Goal: Task Accomplishment & Management: Manage account settings

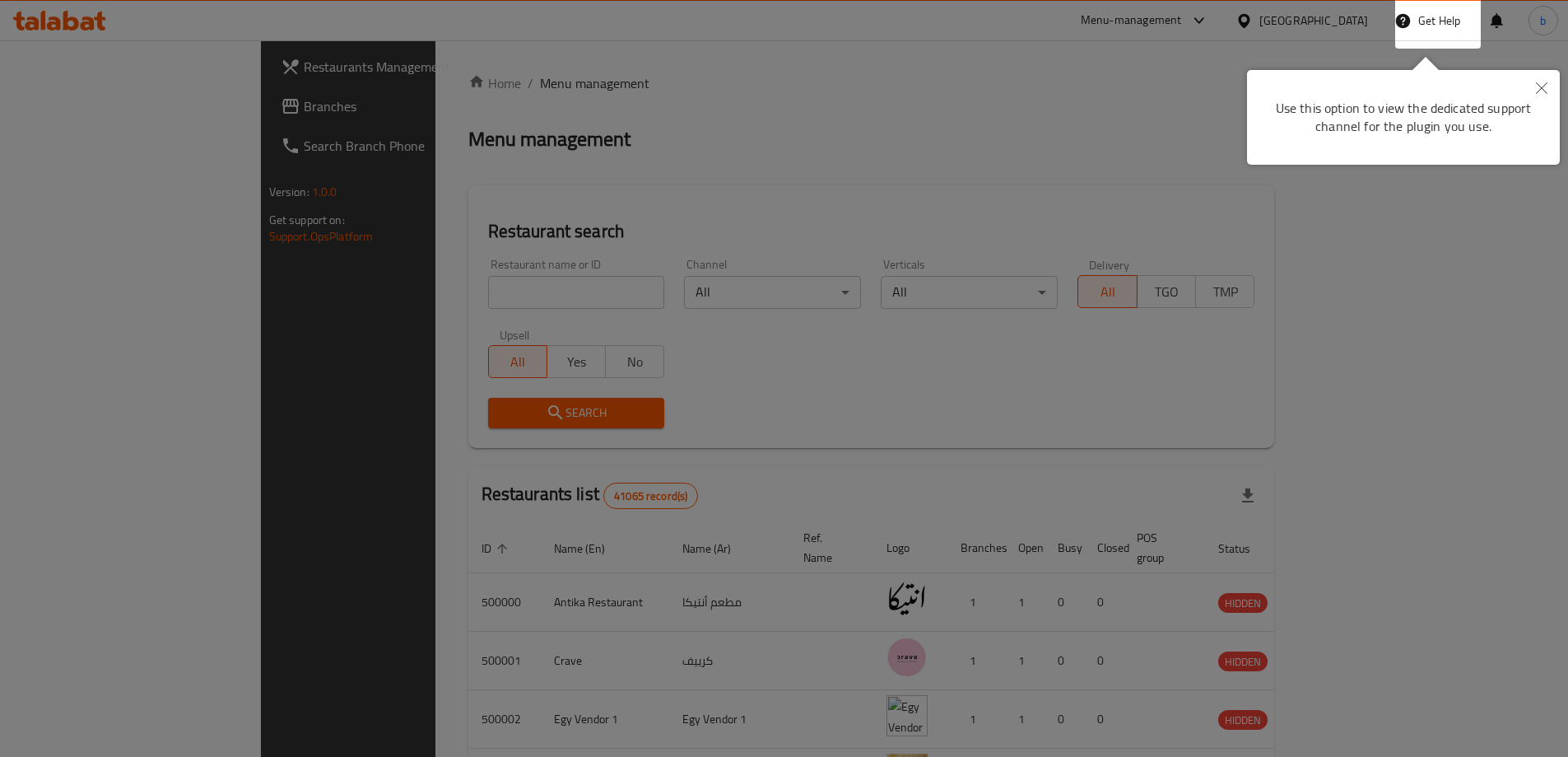
click at [1537, 87] on div at bounding box center [784, 378] width 1568 height 757
click at [1535, 82] on button "Close" at bounding box center [1541, 89] width 36 height 38
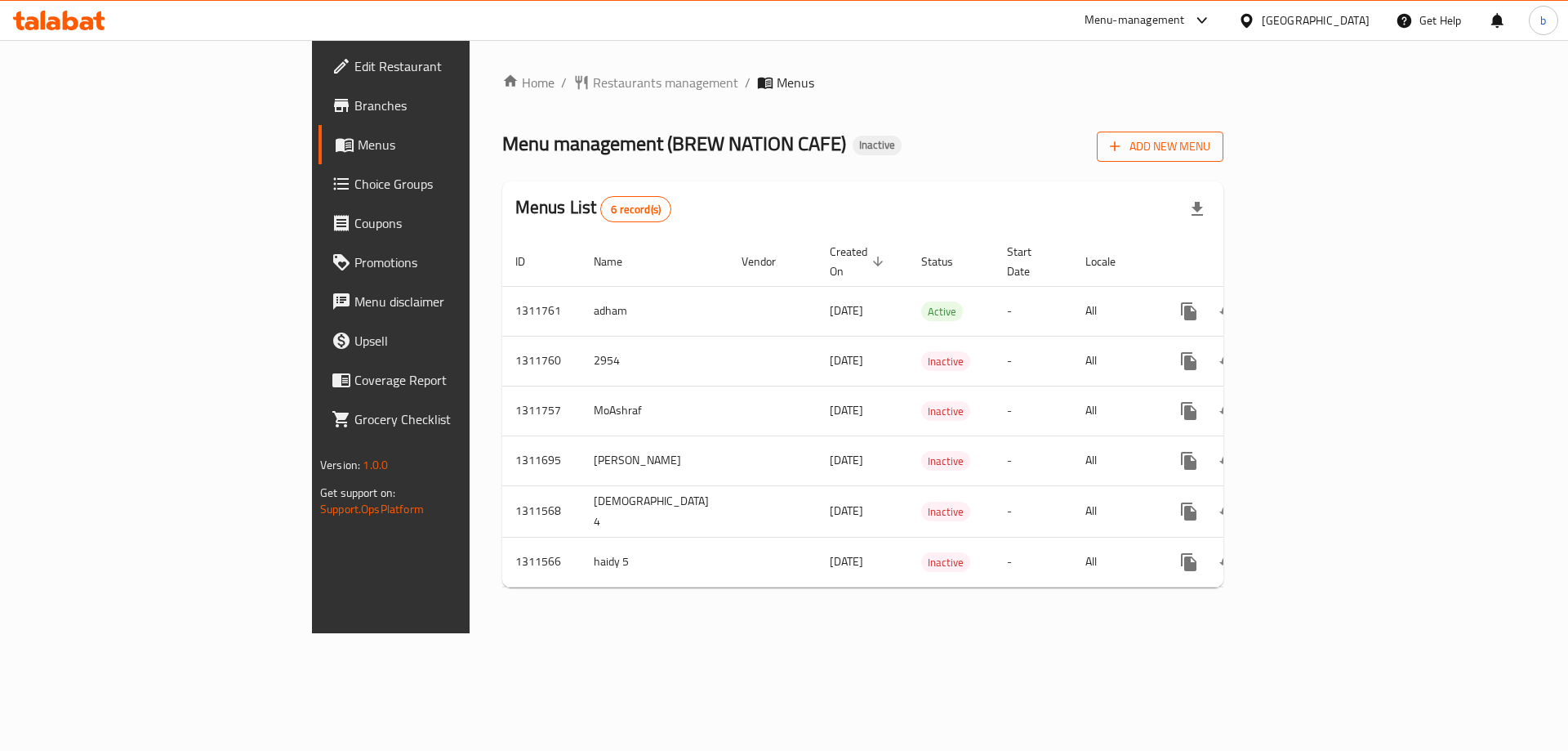
click at [1223, 156] on button "Add New Menu" at bounding box center [1159, 146] width 126 height 30
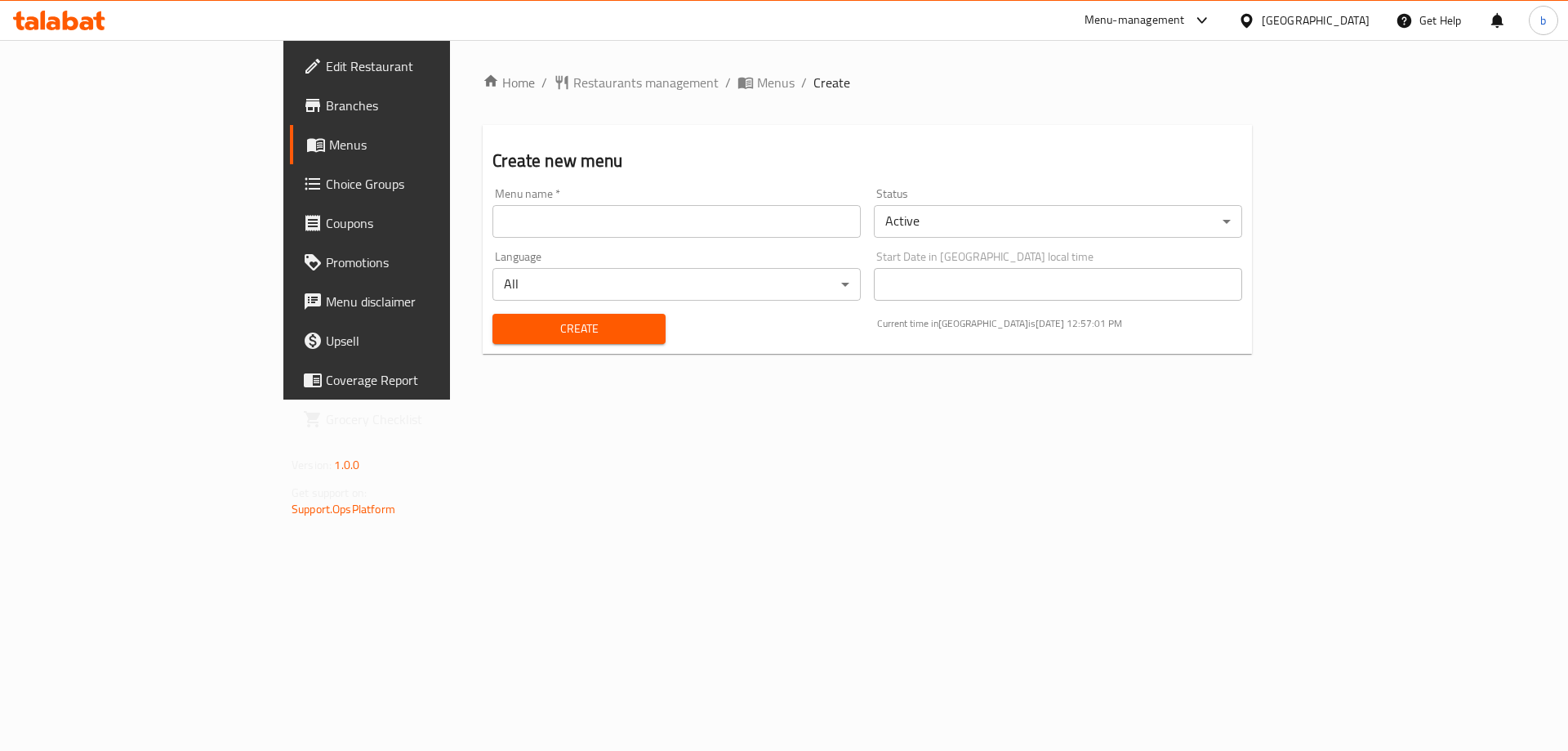
click at [630, 233] on input "text" at bounding box center [676, 221] width 368 height 33
type input "basbosa"
click at [1055, 221] on body "​ Menu-management [GEOGRAPHIC_DATA] Get Help b Edit Restaurant Branches Menus C…" at bounding box center [784, 395] width 1568 height 711
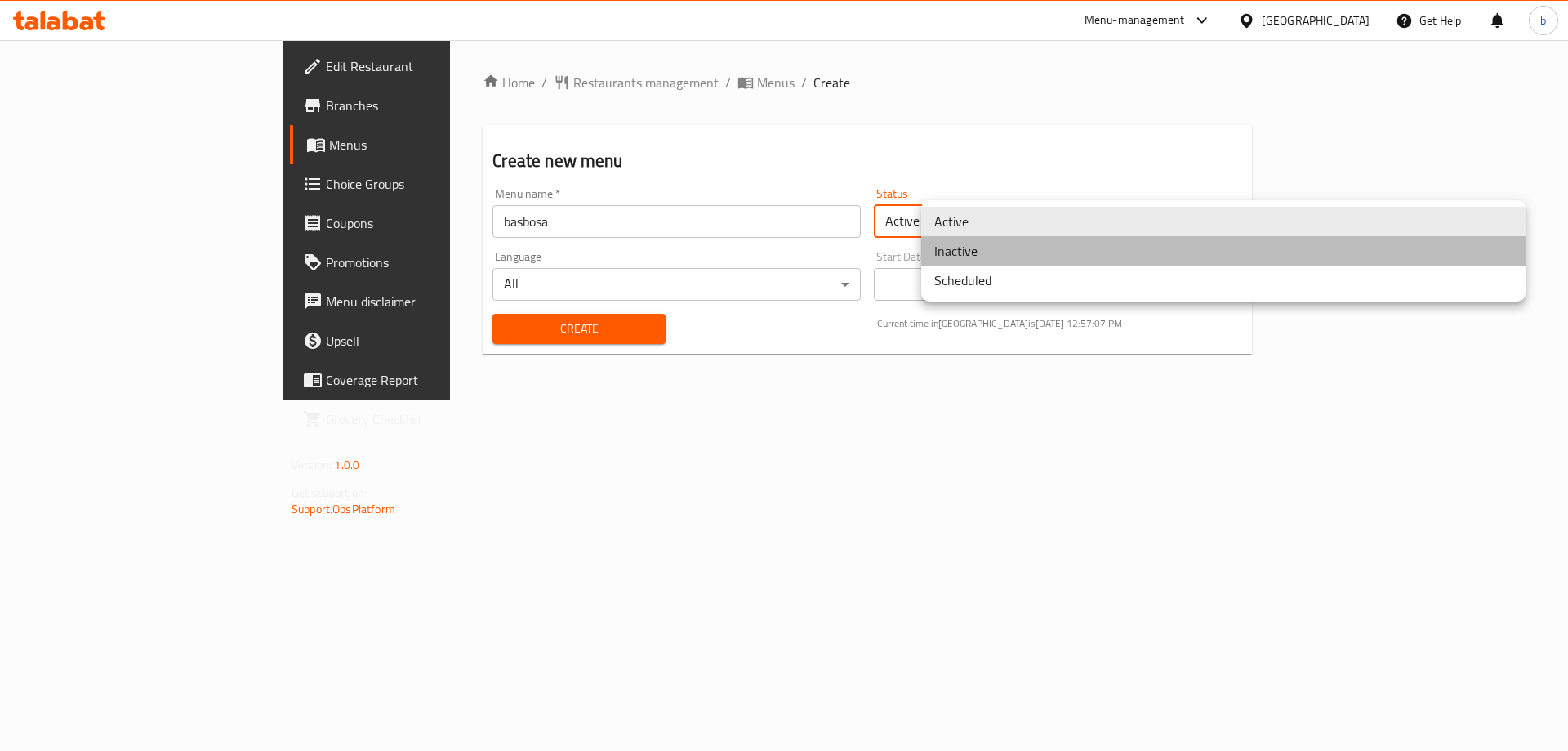
click at [996, 256] on li "Inactive" at bounding box center [1222, 251] width 604 height 29
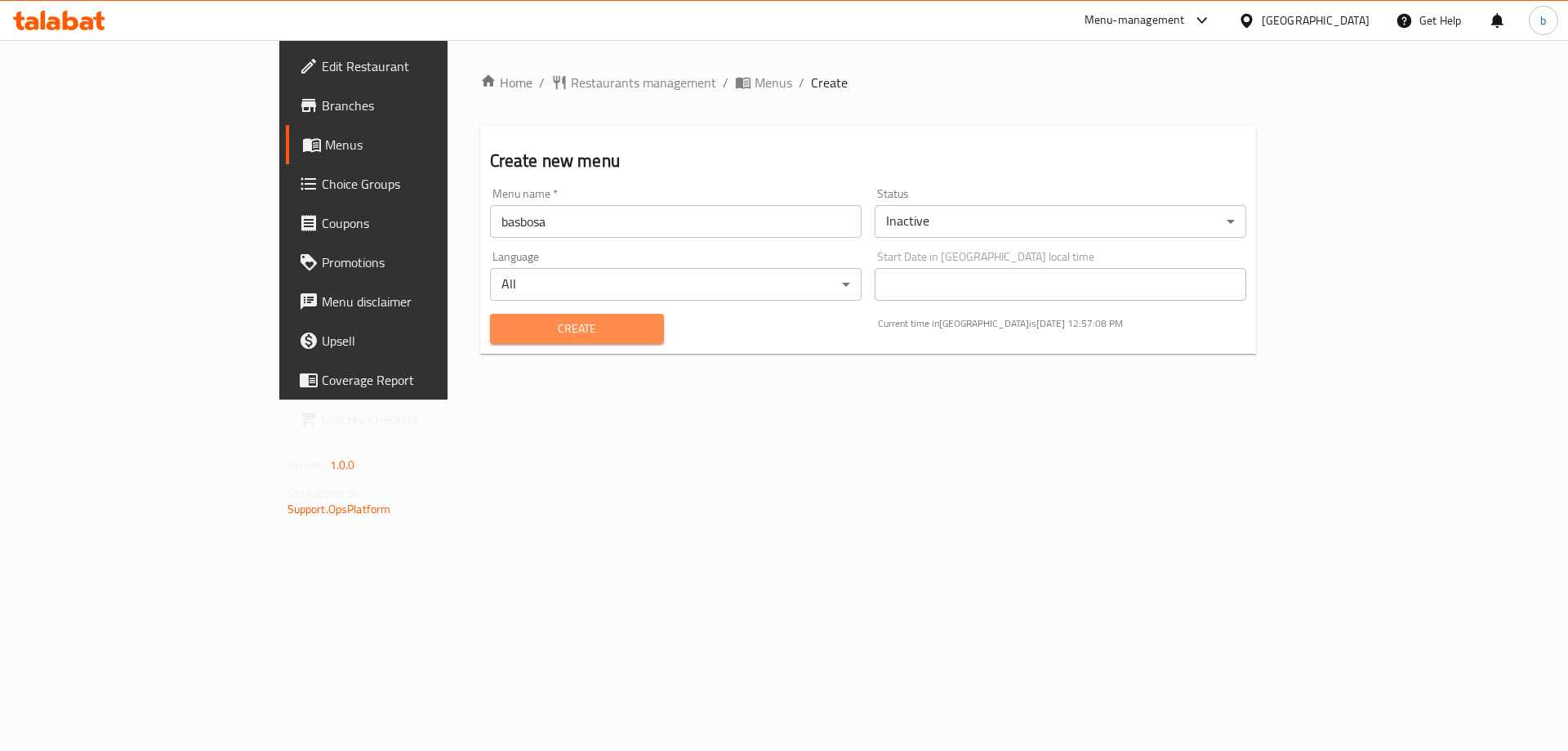
click at [503, 324] on span "Create" at bounding box center [577, 328] width 149 height 20
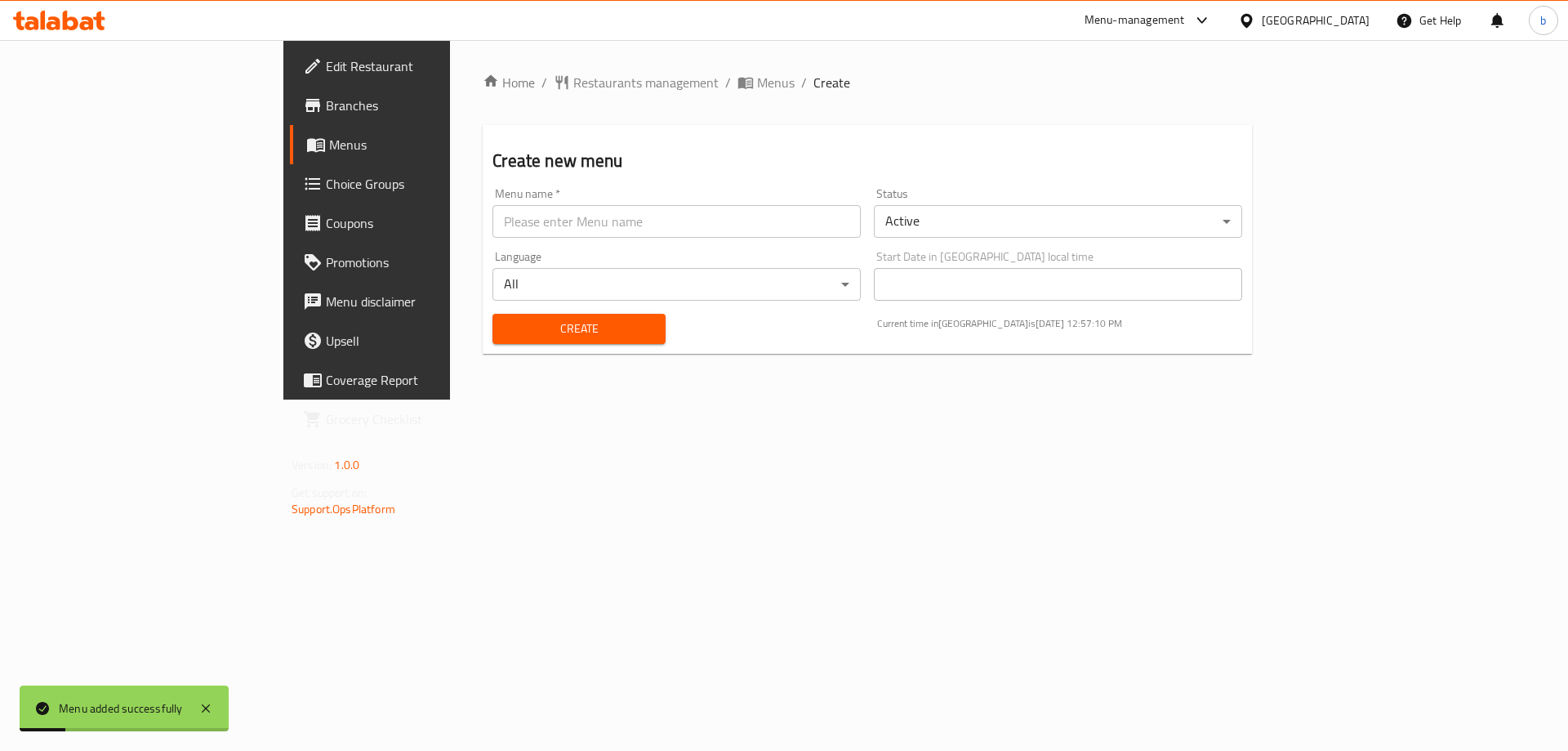
click at [329, 146] on span "Menus" at bounding box center [431, 144] width 203 height 19
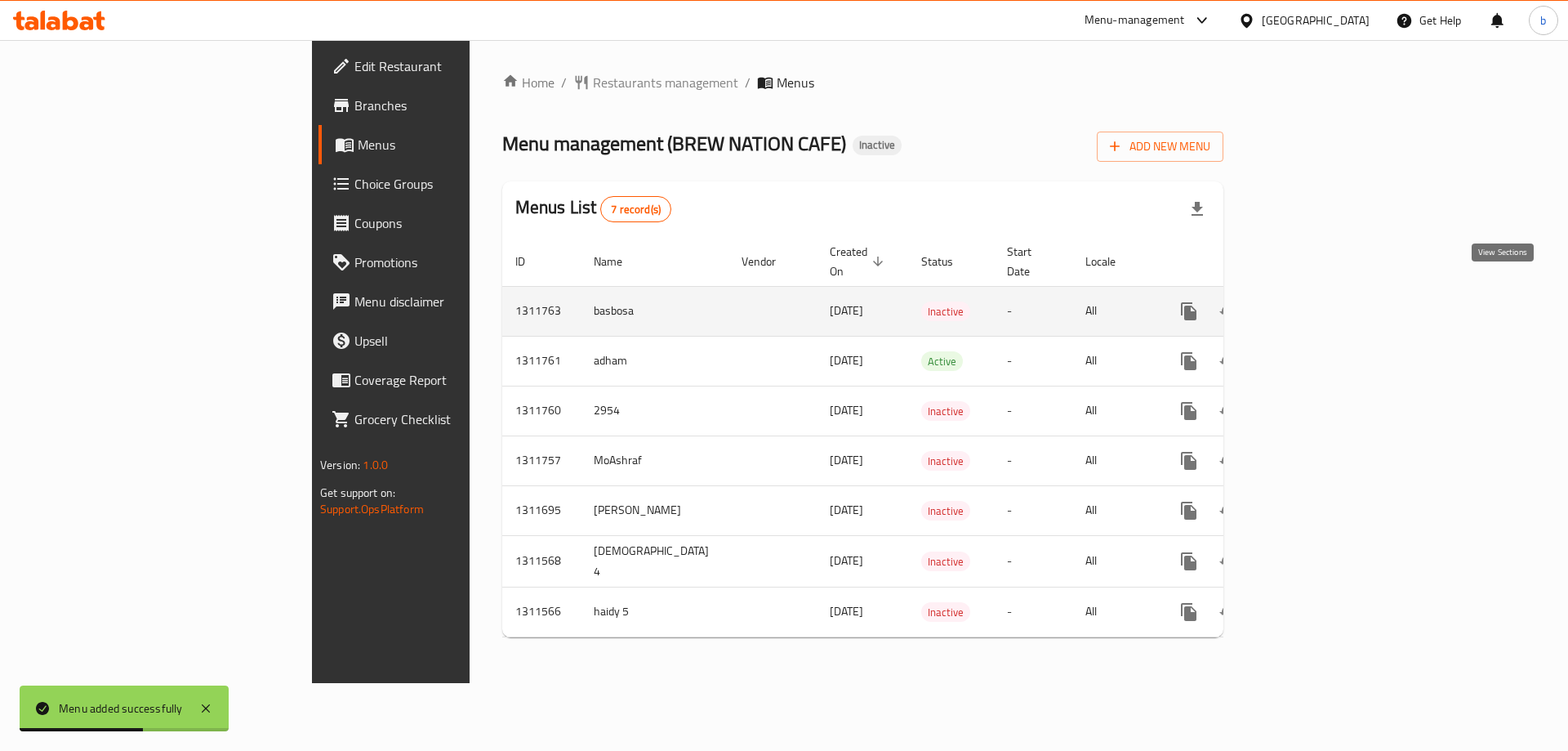
click at [1317, 302] on icon "enhanced table" at bounding box center [1306, 311] width 19 height 19
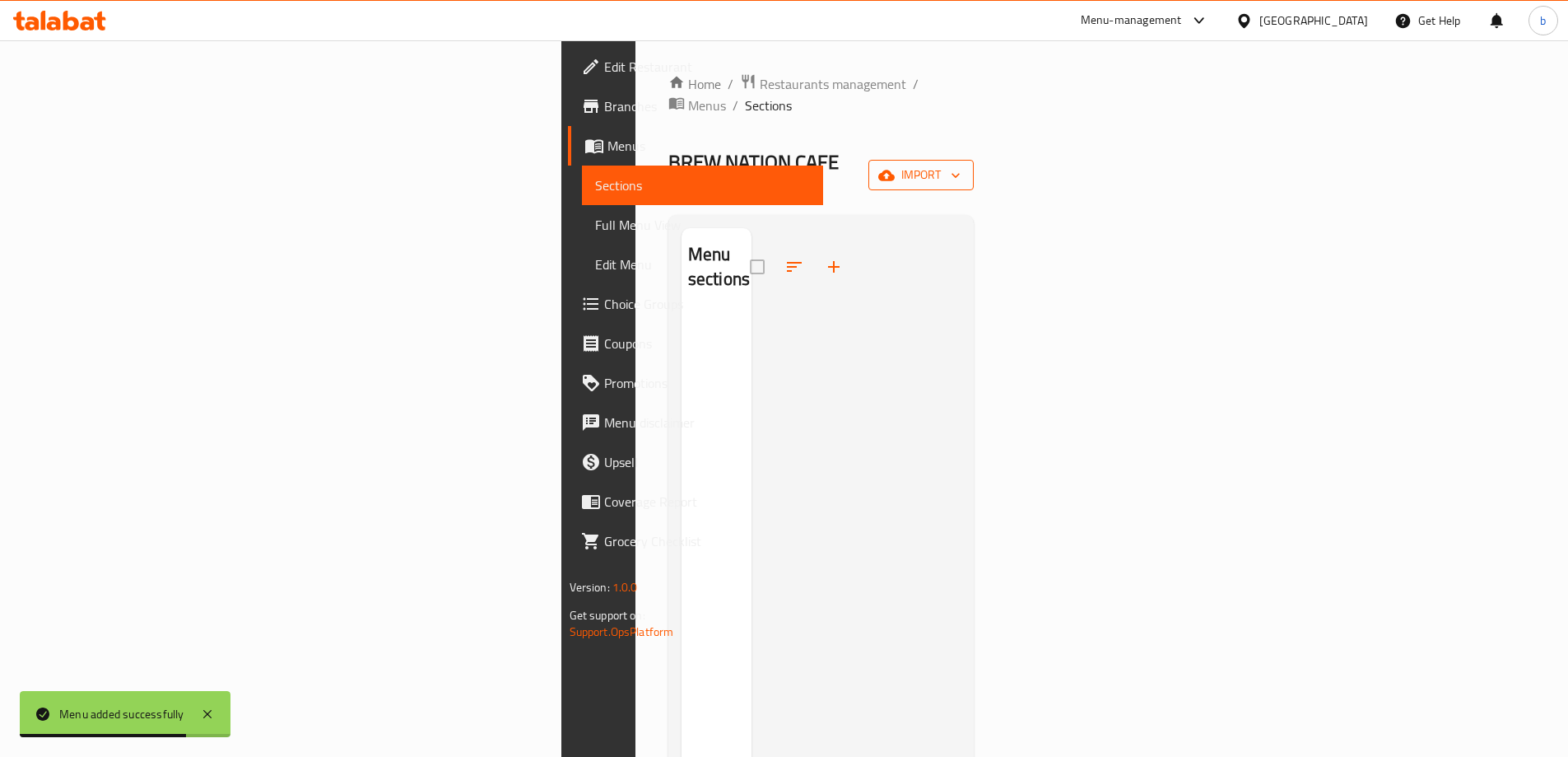
click at [961, 165] on span "import" at bounding box center [921, 175] width 79 height 20
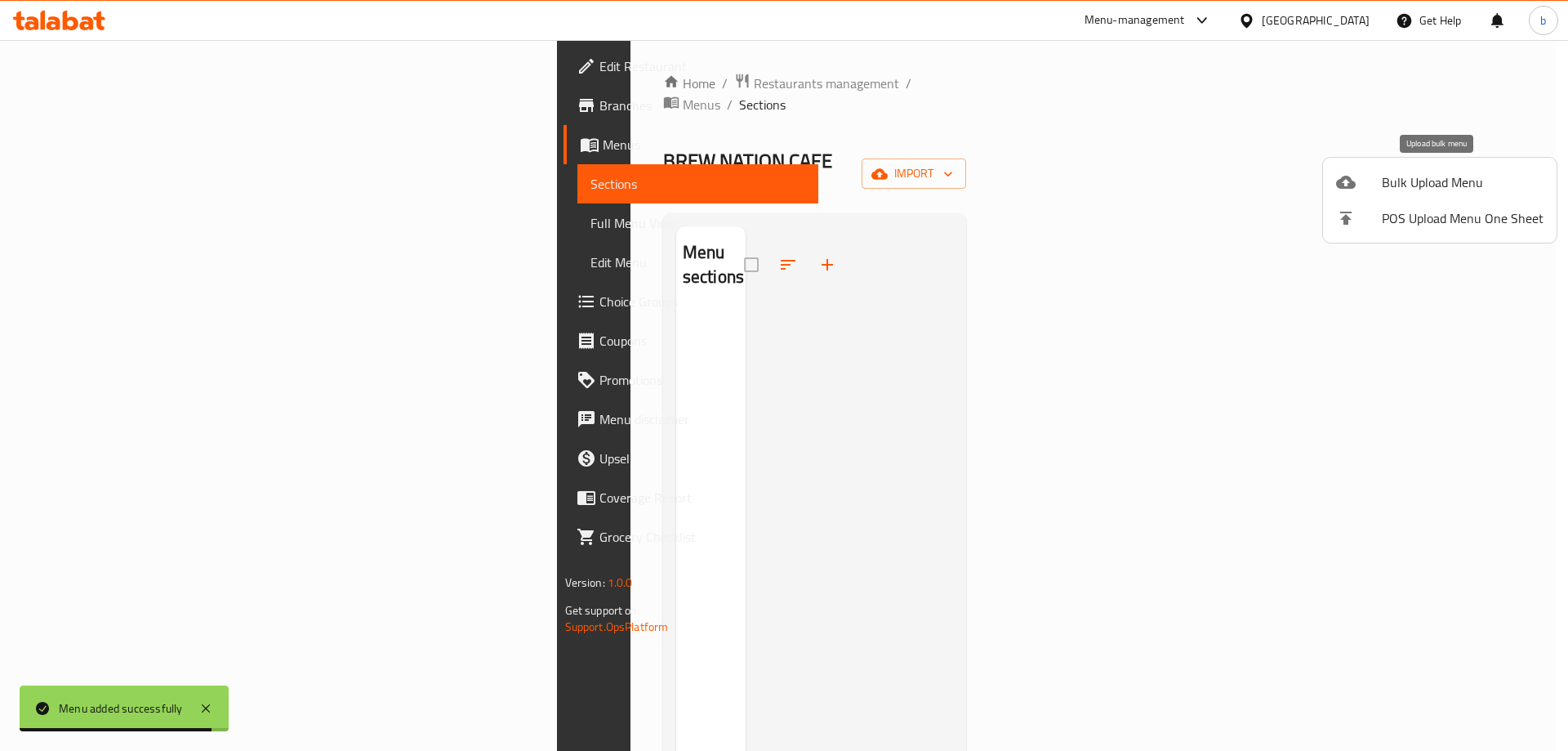
click at [1434, 192] on span "Bulk Upload Menu" at bounding box center [1462, 181] width 162 height 19
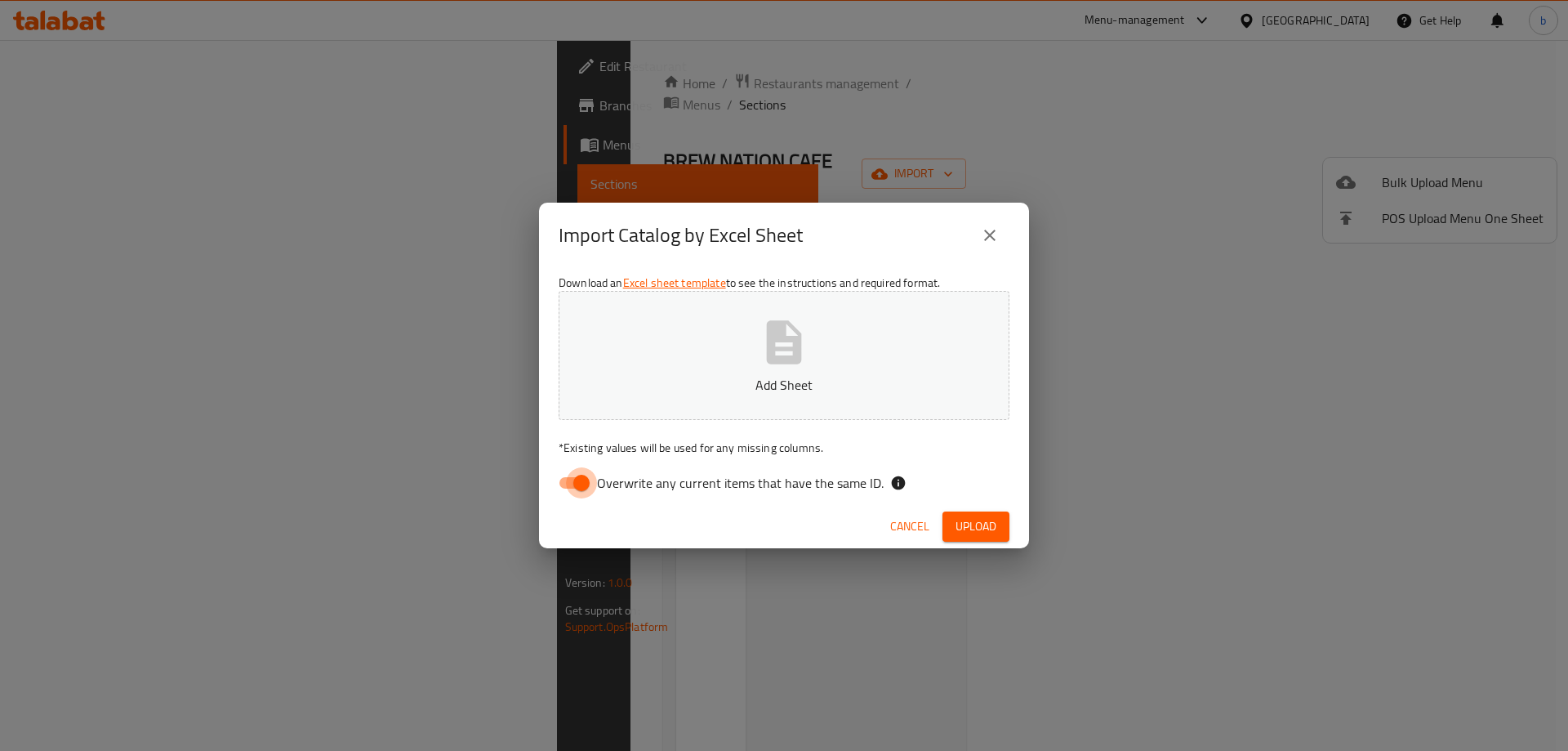
click at [581, 478] on input "Overwrite any current items that have the same ID." at bounding box center [581, 483] width 93 height 31
checkbox input "false"
click at [637, 376] on p "Add Sheet" at bounding box center [784, 384] width 400 height 19
click at [987, 528] on span "Upload" at bounding box center [976, 526] width 41 height 20
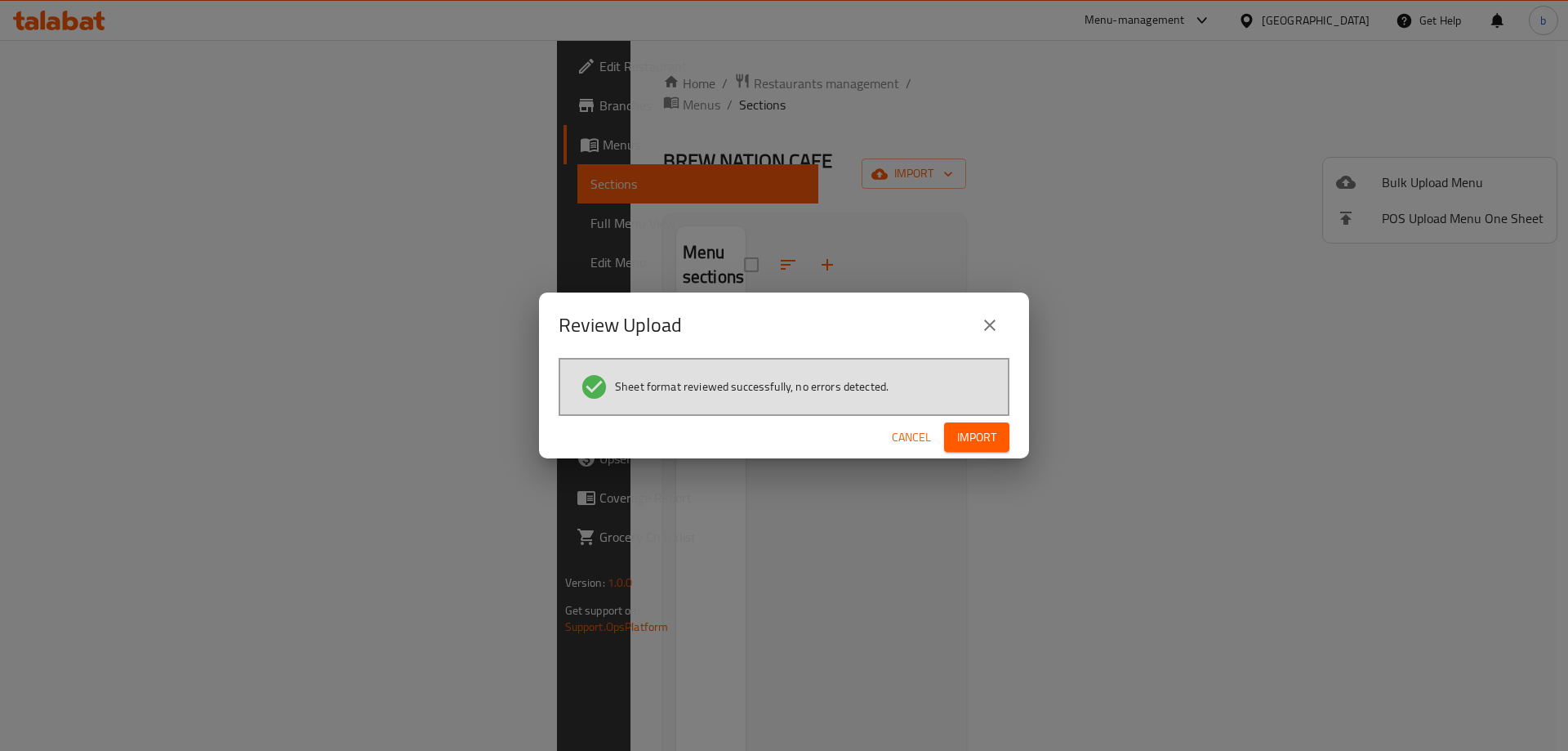
click at [980, 436] on span "Import" at bounding box center [976, 437] width 39 height 20
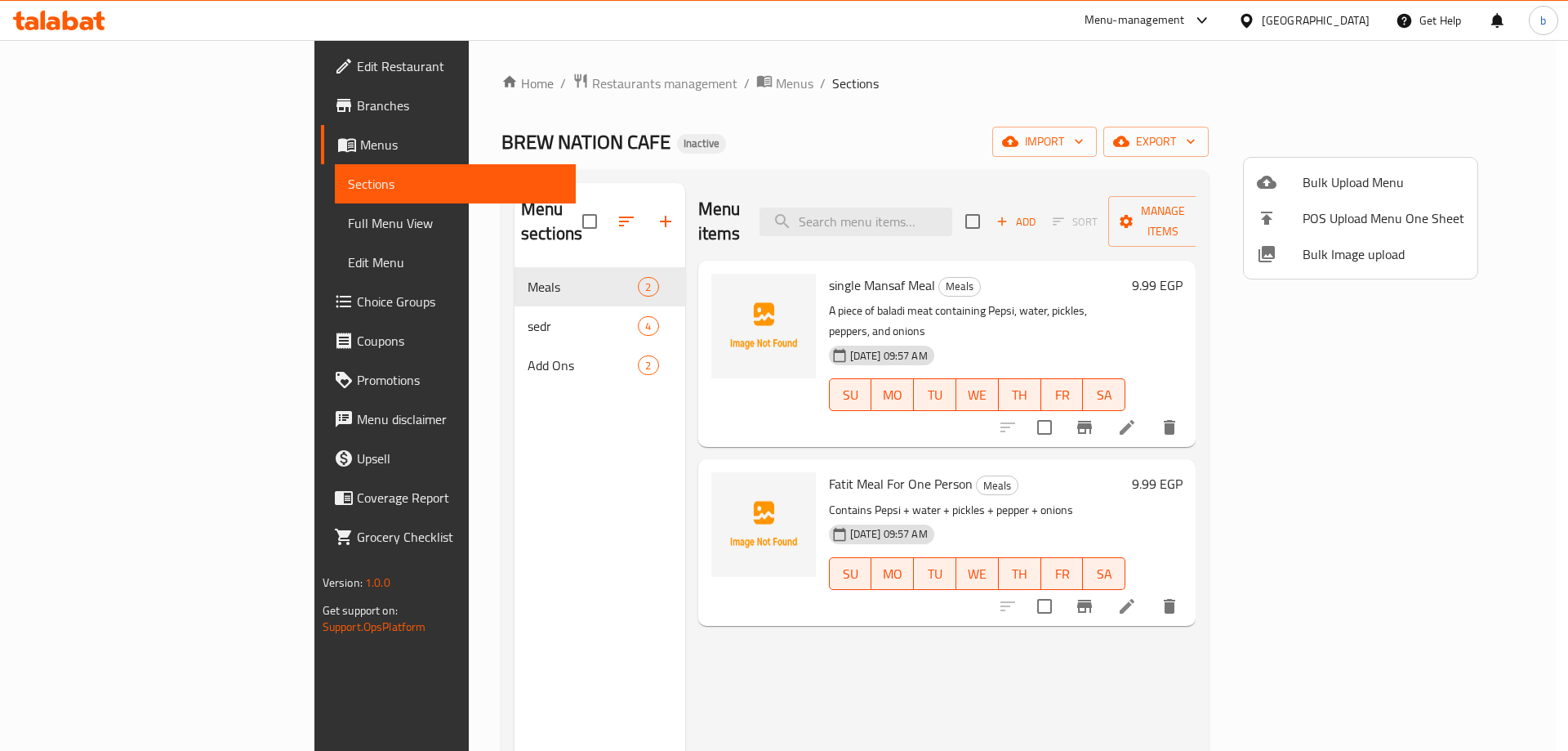
click at [94, 269] on div at bounding box center [784, 375] width 1568 height 751
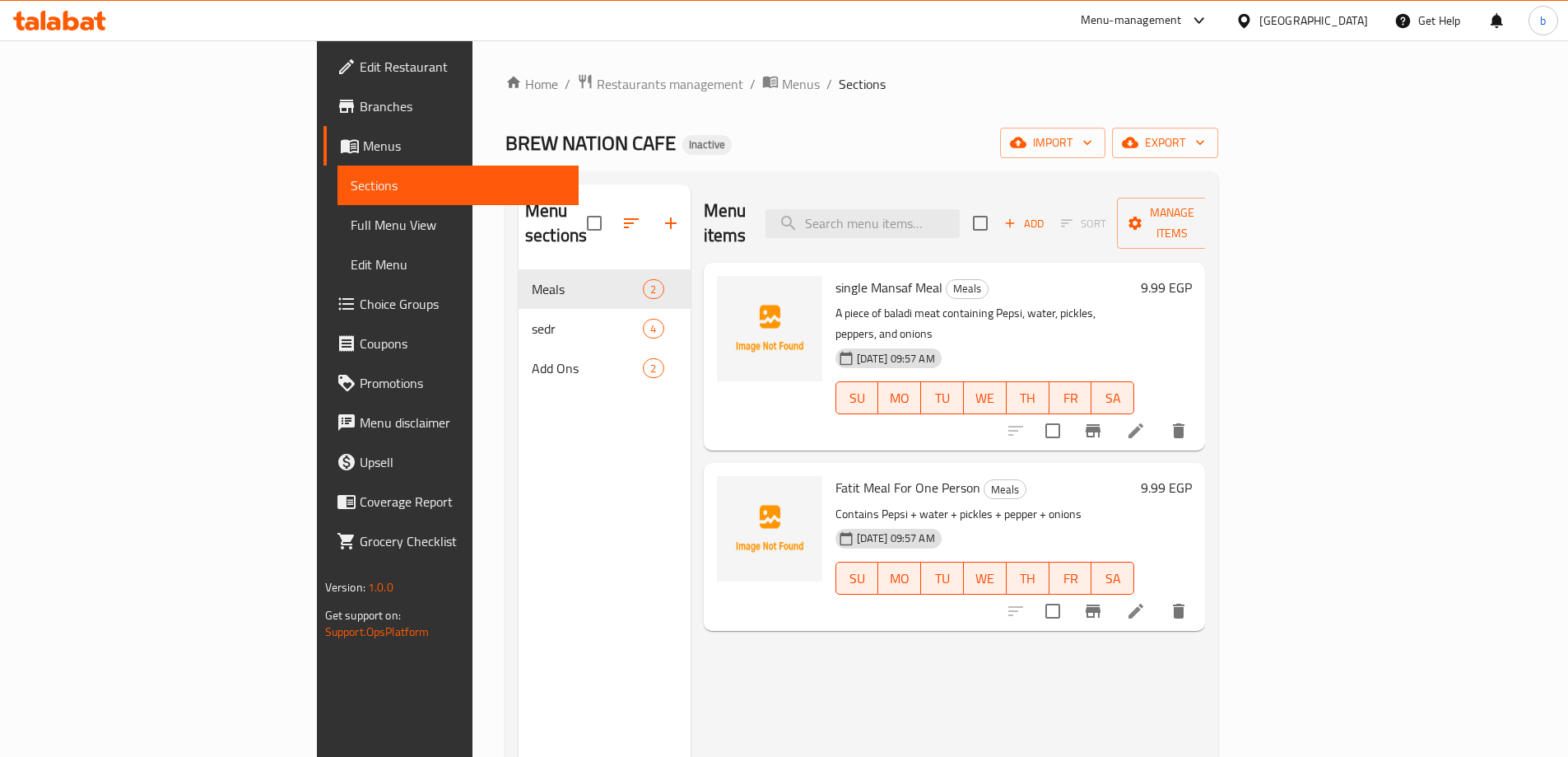
click at [363, 145] on span "Menus" at bounding box center [465, 145] width 203 height 19
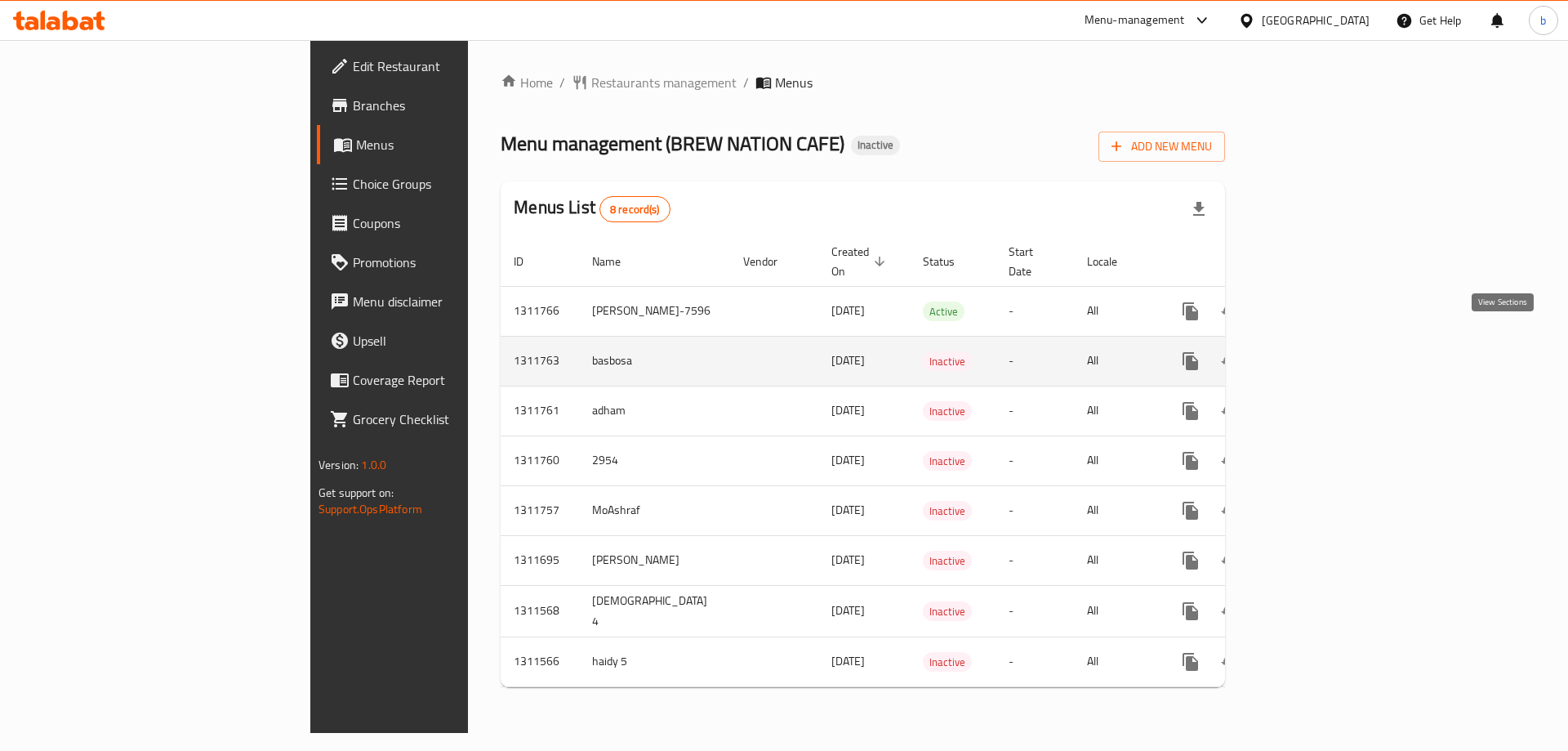
click at [1328, 341] on link "enhanced table" at bounding box center [1307, 360] width 39 height 39
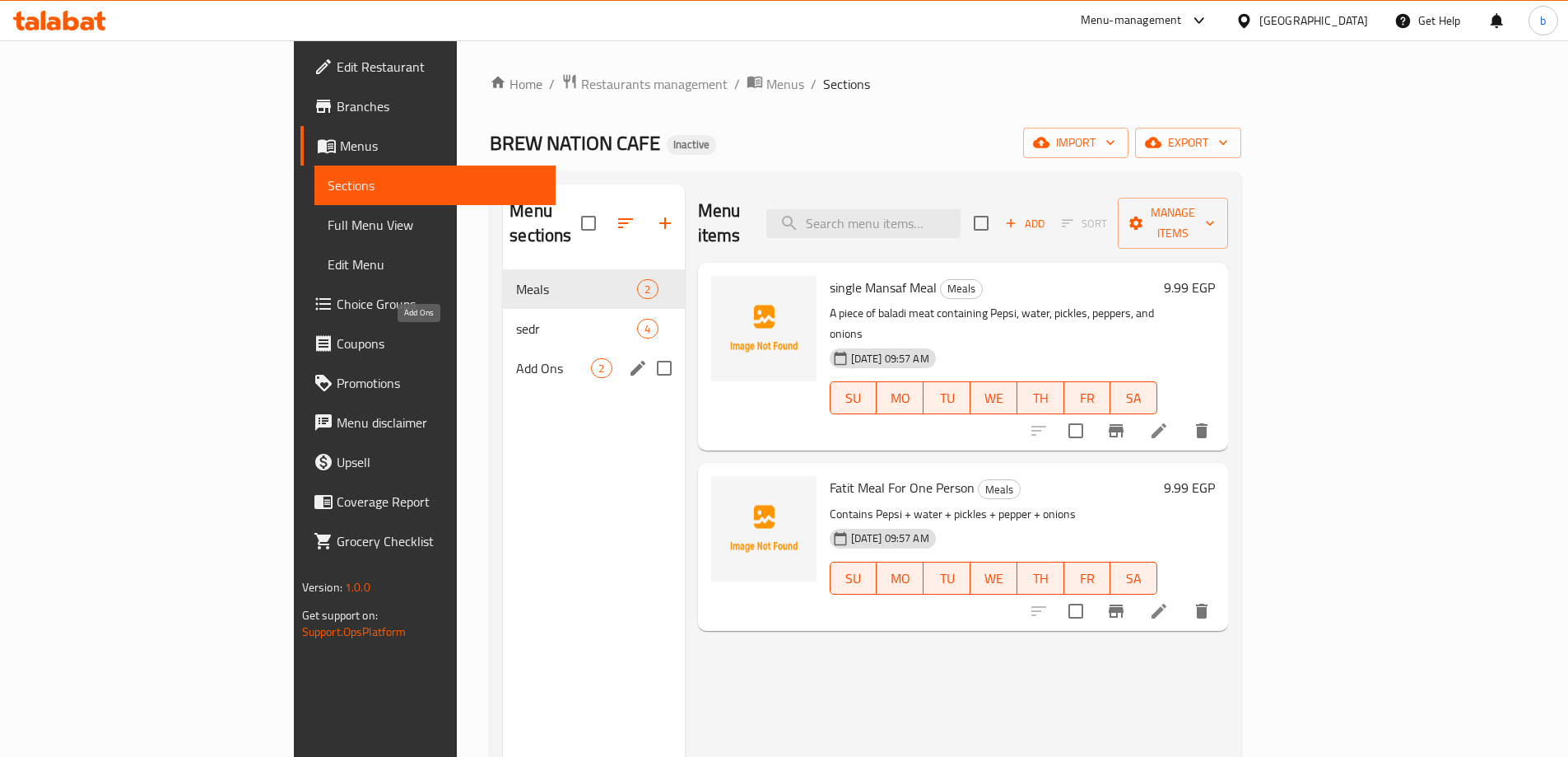
click at [516, 358] on span "Add Ons" at bounding box center [553, 367] width 75 height 19
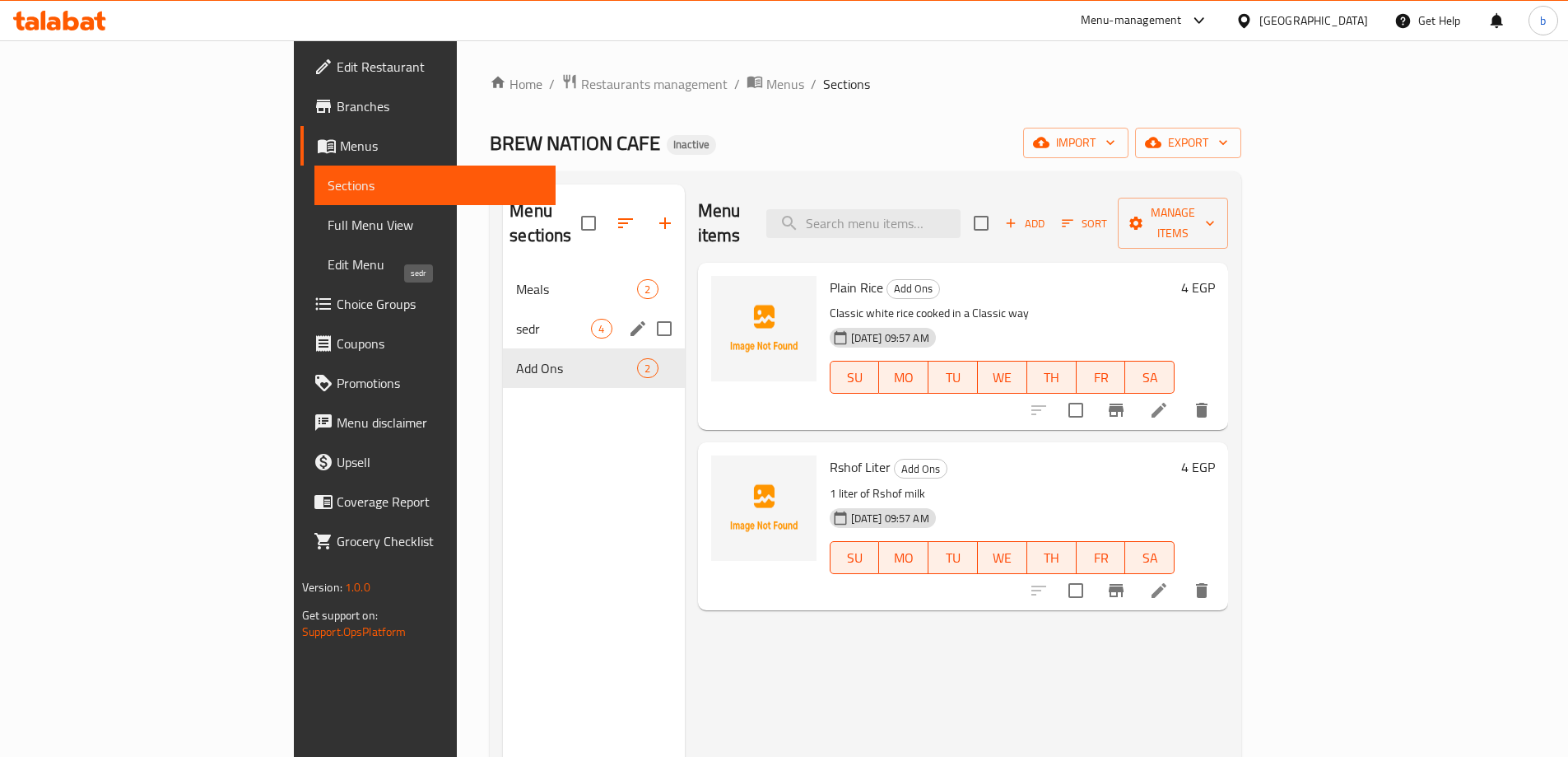
click at [516, 319] on span "sedr" at bounding box center [553, 328] width 75 height 19
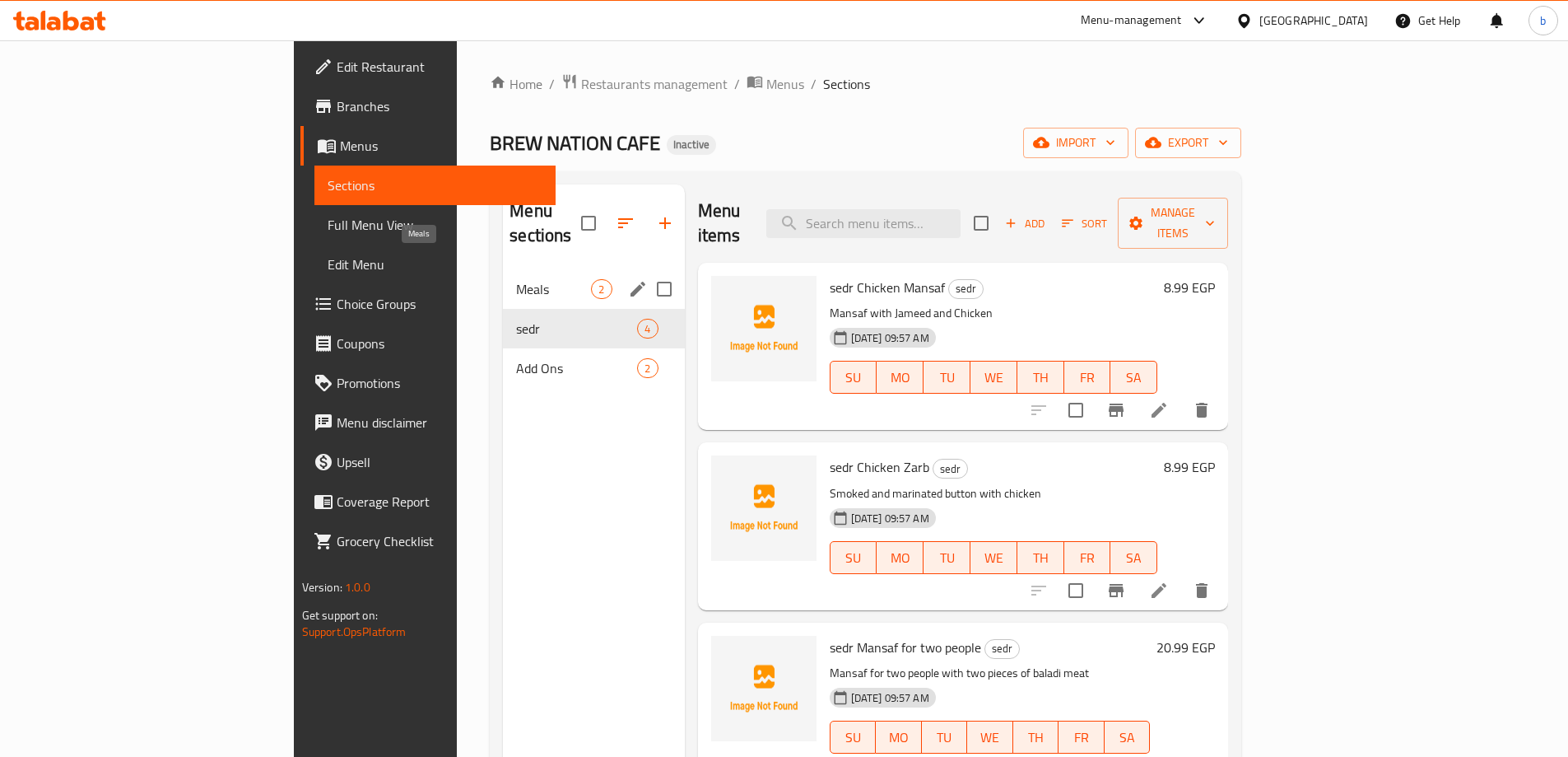
click at [516, 279] on span "Meals" at bounding box center [553, 289] width 75 height 19
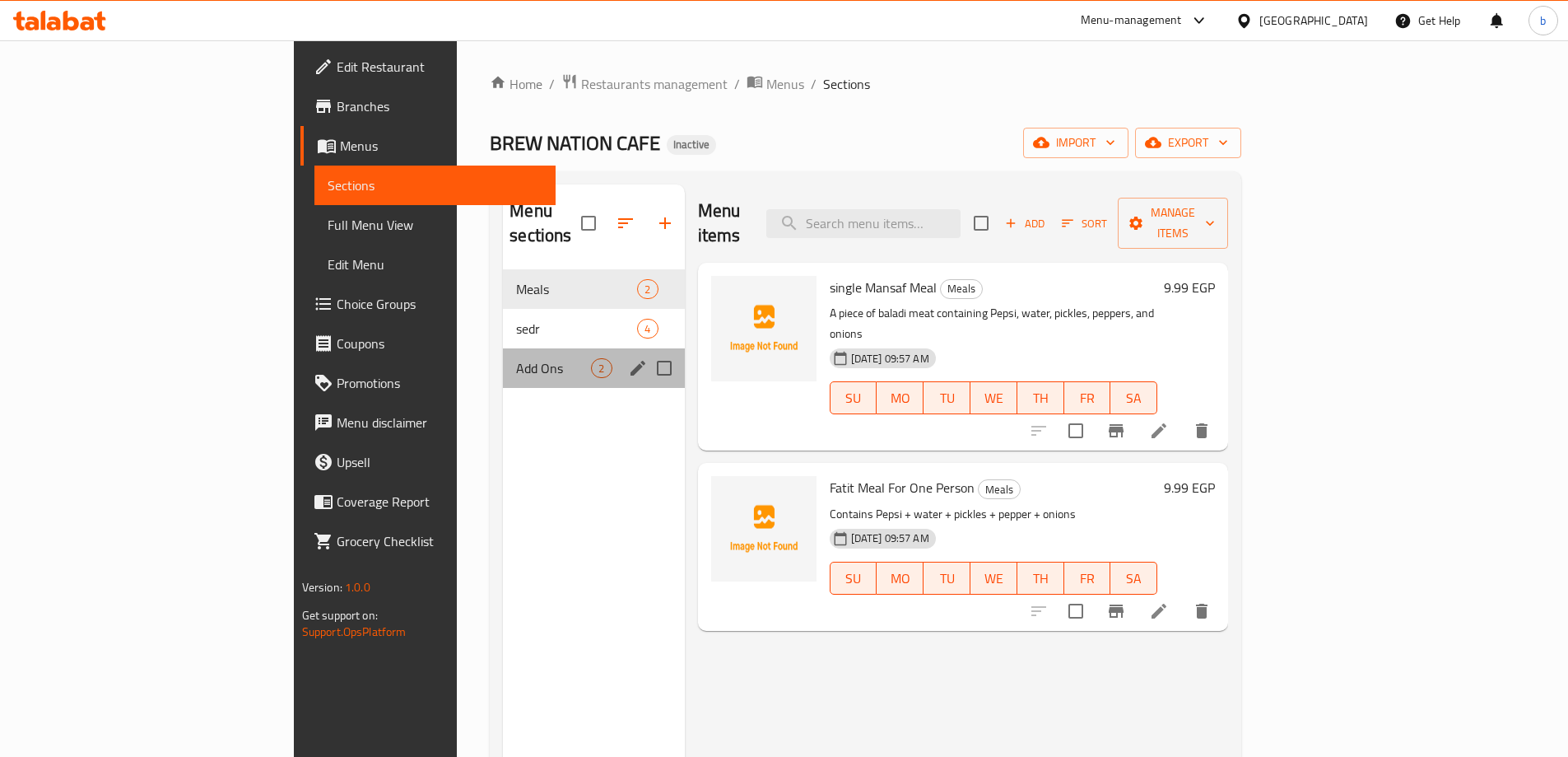
click at [516, 358] on span "Add Ons" at bounding box center [553, 367] width 75 height 19
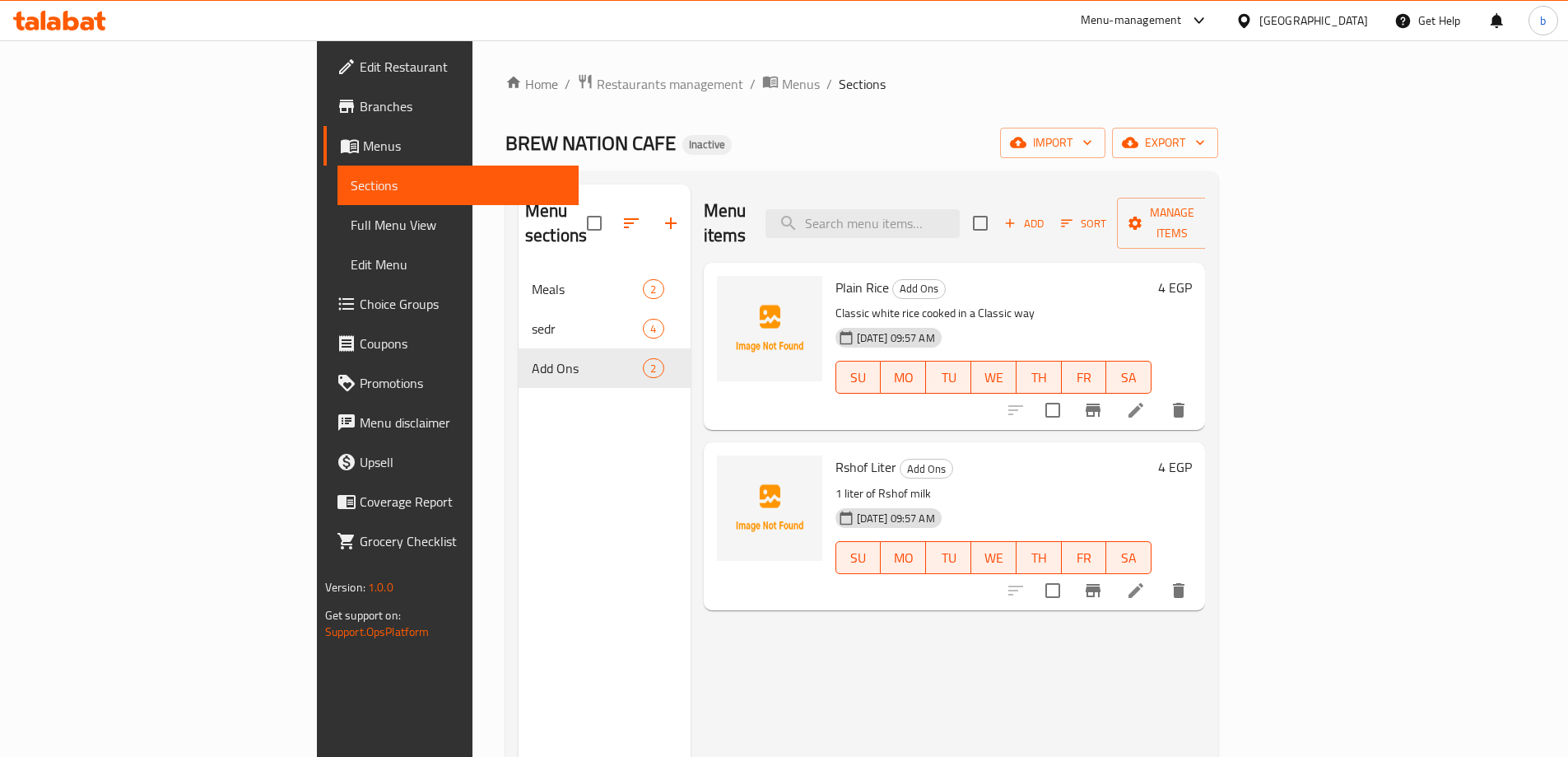
click at [1251, 178] on div "Home / Restaurants management / Menus / Sections BREW NATION CAFE Inactive impo…" at bounding box center [862, 514] width 779 height 947
click at [363, 150] on span "Menus" at bounding box center [465, 145] width 203 height 19
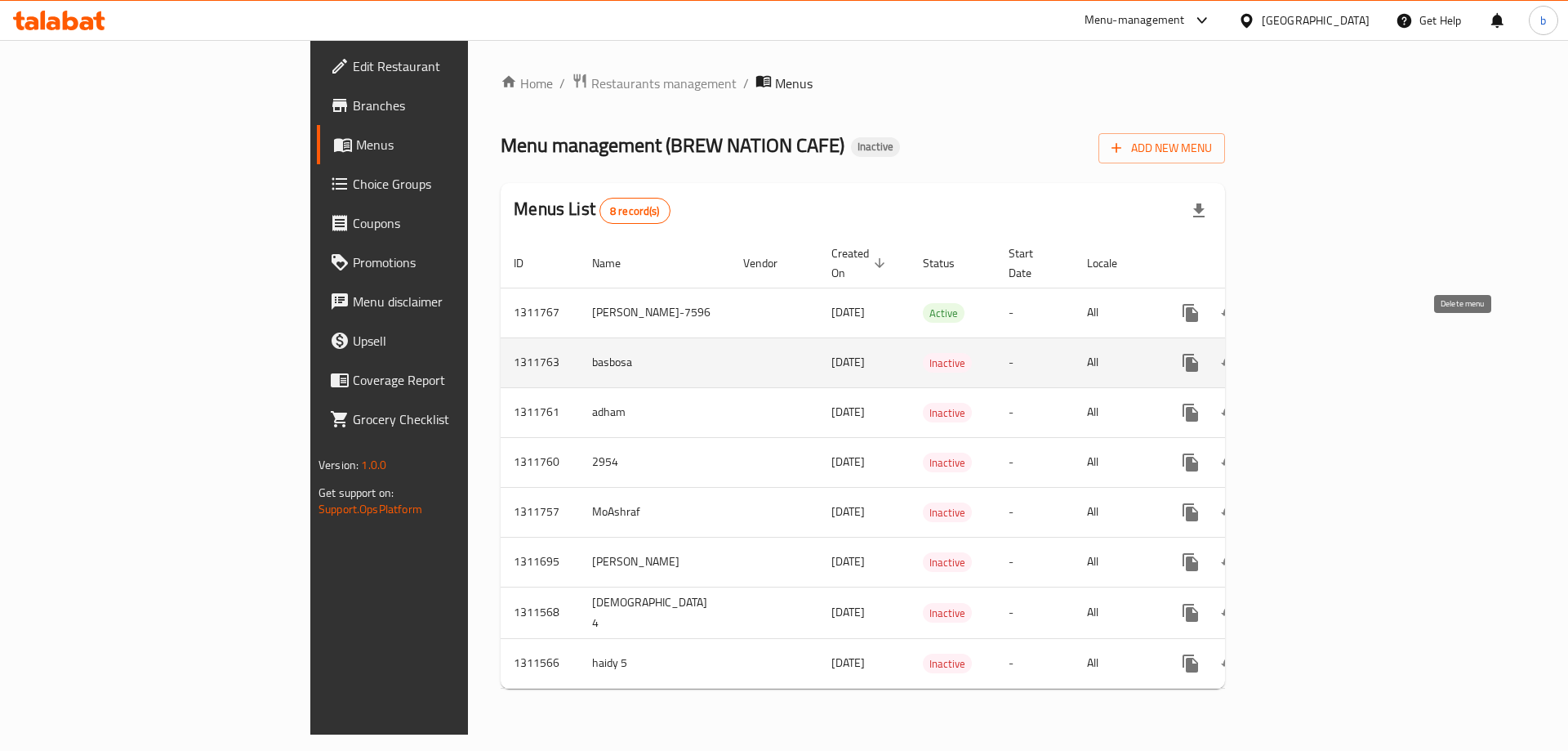
click at [1288, 343] on button "enhanced table" at bounding box center [1268, 362] width 39 height 39
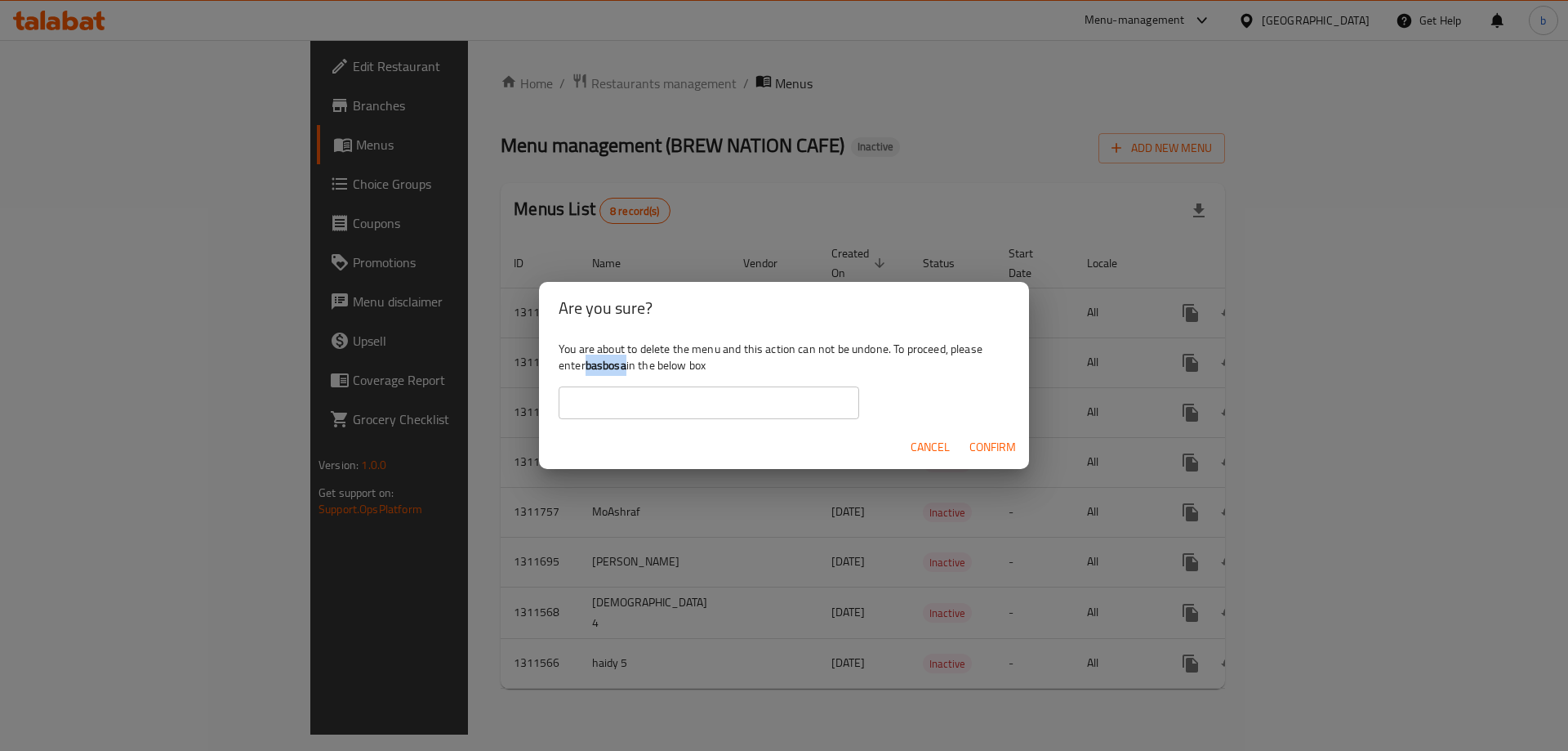
drag, startPoint x: 588, startPoint y: 367, endPoint x: 626, endPoint y: 371, distance: 38.2
click at [626, 371] on b "basbosa" at bounding box center [605, 365] width 41 height 21
copy b "basbosa"
click at [691, 409] on input "text" at bounding box center [709, 402] width 301 height 33
paste input "basbosa"
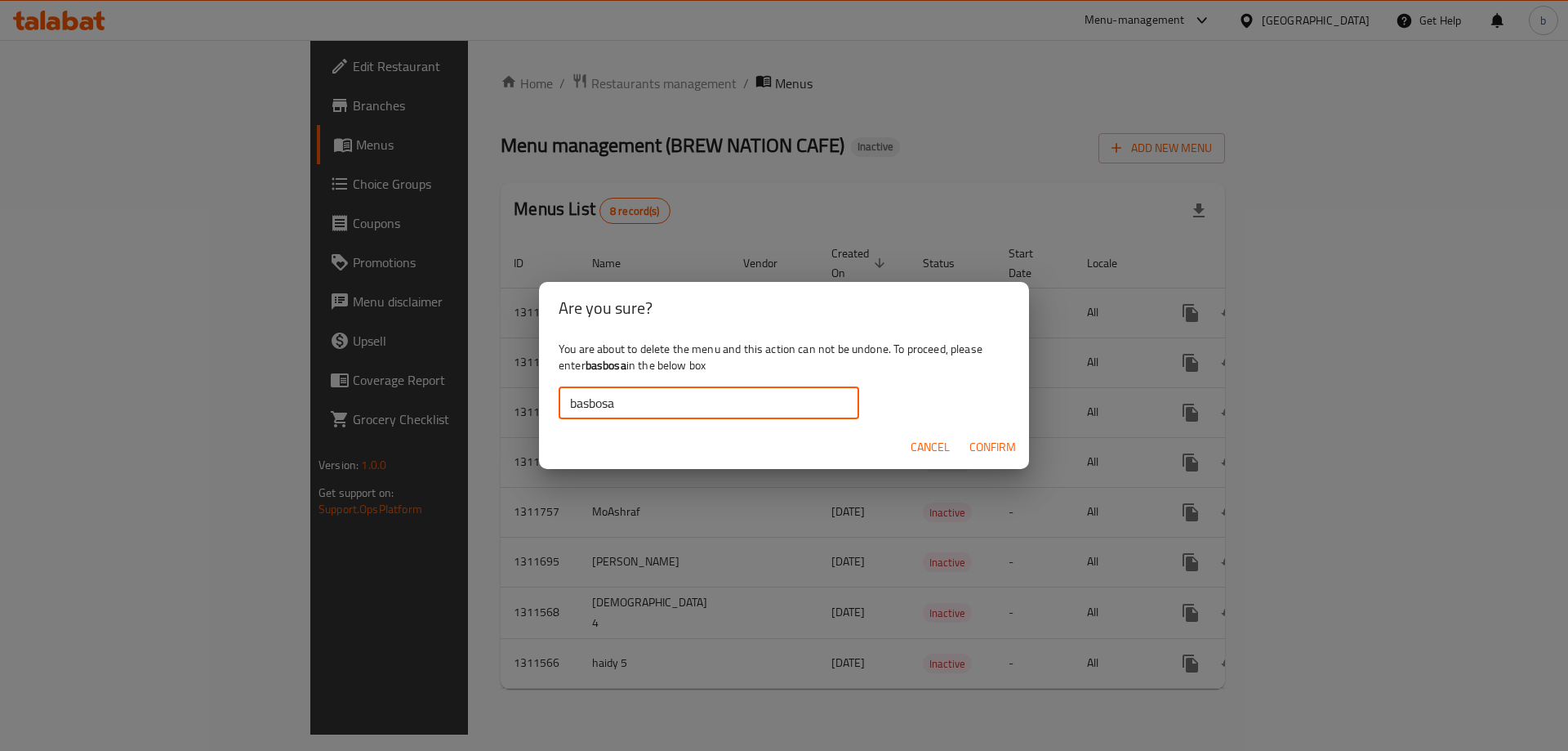
type input "basbosa"
click at [989, 443] on span "Confirm" at bounding box center [992, 447] width 47 height 20
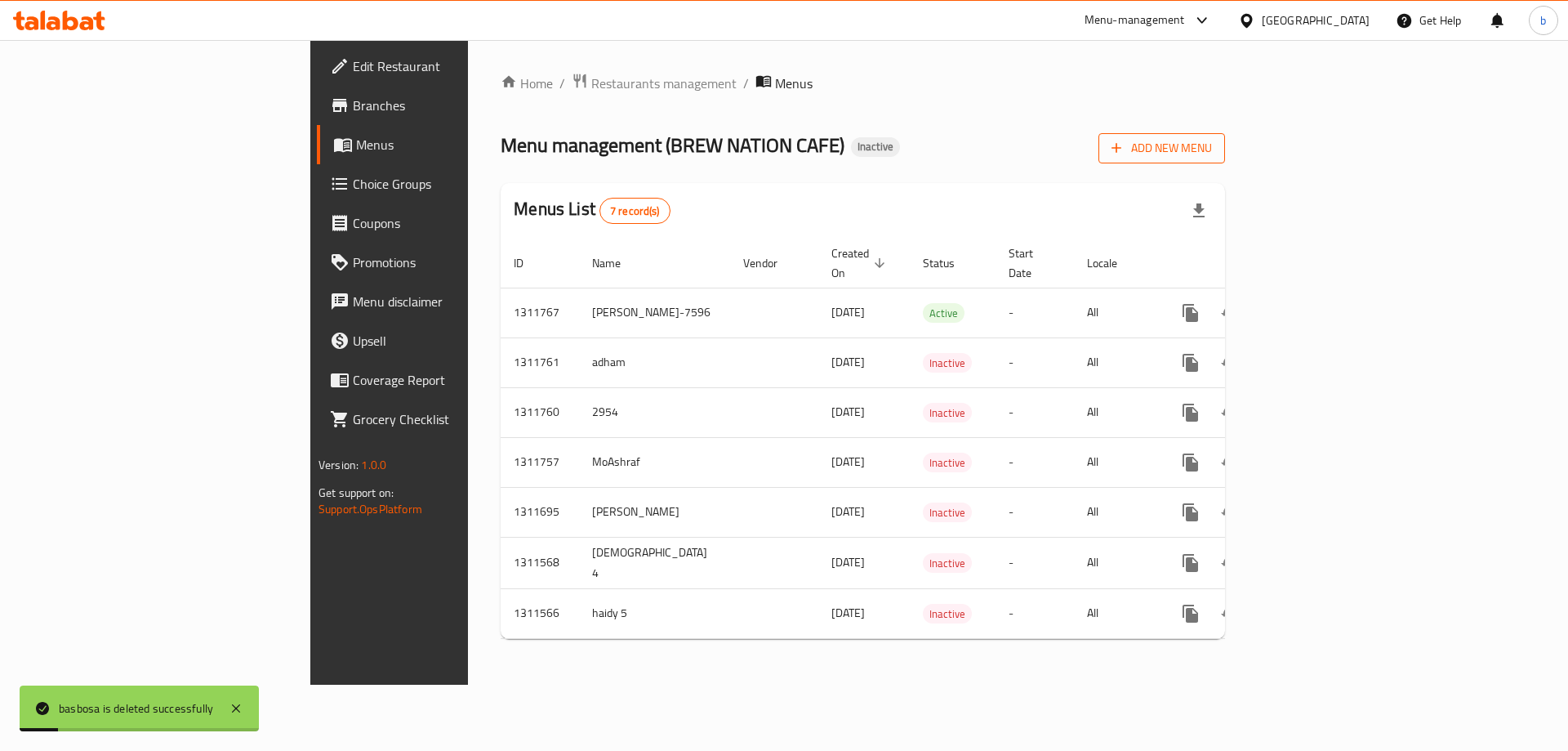
click at [1225, 160] on button "Add New Menu" at bounding box center [1161, 148] width 126 height 30
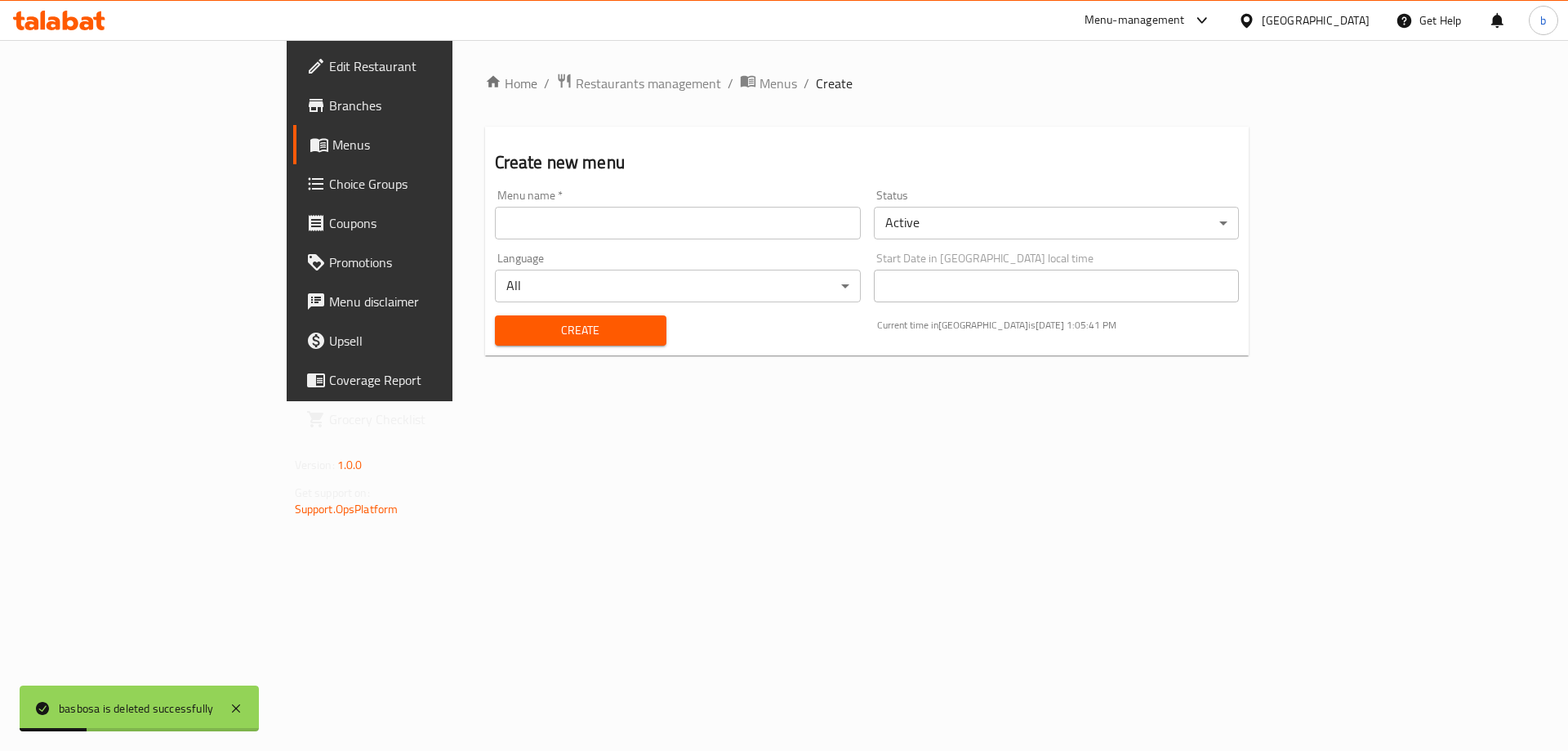
click at [495, 218] on input "text" at bounding box center [677, 223] width 366 height 33
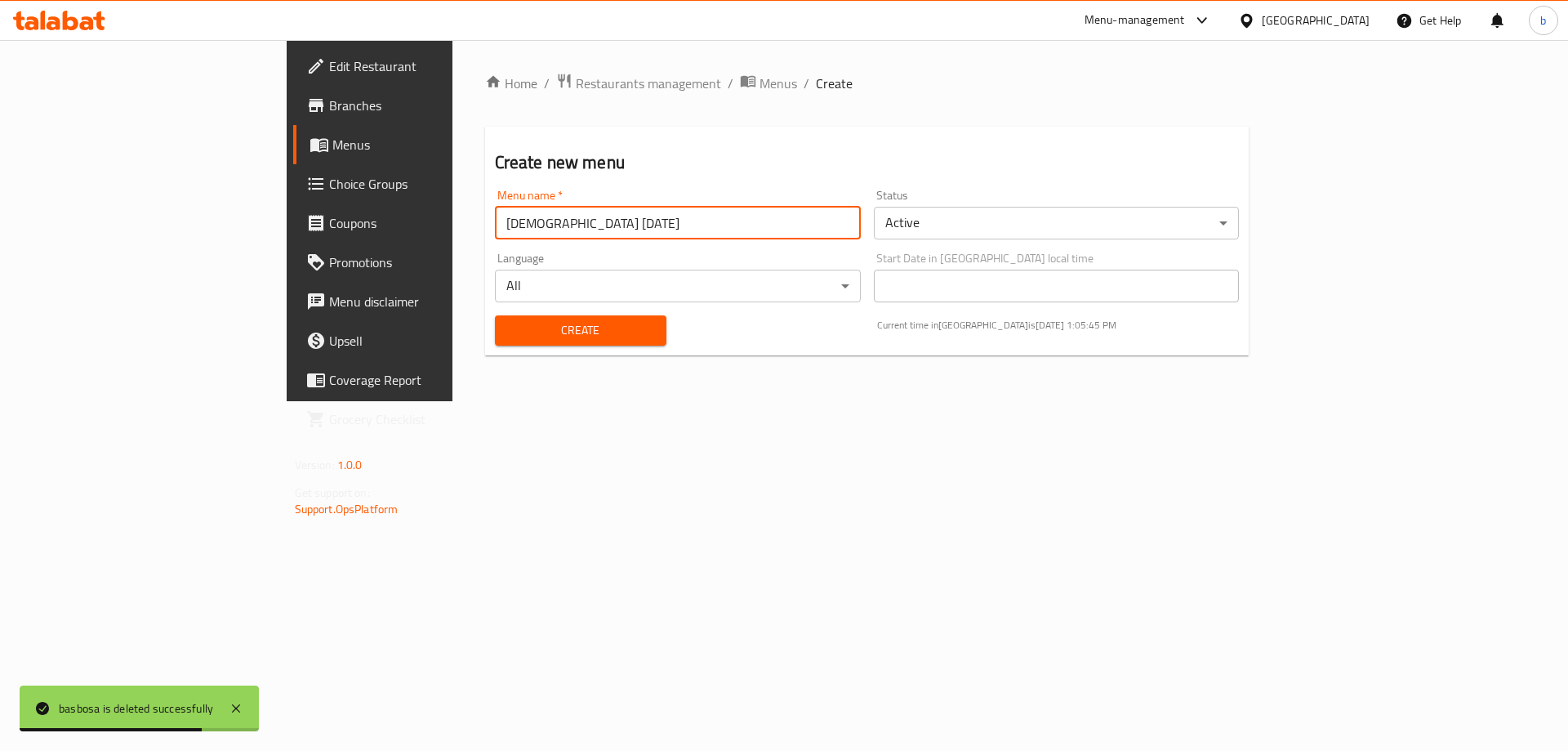
click at [495, 225] on input "basmala 6-9-2025" at bounding box center [677, 223] width 366 height 33
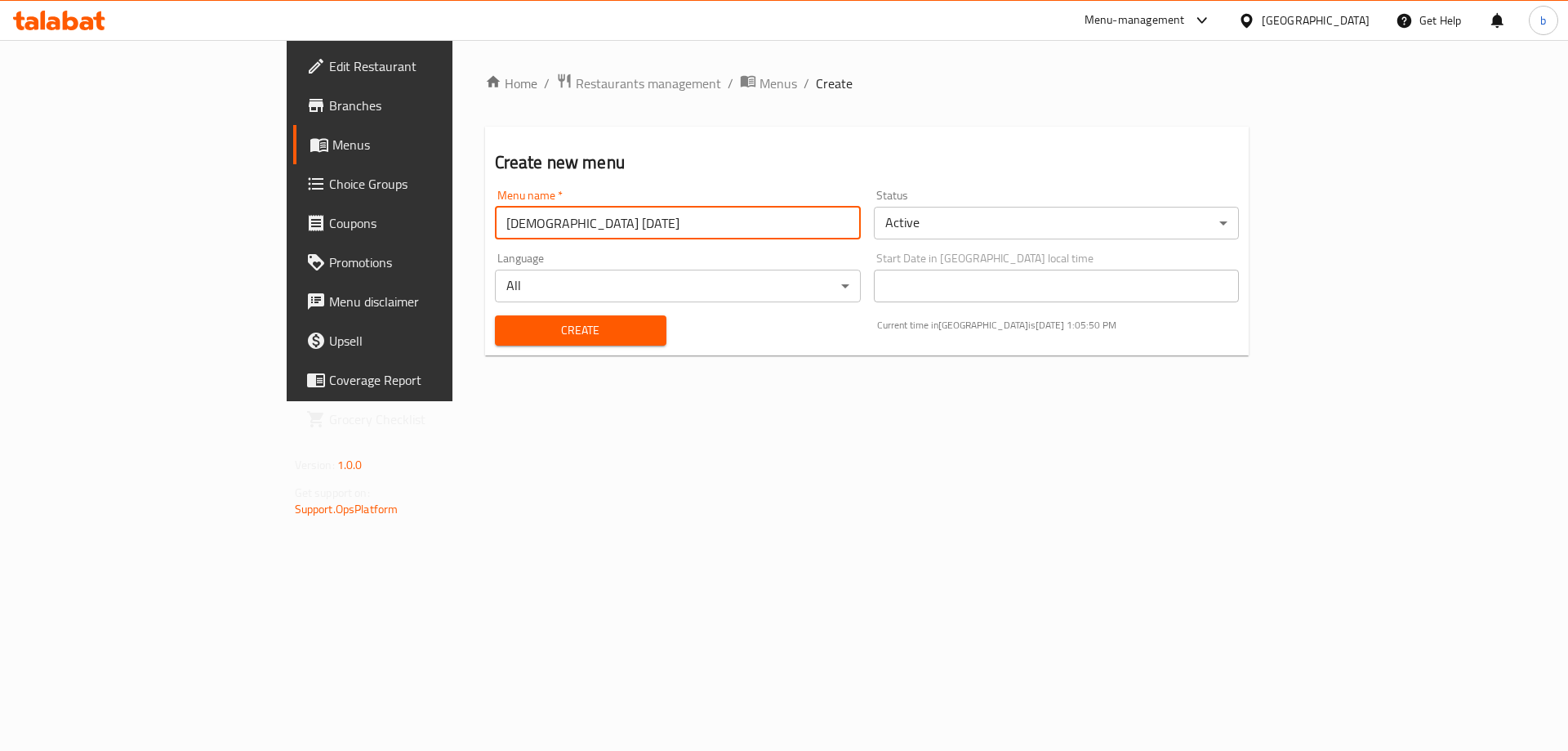
type input "basmala 15-9-2025"
click at [507, 326] on span "Create" at bounding box center [580, 330] width 145 height 20
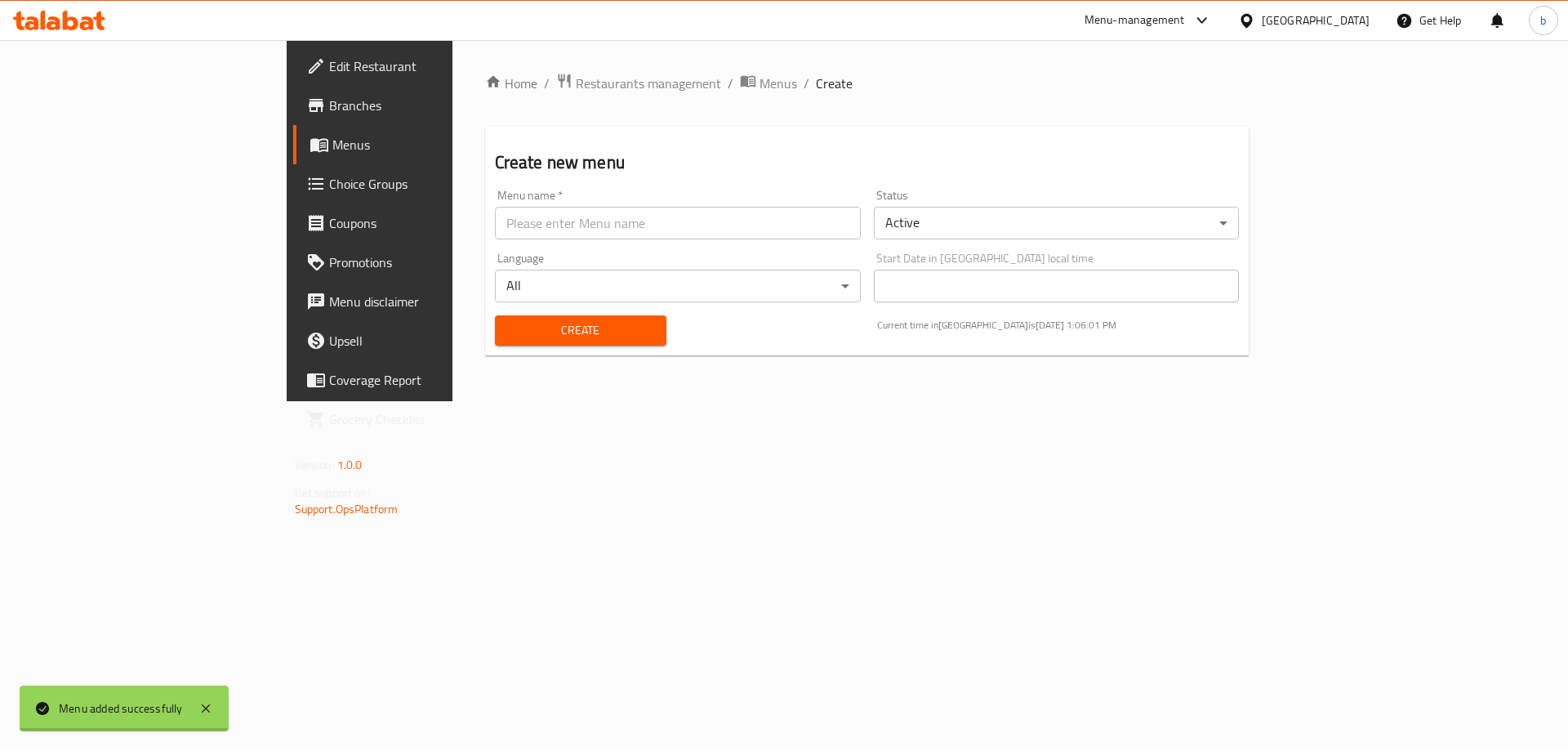
click at [379, 126] on div at bounding box center [784, 375] width 1568 height 751
click at [332, 149] on span "Menus" at bounding box center [433, 144] width 203 height 19
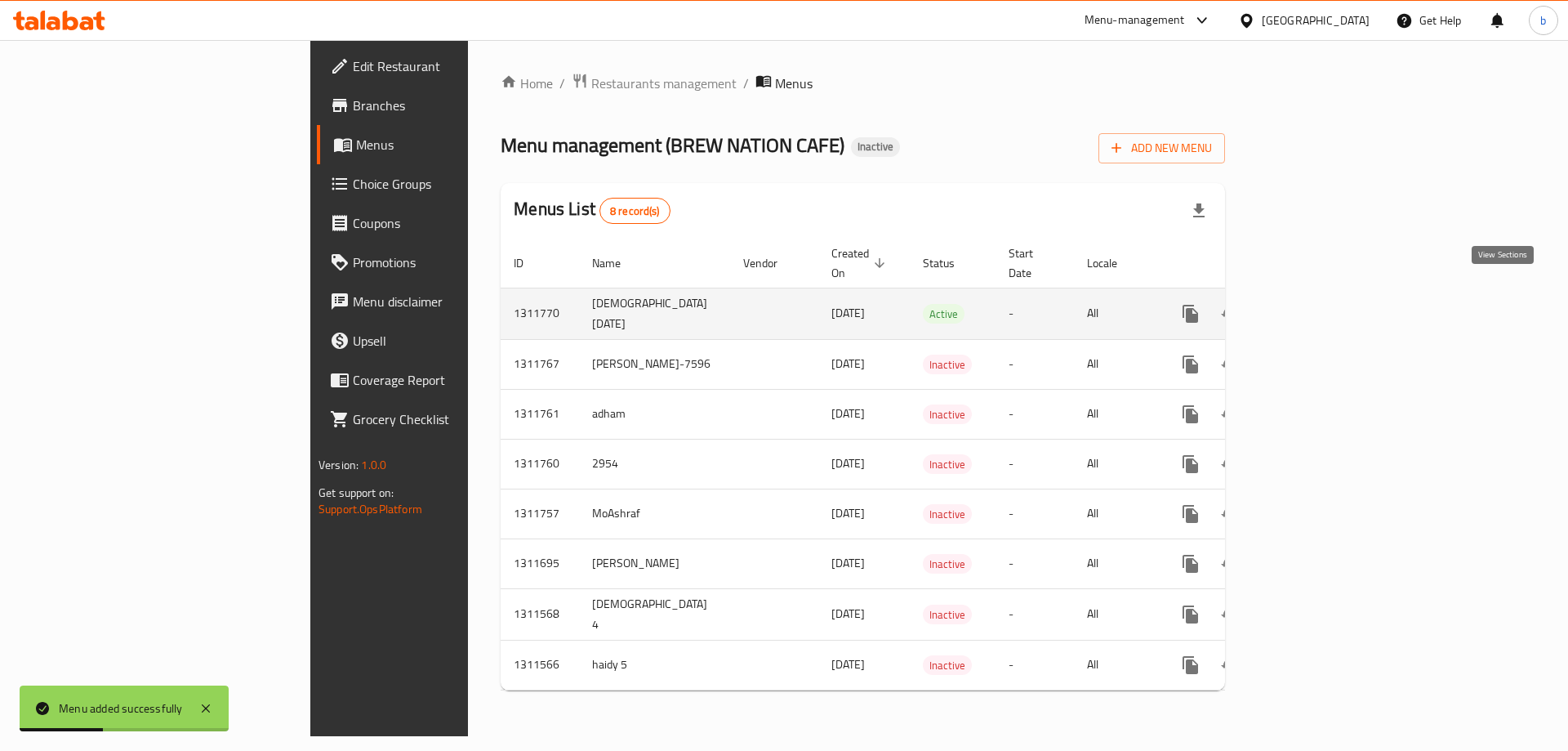
click at [1328, 301] on link "enhanced table" at bounding box center [1307, 313] width 39 height 39
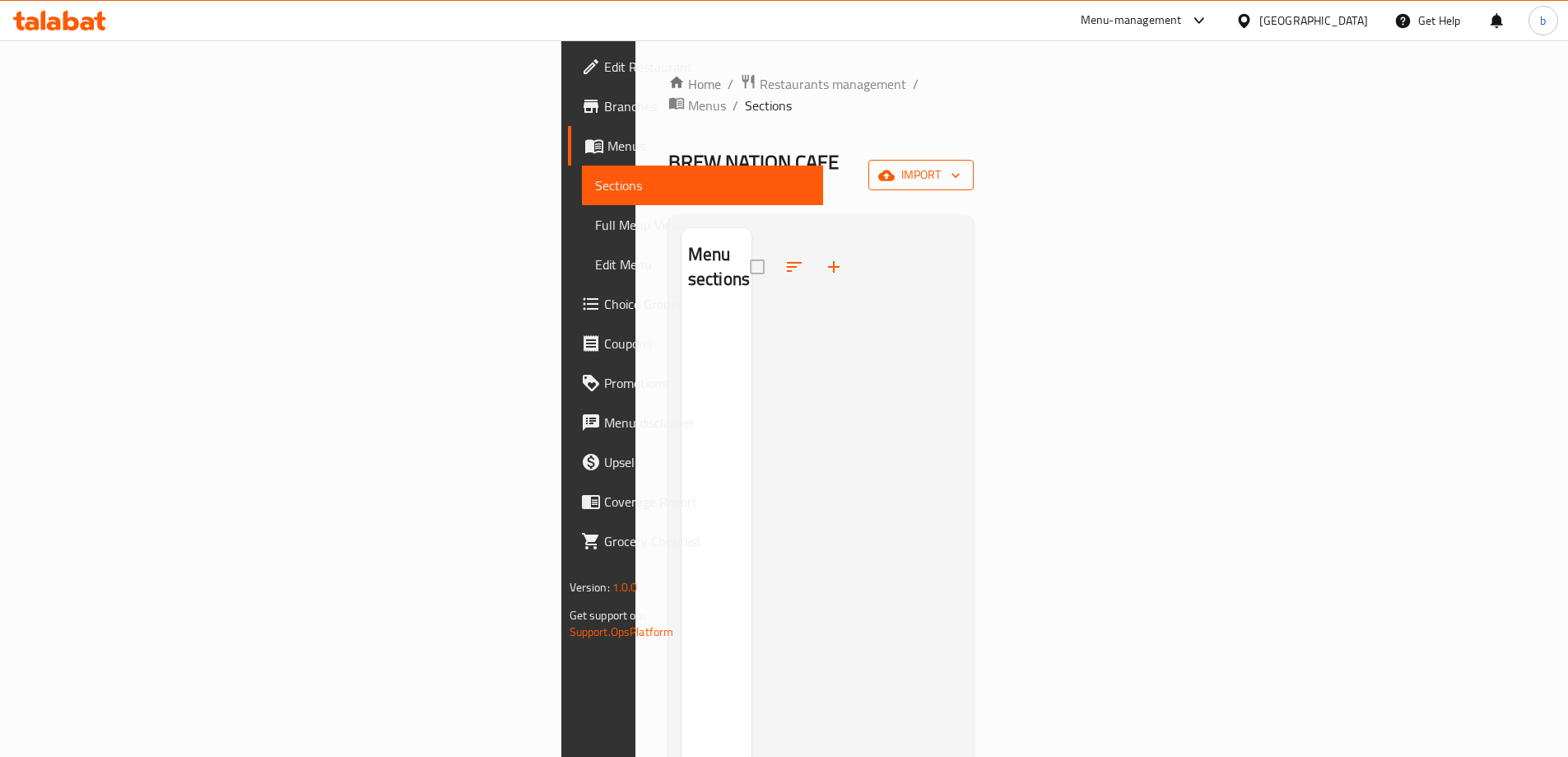
click at [961, 165] on span "import" at bounding box center [921, 175] width 79 height 20
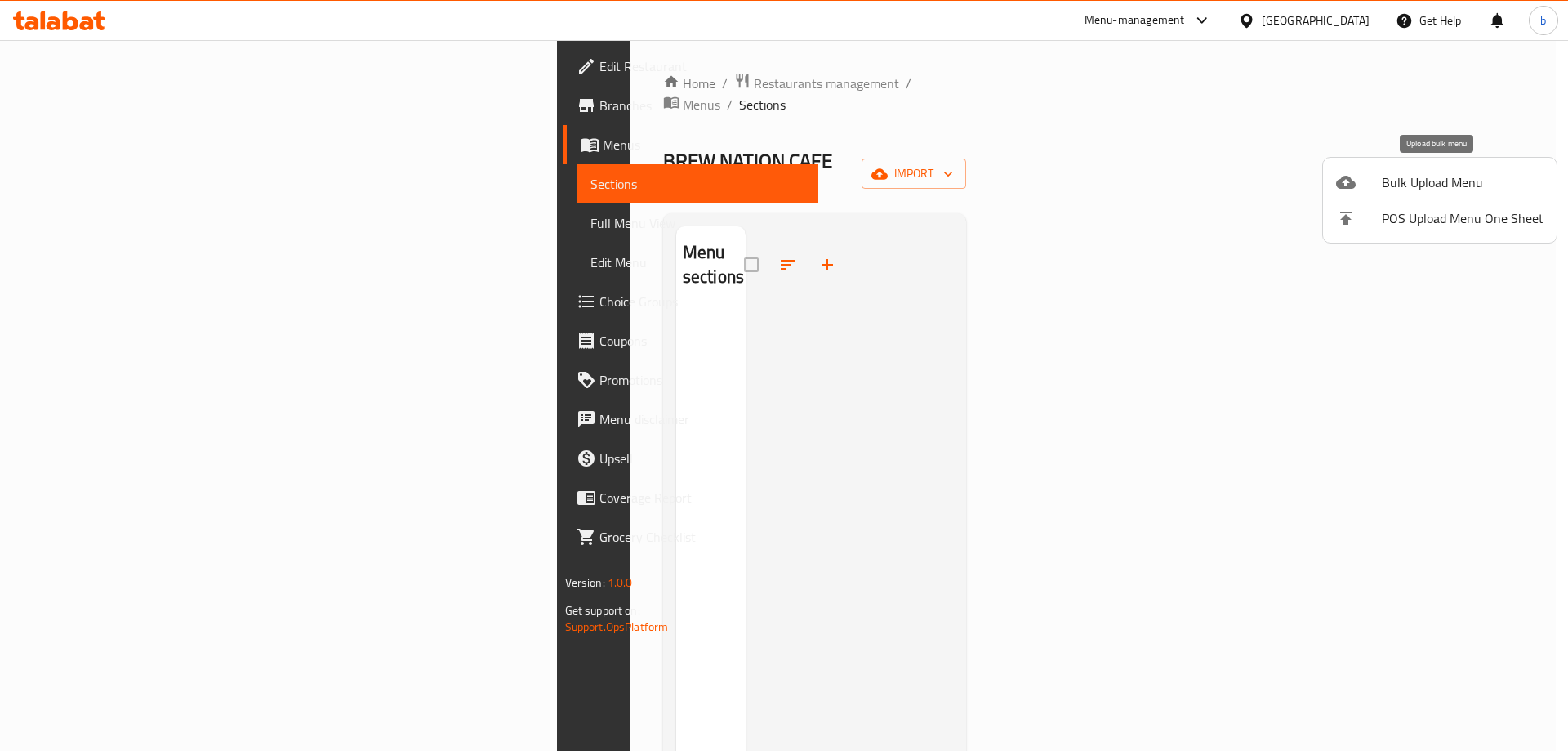
click at [1444, 185] on span "Bulk Upload Menu" at bounding box center [1462, 181] width 162 height 19
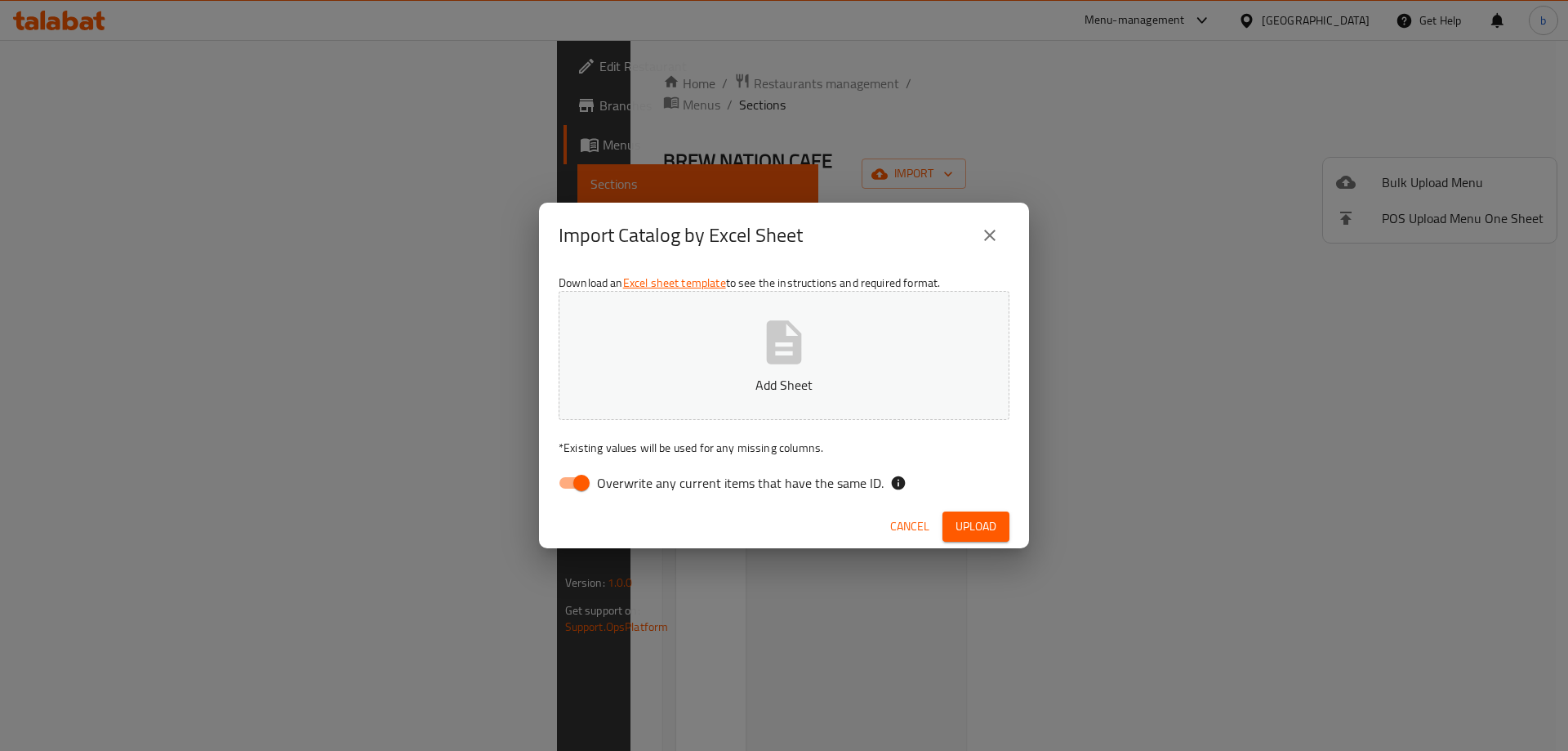
drag, startPoint x: 567, startPoint y: 484, endPoint x: 614, endPoint y: 406, distance: 91.1
click at [569, 484] on input "Overwrite any current items that have the same ID." at bounding box center [581, 483] width 93 height 31
checkbox input "false"
click at [622, 393] on p "Add Sheet" at bounding box center [784, 384] width 400 height 19
click at [961, 516] on span "Upload" at bounding box center [976, 526] width 41 height 20
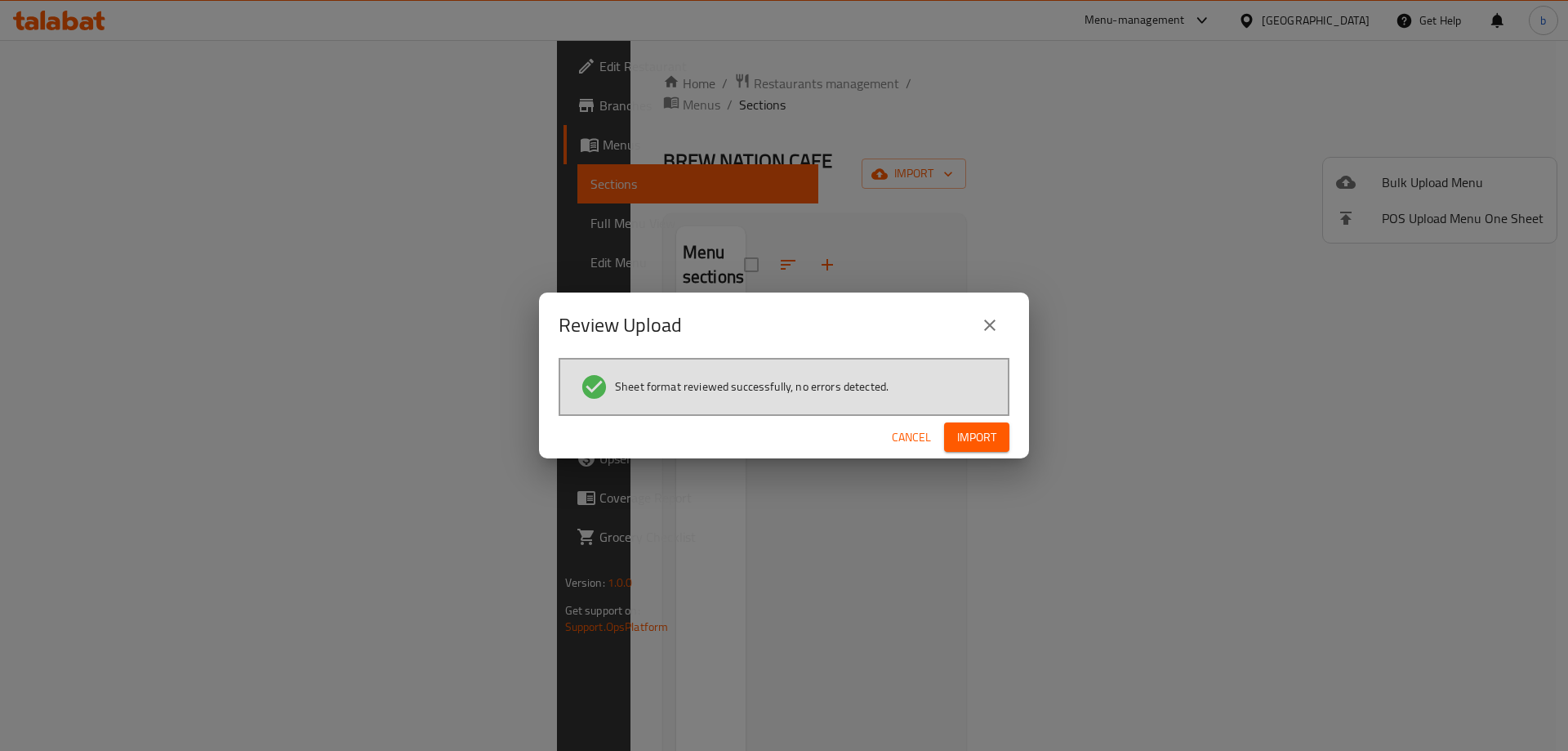
click at [981, 446] on button "Import" at bounding box center [976, 437] width 65 height 30
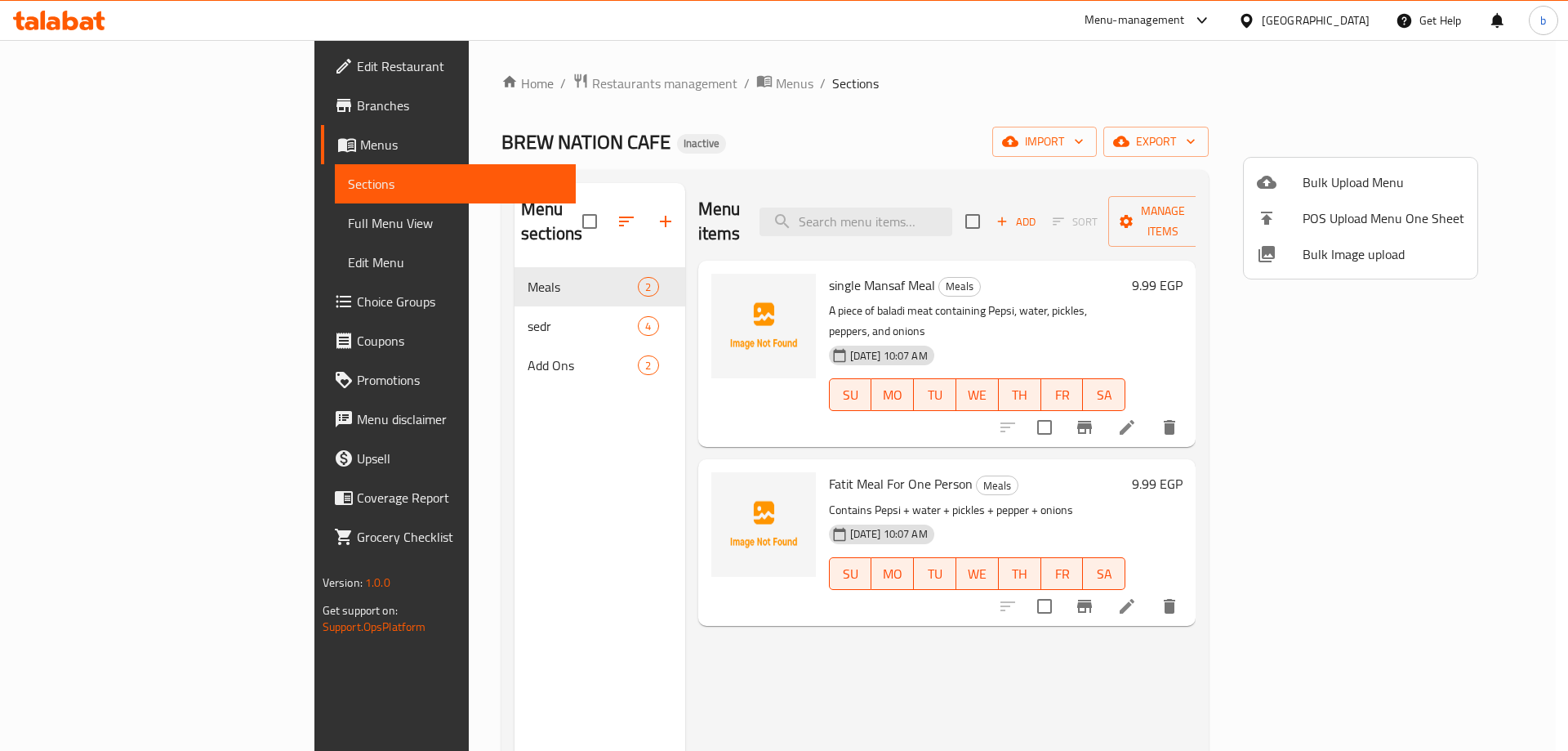
click at [432, 340] on div at bounding box center [784, 375] width 1568 height 751
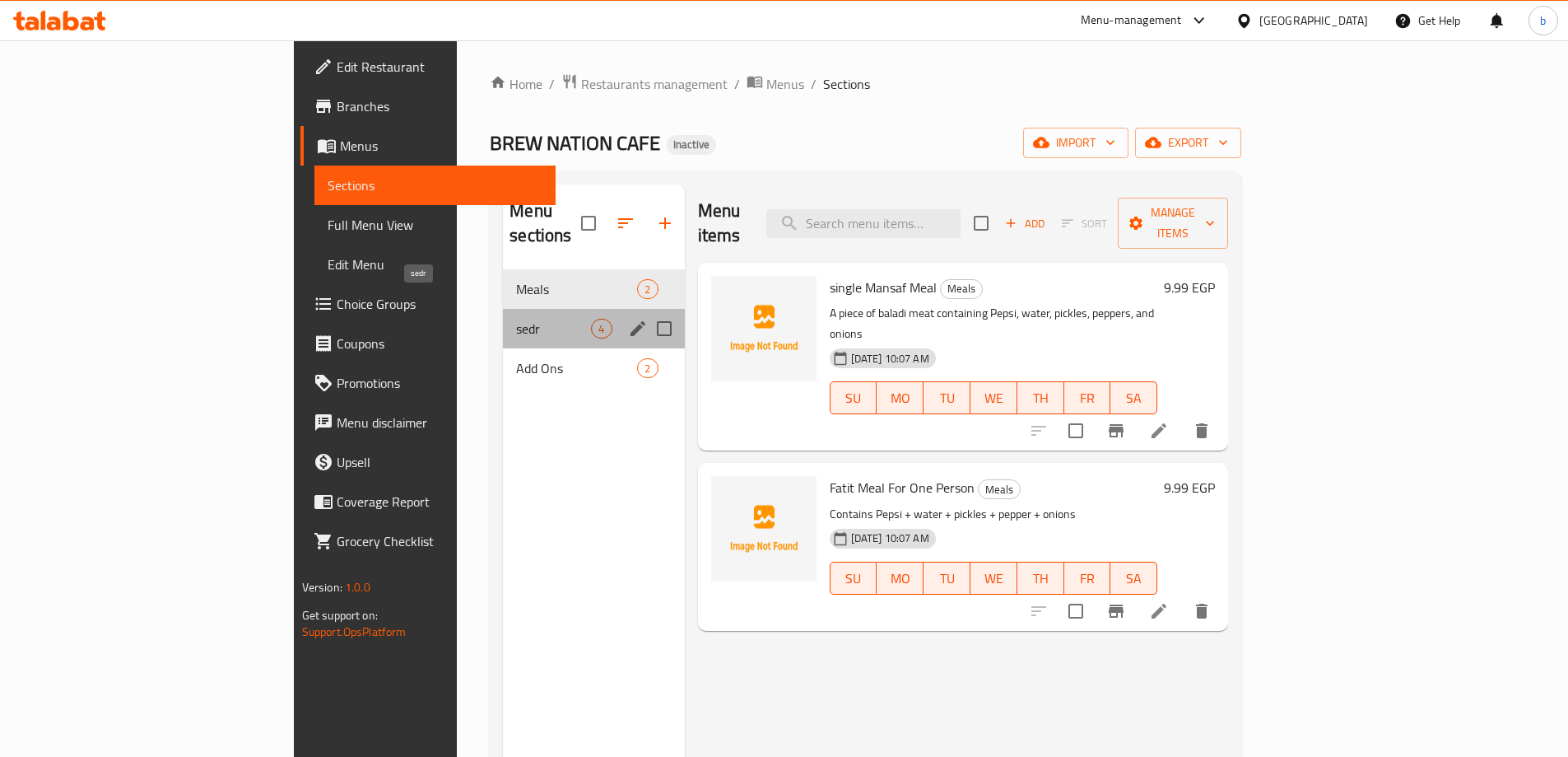
click at [516, 319] on span "sedr" at bounding box center [553, 328] width 75 height 19
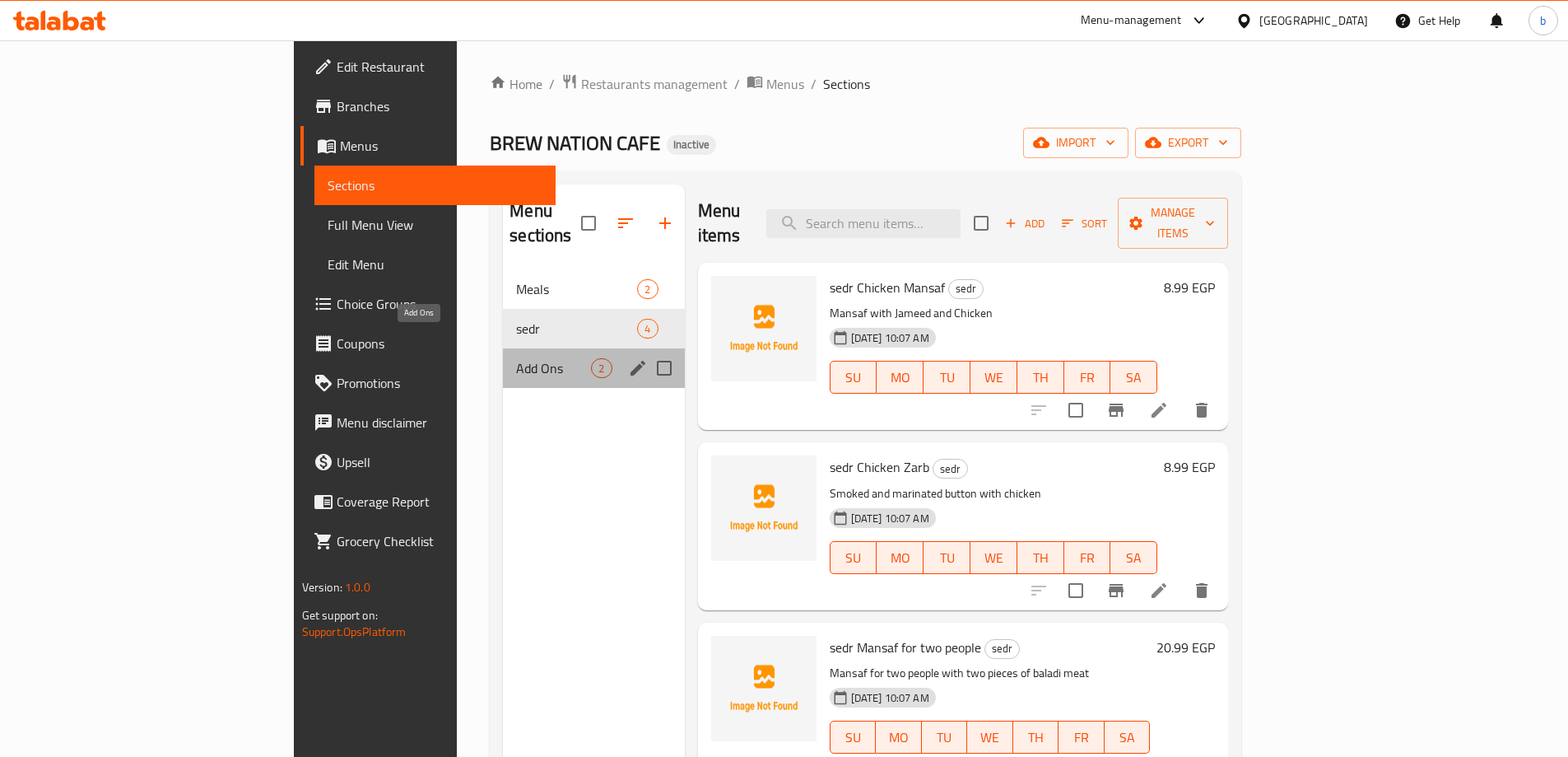
click at [516, 358] on span "Add Ons" at bounding box center [553, 367] width 75 height 19
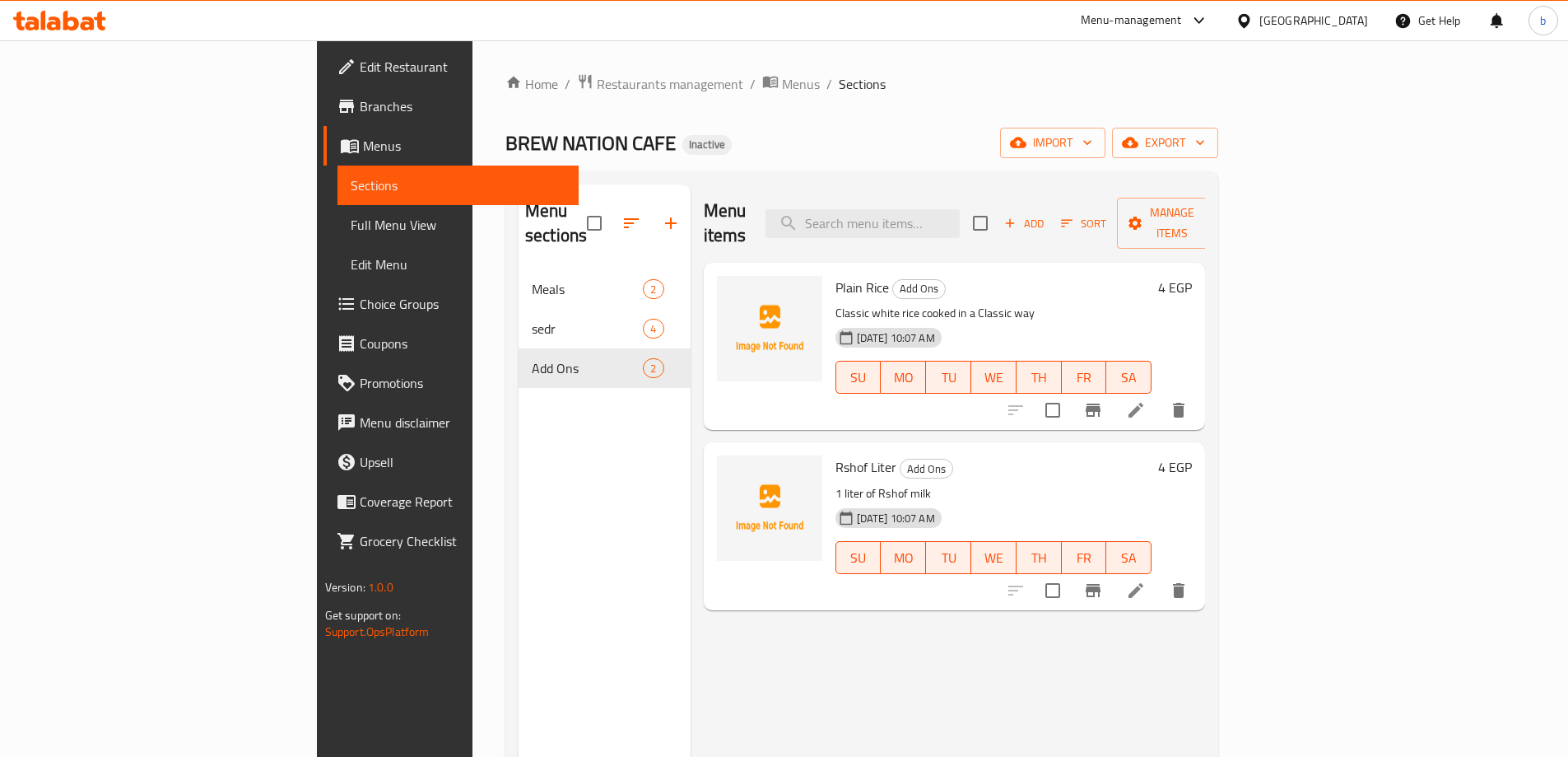
click at [350, 227] on span "Full Menu View" at bounding box center [457, 224] width 215 height 19
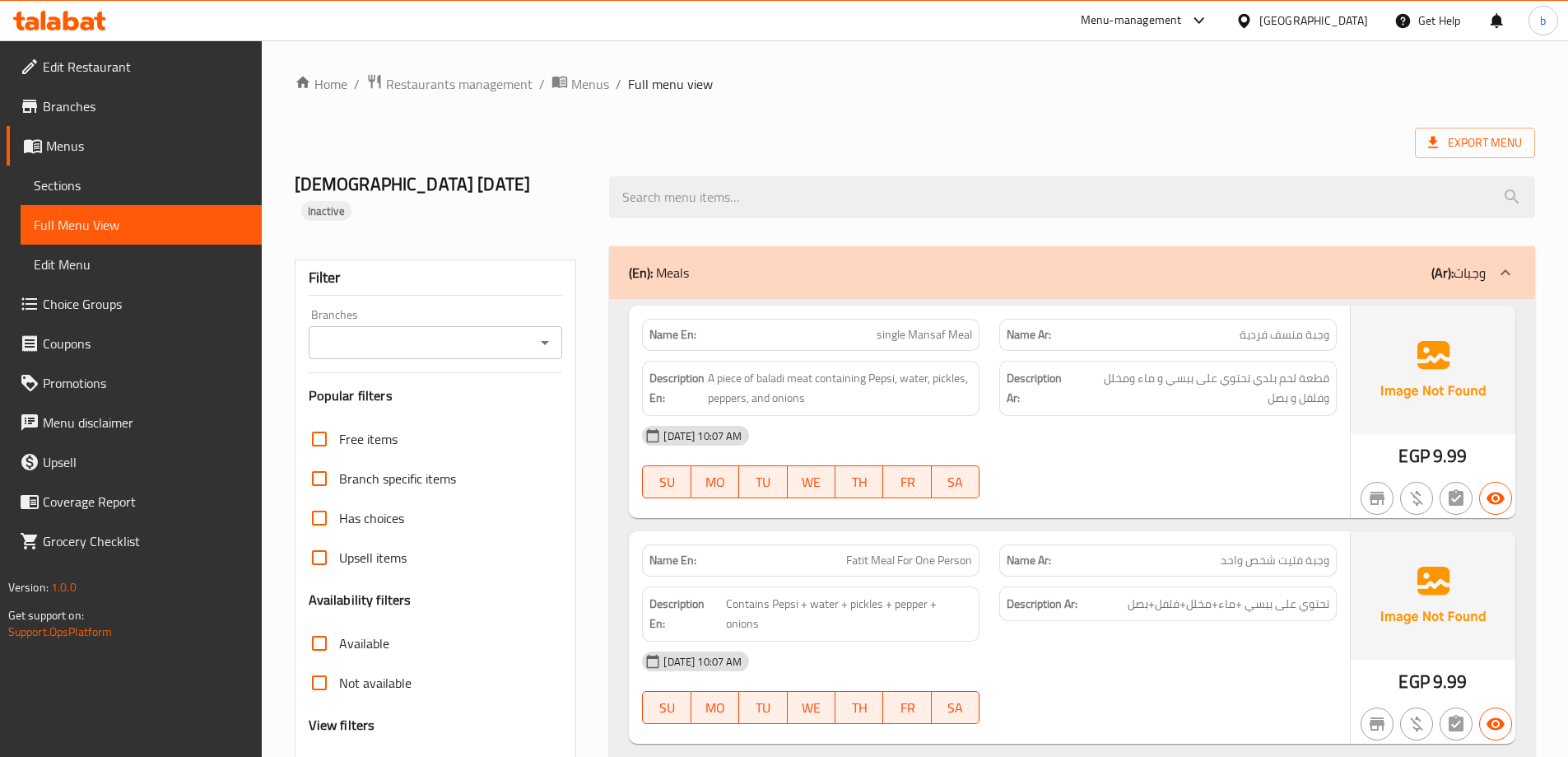
scroll to position [329, 0]
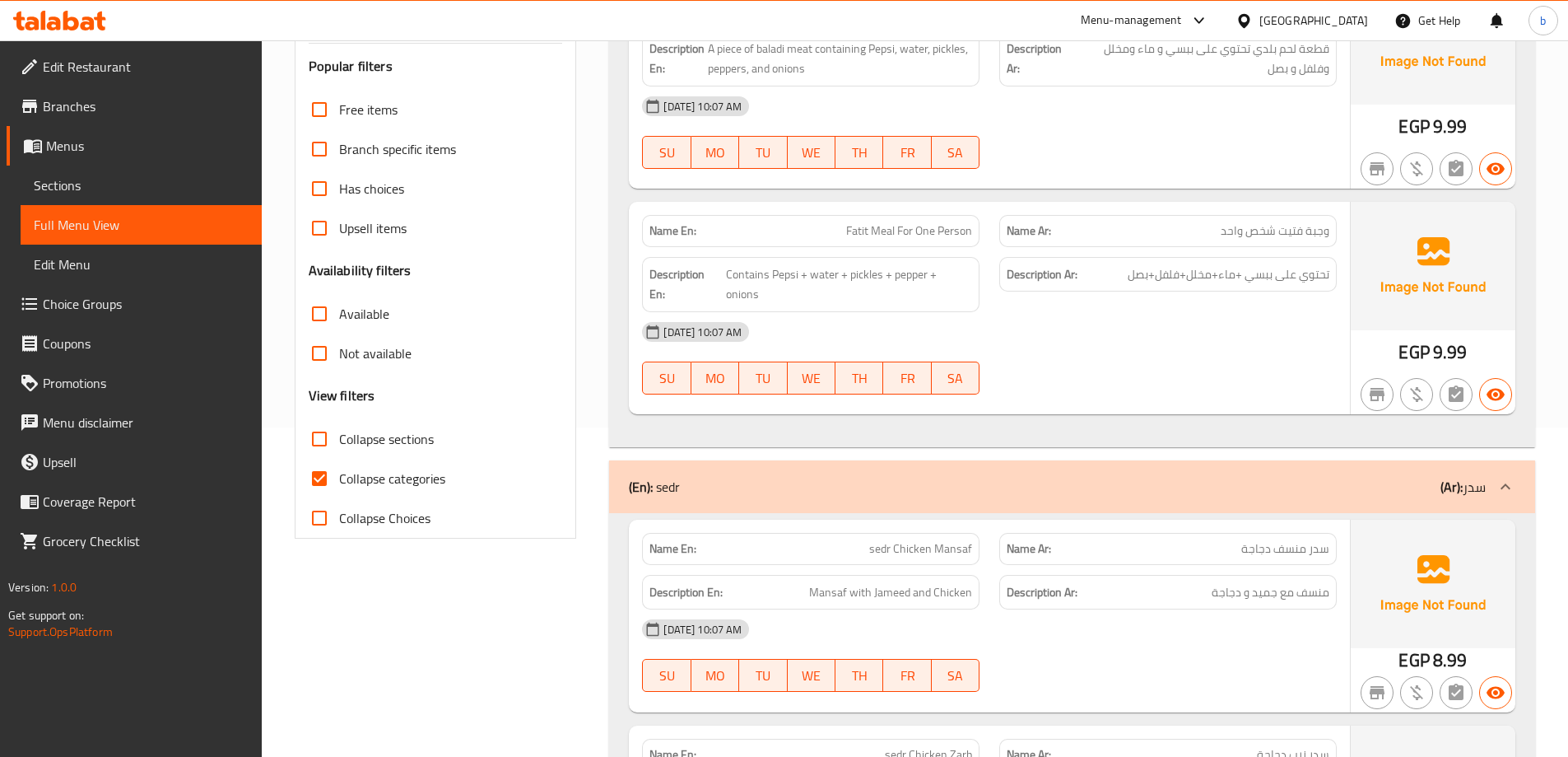
click at [323, 458] on input "Collapse categories" at bounding box center [319, 478] width 40 height 40
checkbox input "false"
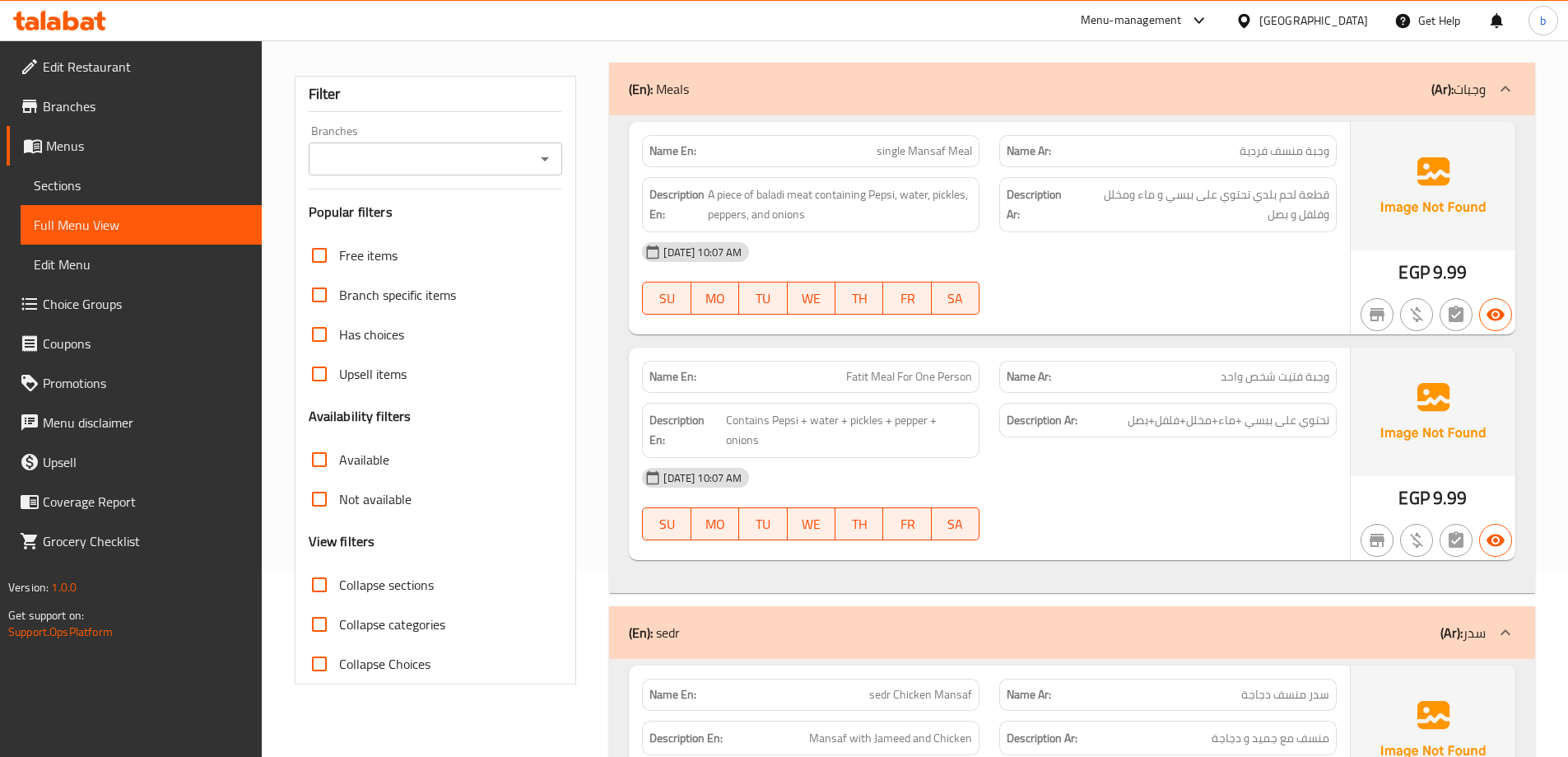
scroll to position [0, 0]
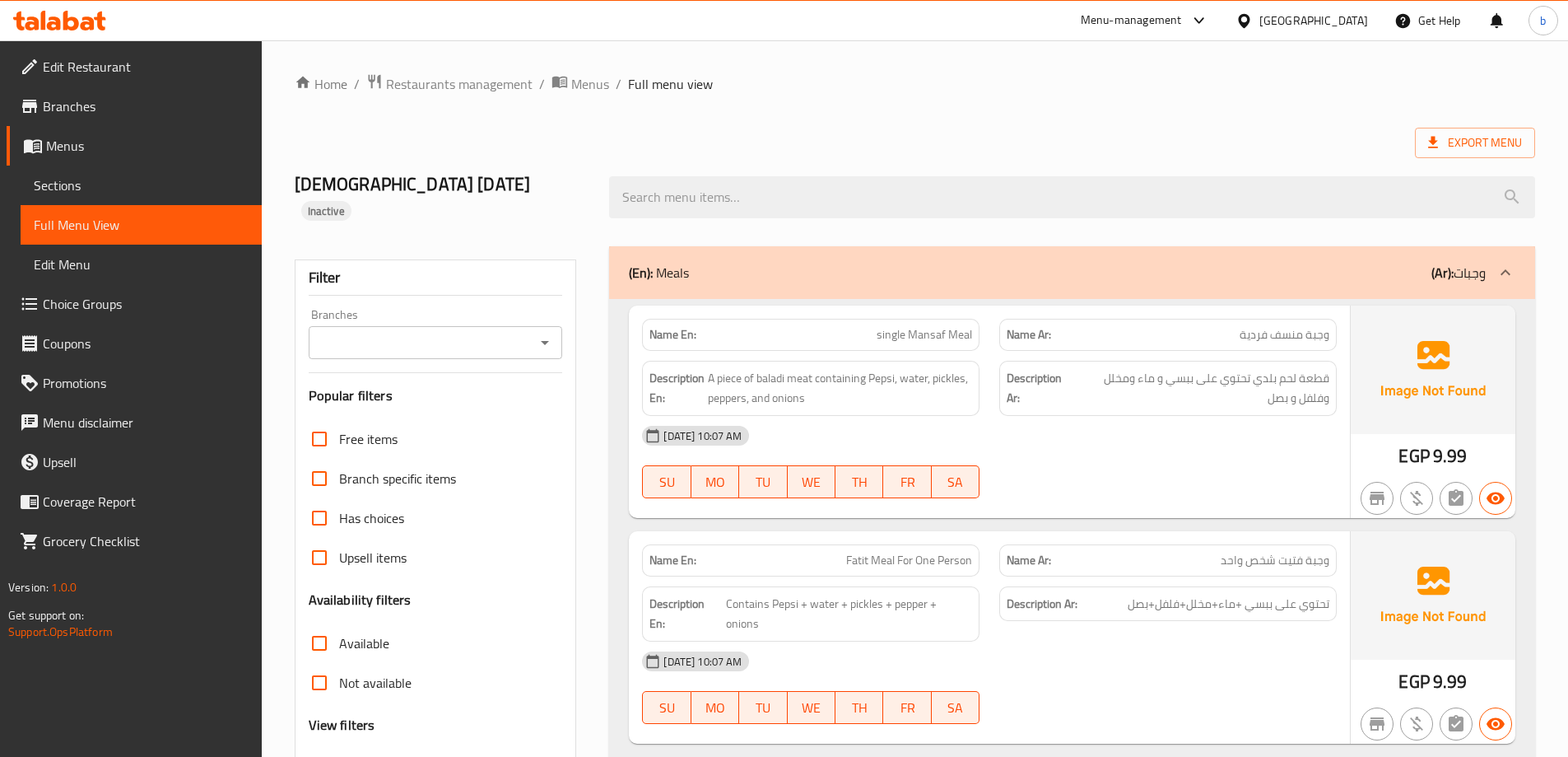
click at [127, 150] on span "Menus" at bounding box center [147, 145] width 203 height 19
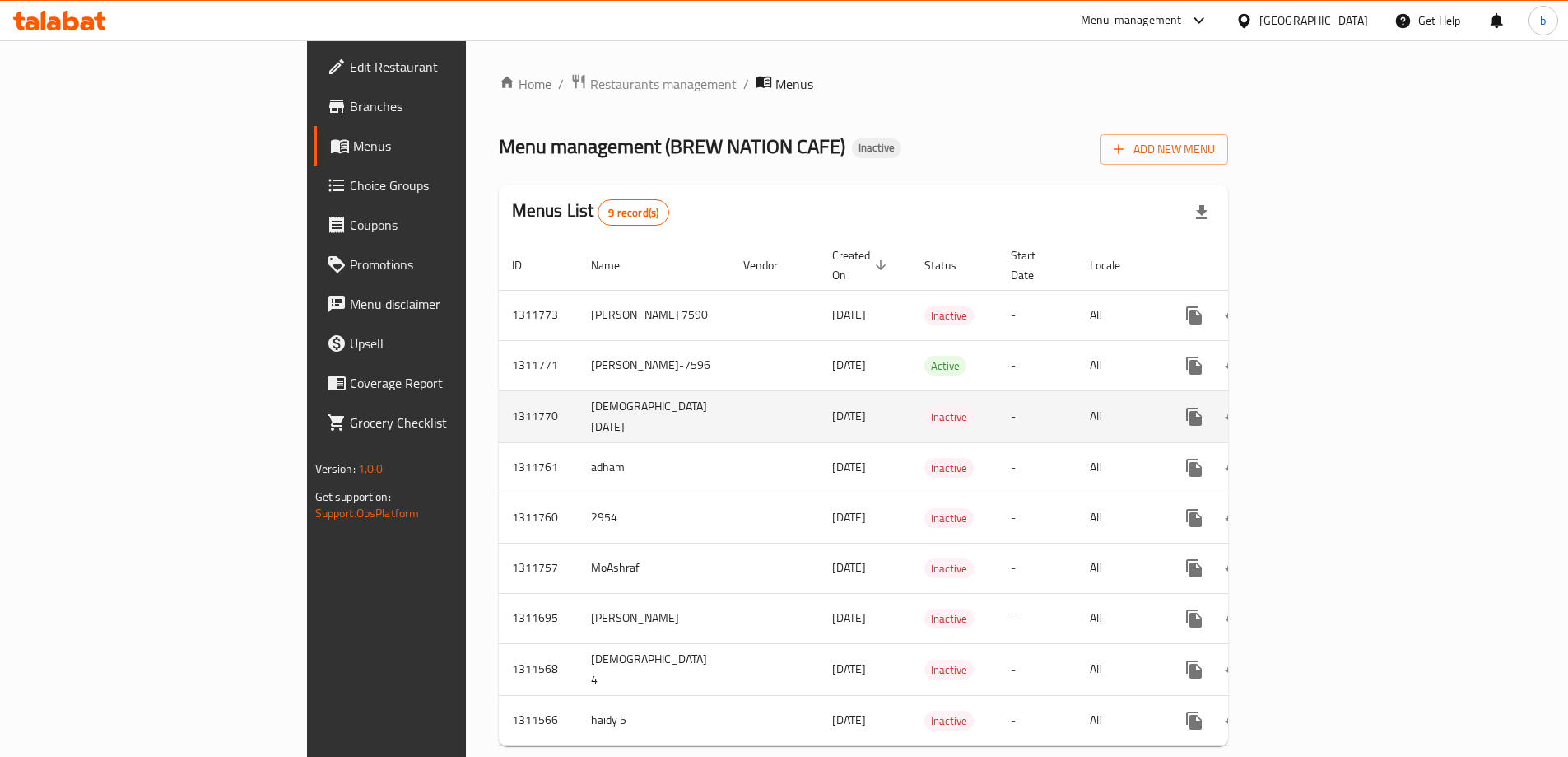
drag, startPoint x: 476, startPoint y: 395, endPoint x: 660, endPoint y: 391, distance: 184.0
click at [578, 395] on td "basmala 15-9-2025" at bounding box center [654, 416] width 152 height 52
click at [1283, 407] on icon "enhanced table" at bounding box center [1273, 416] width 19 height 19
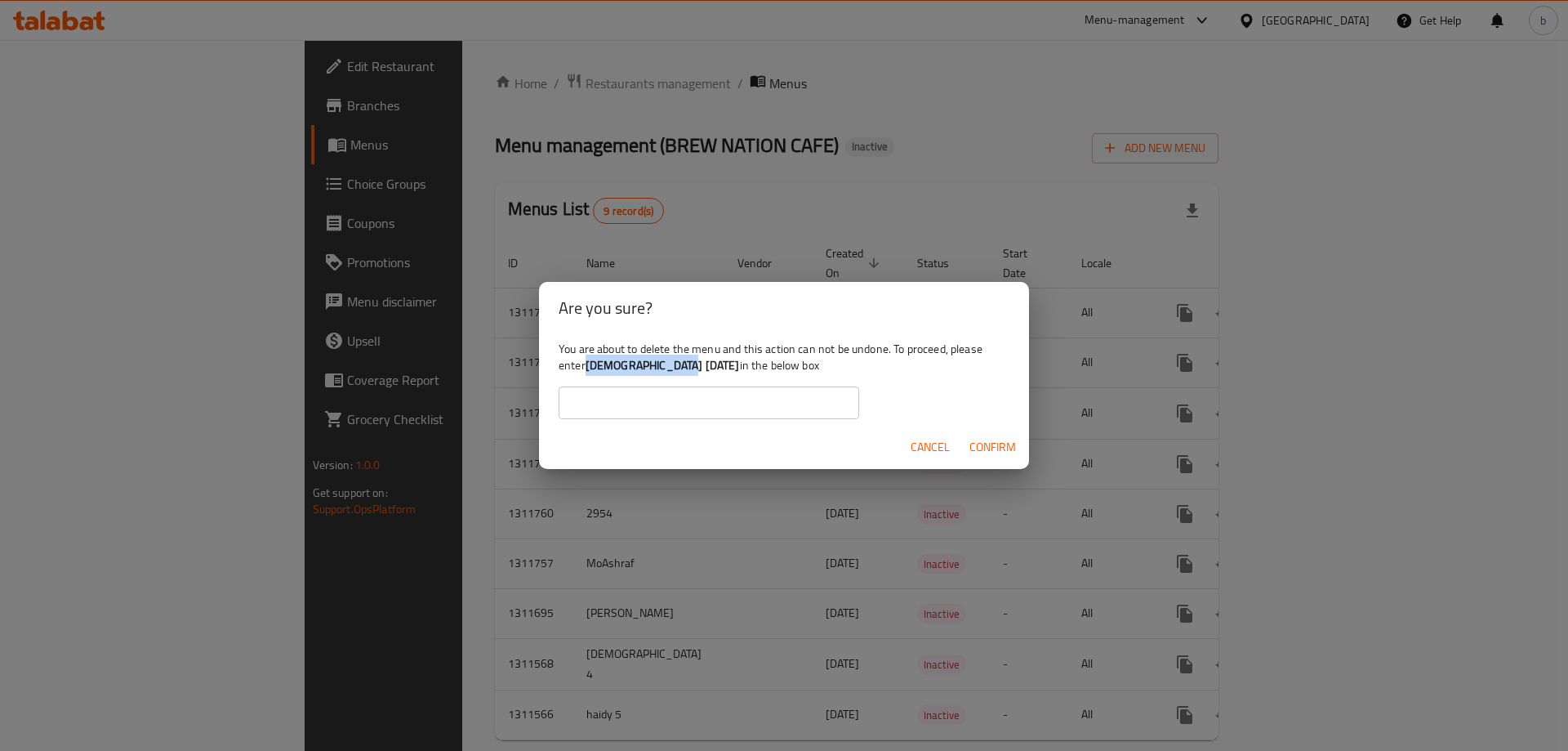
drag, startPoint x: 588, startPoint y: 368, endPoint x: 684, endPoint y: 370, distance: 96.0
click at [684, 370] on b "basmala 15-9-2025" at bounding box center [662, 365] width 155 height 21
copy b "basmala 15-9-2025"
click at [618, 385] on div "You are about to delete the menu and this action can not be undone. To proceed,…" at bounding box center [784, 380] width 490 height 91
click at [600, 392] on input "text" at bounding box center [709, 402] width 301 height 33
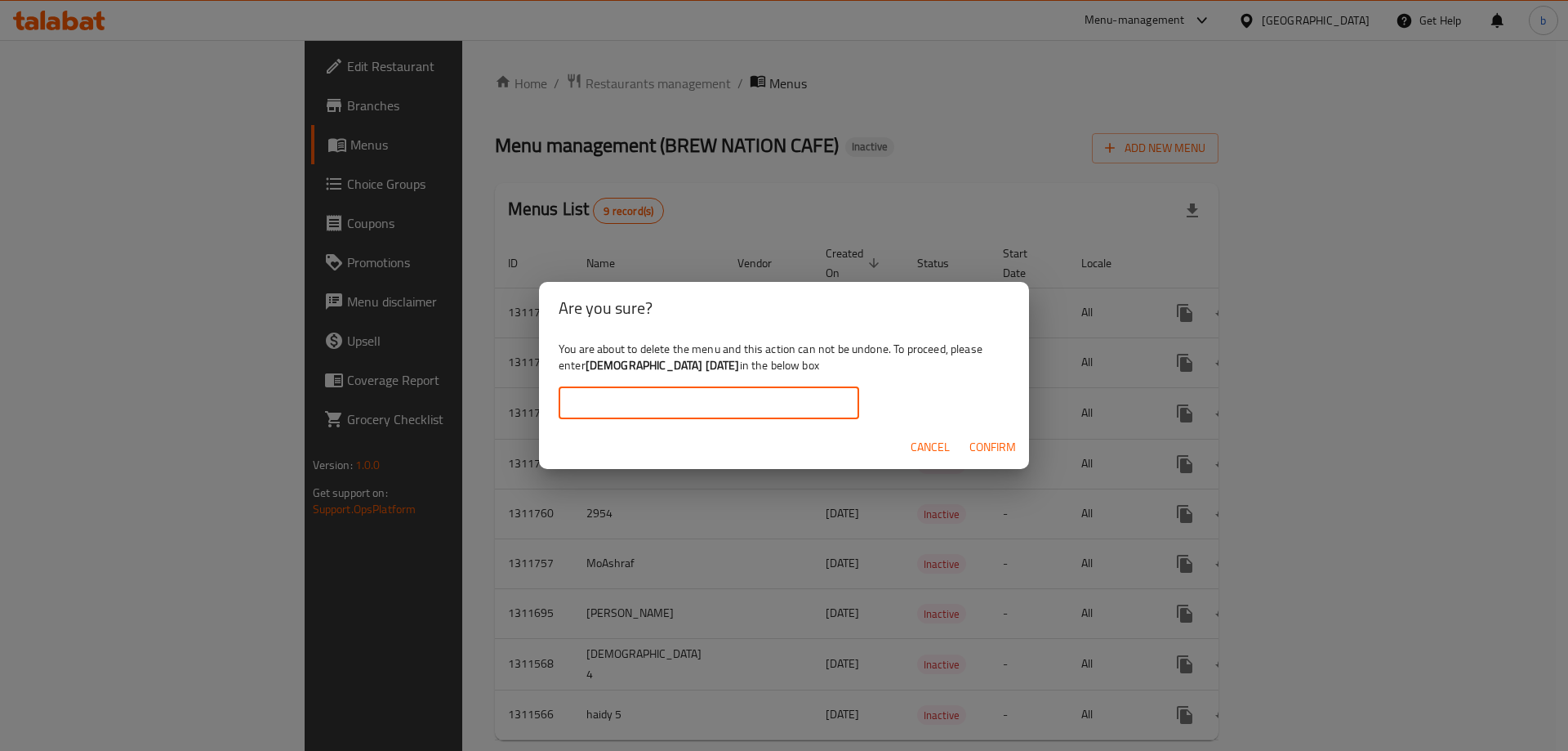
paste input "basmala 15-9-2025"
type input "basmala 15-9-2025"
click at [981, 441] on span "Confirm" at bounding box center [992, 447] width 47 height 20
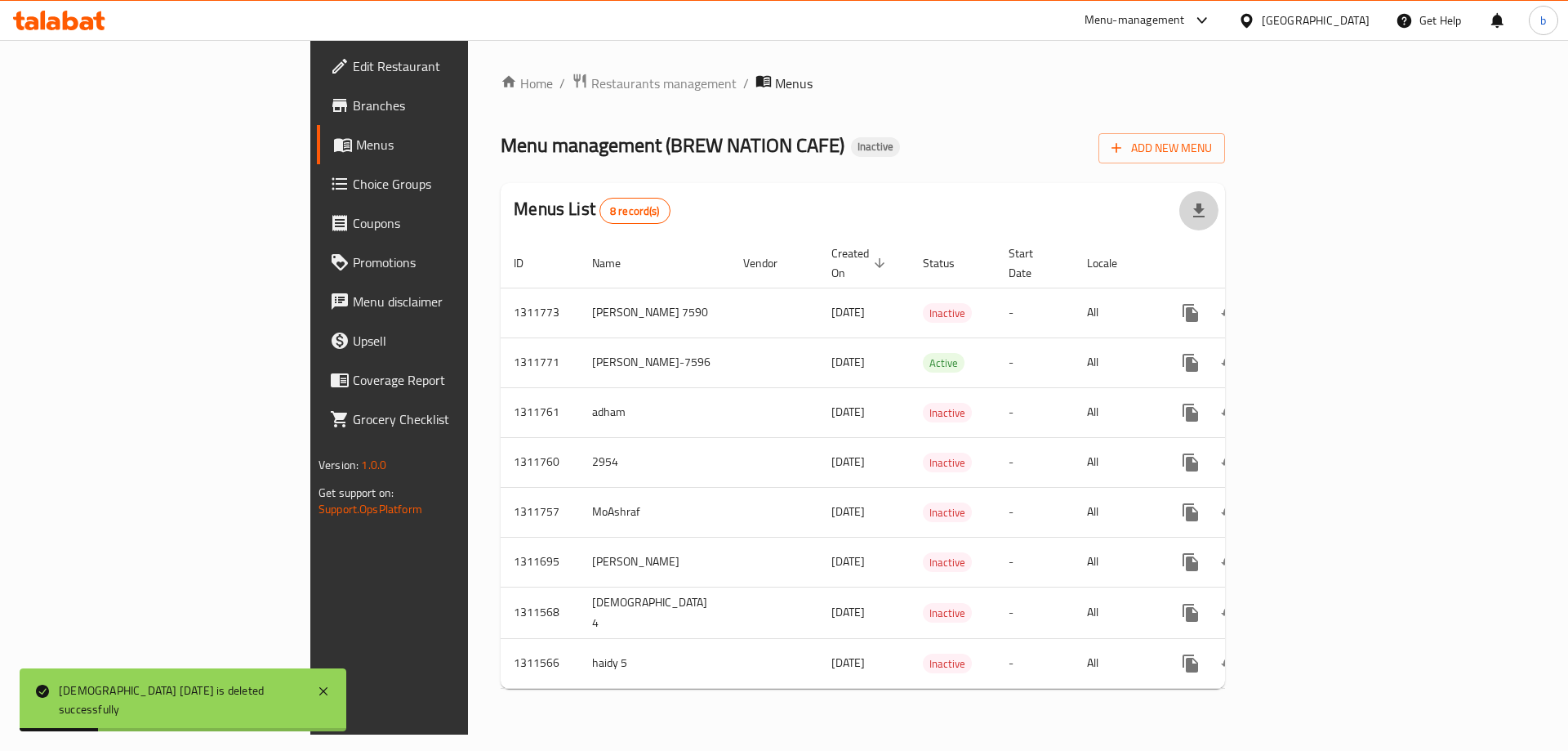
click at [1218, 201] on button "button" at bounding box center [1199, 210] width 39 height 39
click at [1340, 260] on th "Actions" at bounding box center [1249, 263] width 183 height 49
click at [1211, 153] on span "Add New Menu" at bounding box center [1161, 148] width 101 height 20
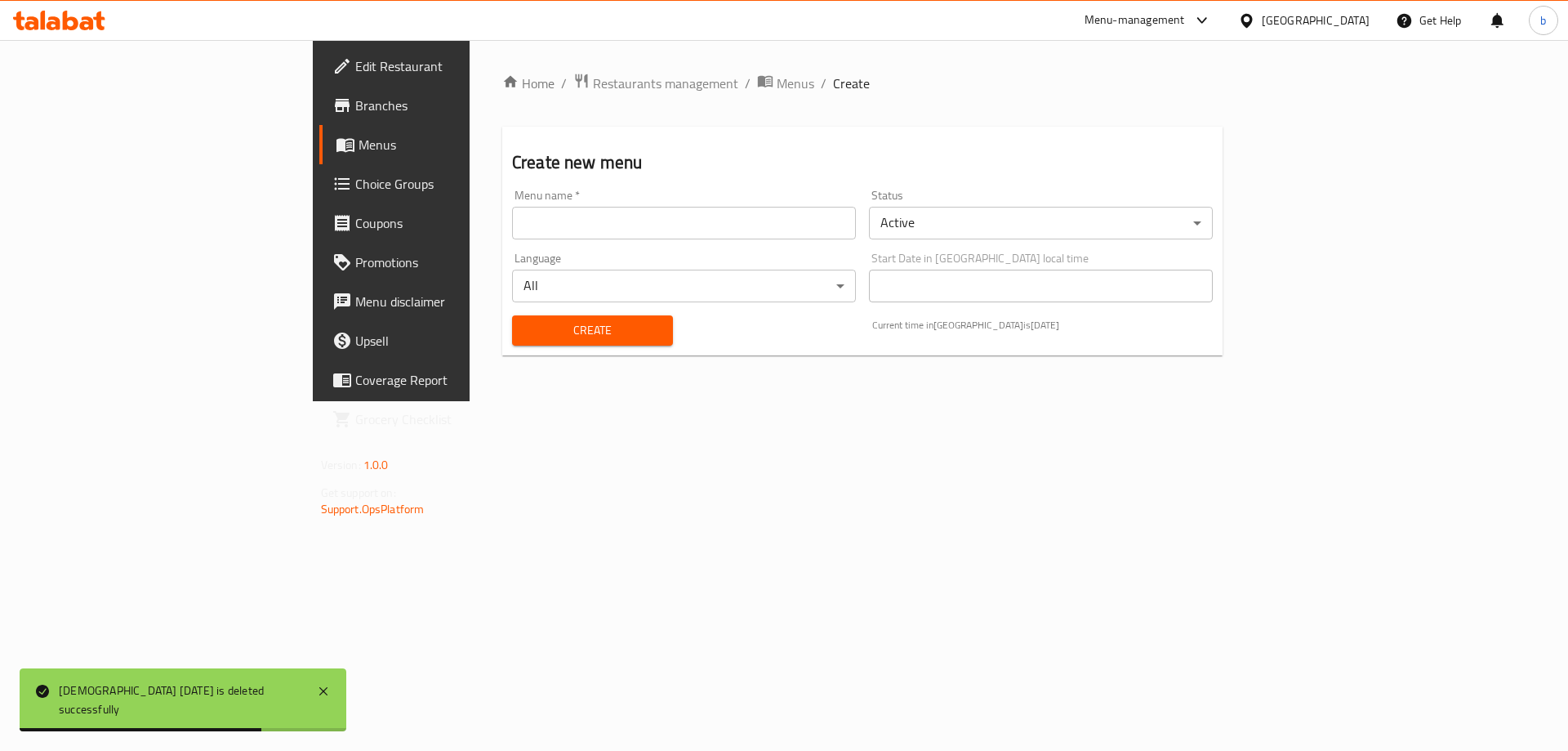
click at [515, 230] on input "text" at bounding box center [684, 223] width 344 height 33
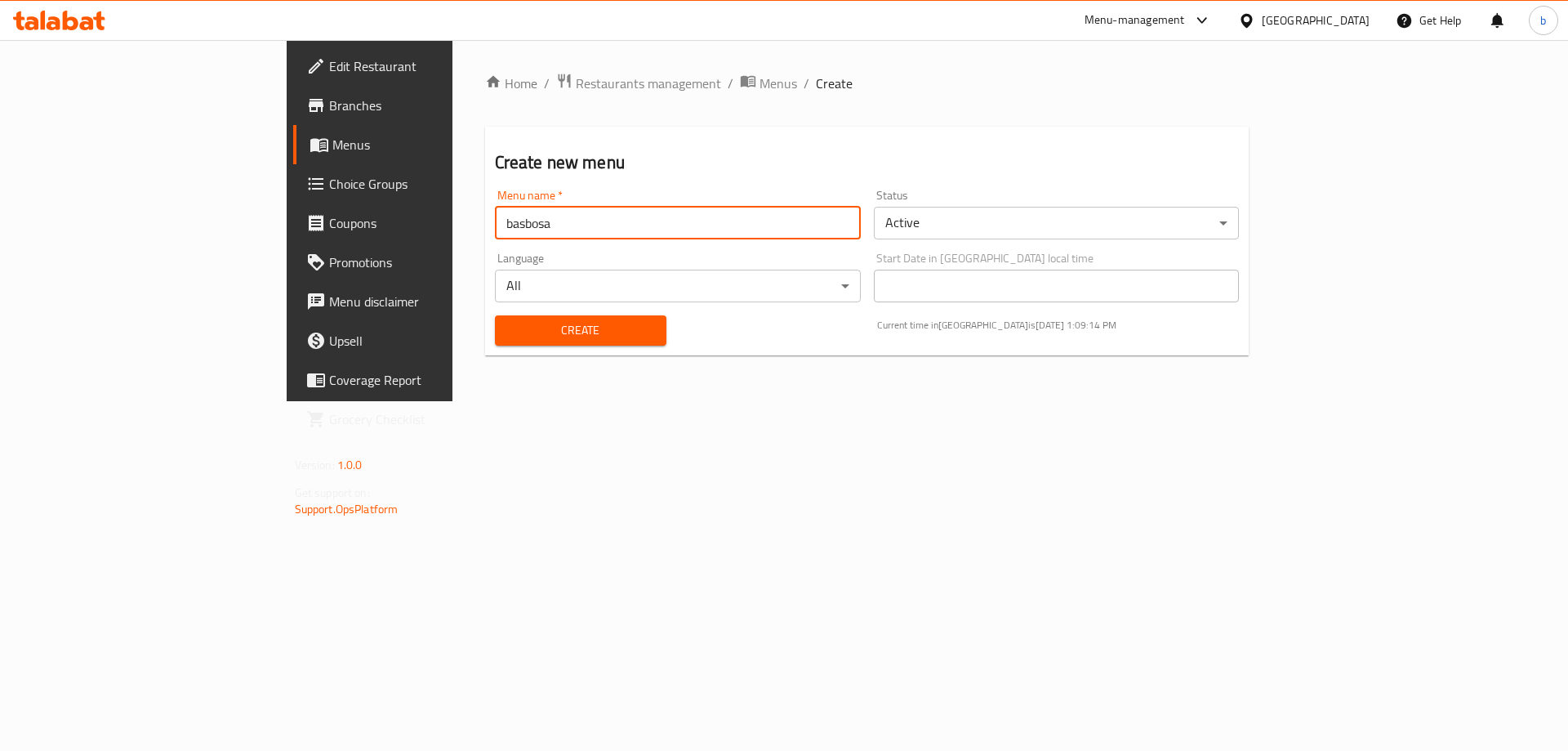
type input "basbosa"
click at [528, 326] on span "Create" at bounding box center [580, 330] width 145 height 20
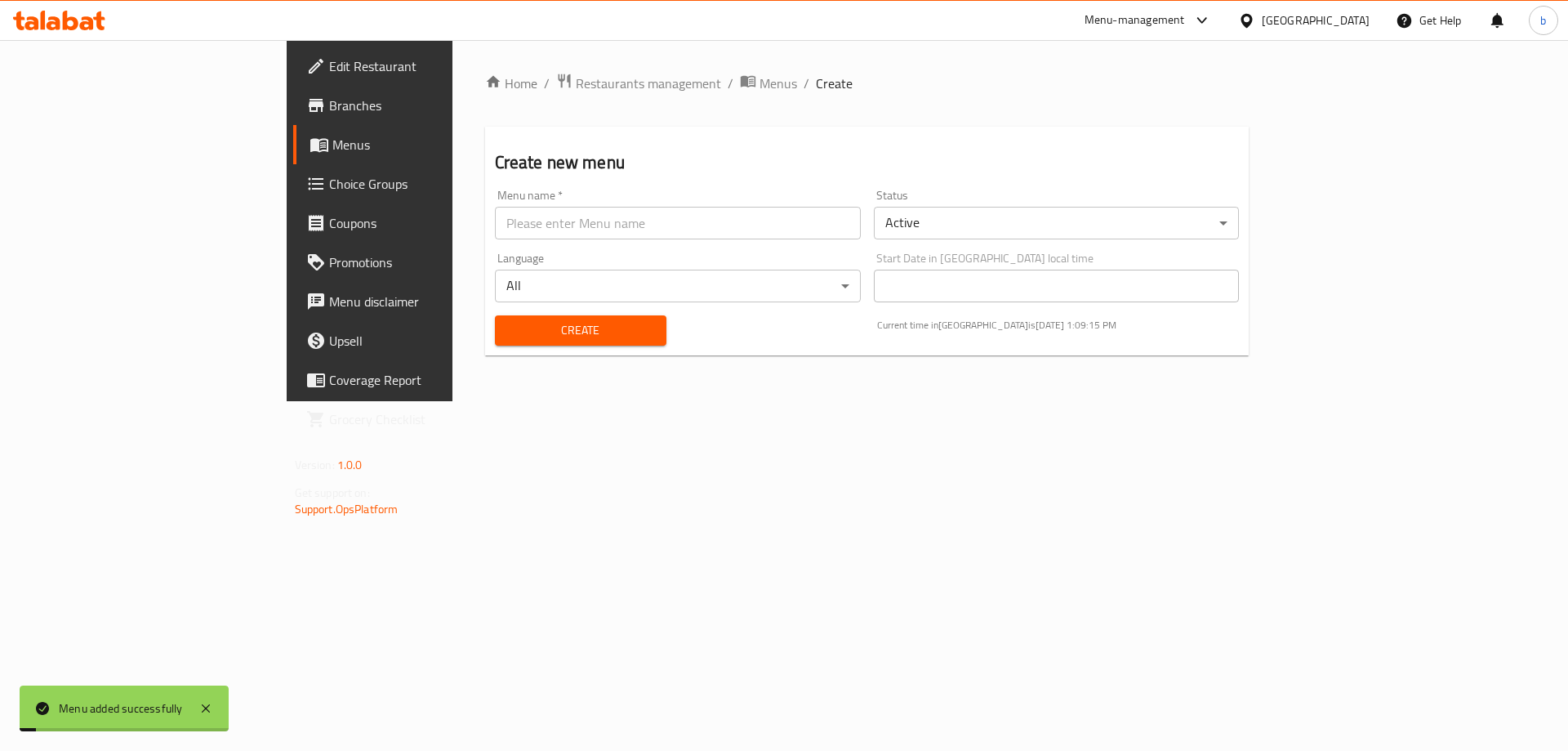
click at [517, 224] on input "text" at bounding box center [677, 223] width 366 height 33
click at [332, 147] on span "Menus" at bounding box center [433, 144] width 203 height 19
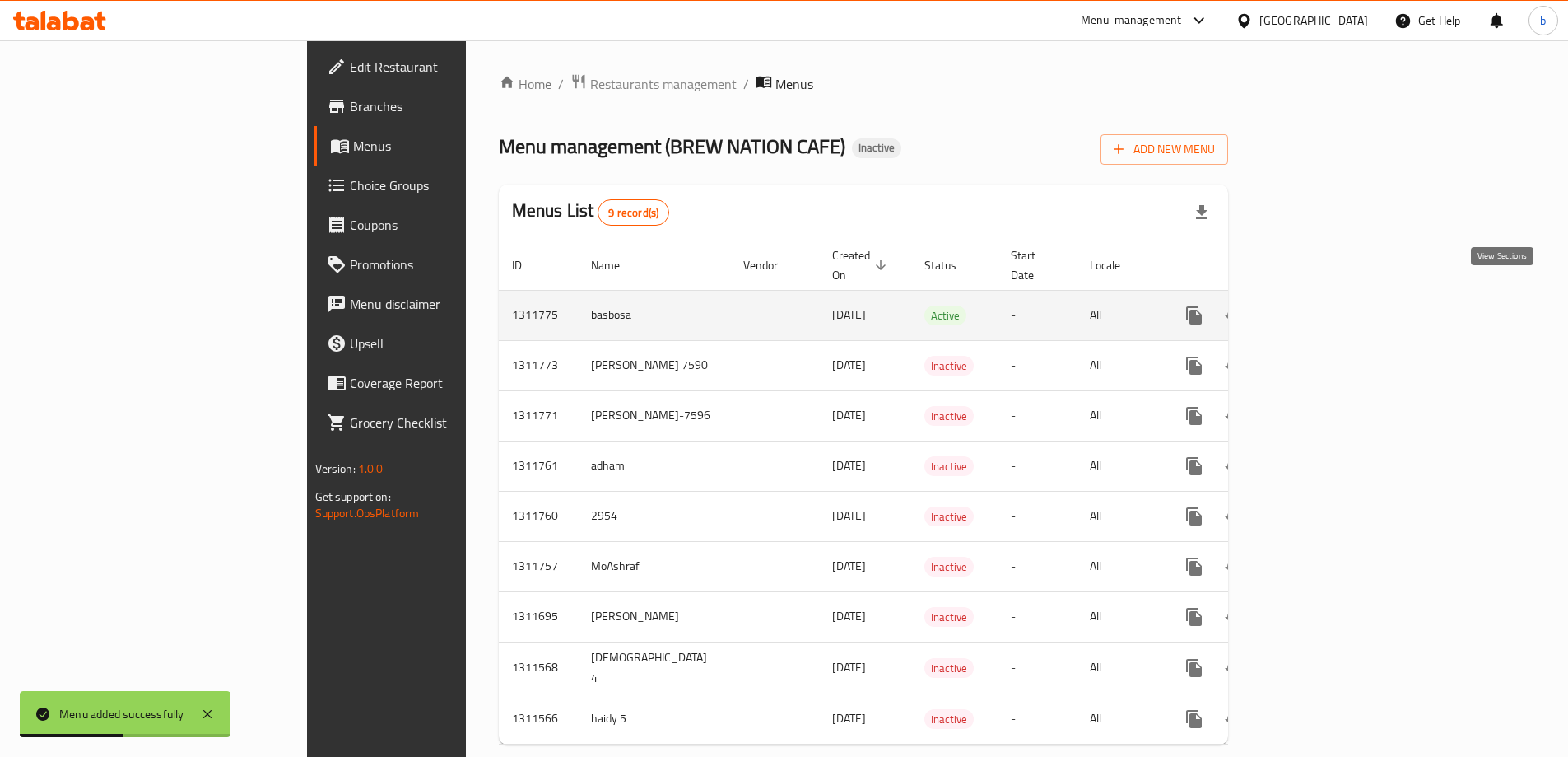
click at [1320, 308] on icon "enhanced table" at bounding box center [1313, 315] width 15 height 15
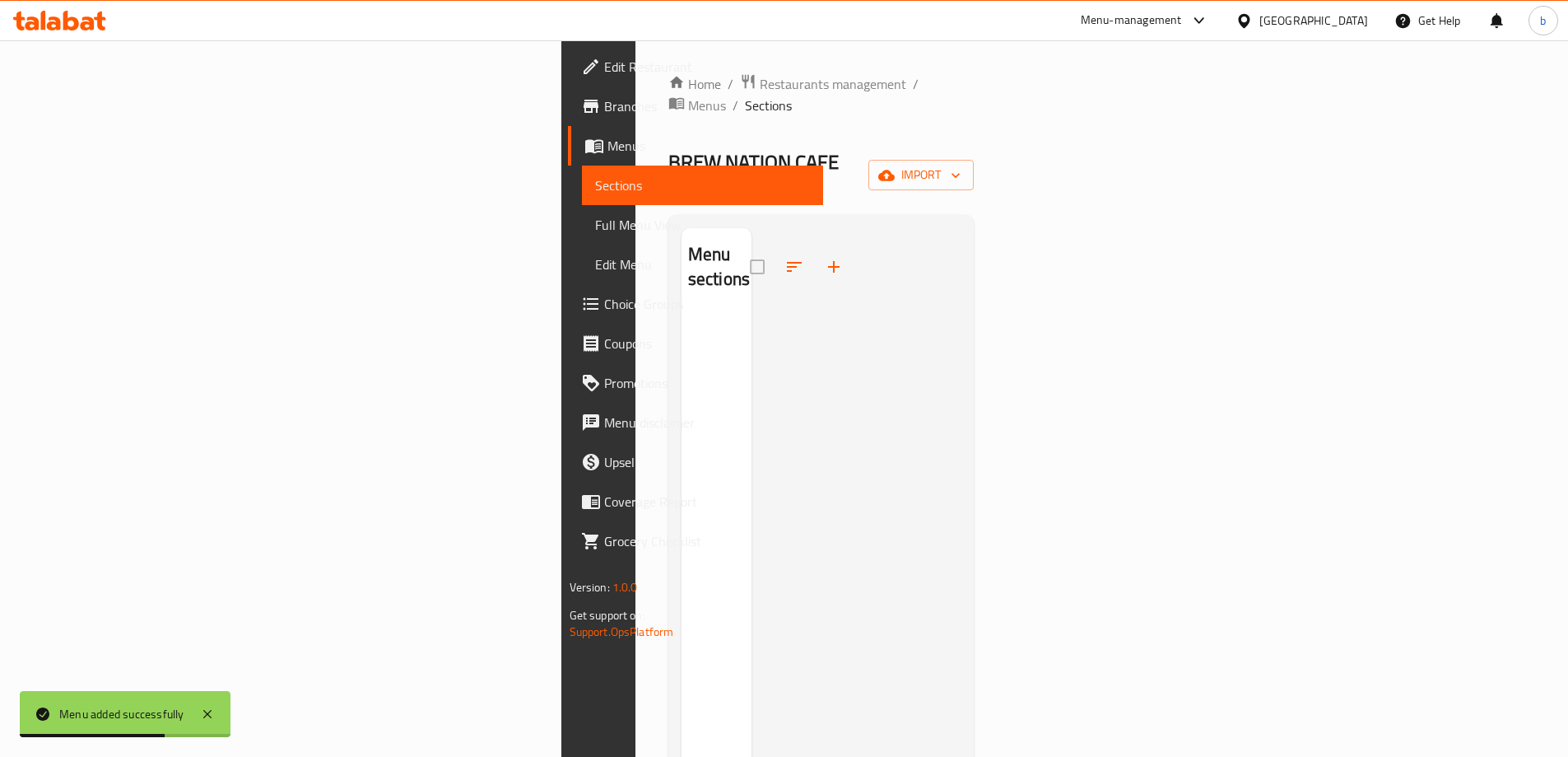
click at [1008, 145] on div "Home / Restaurants management / Menus / Sections BREW NATION CAFE Inactive impo…" at bounding box center [821, 536] width 372 height 990
click at [964, 167] on icon "button" at bounding box center [956, 175] width 17 height 17
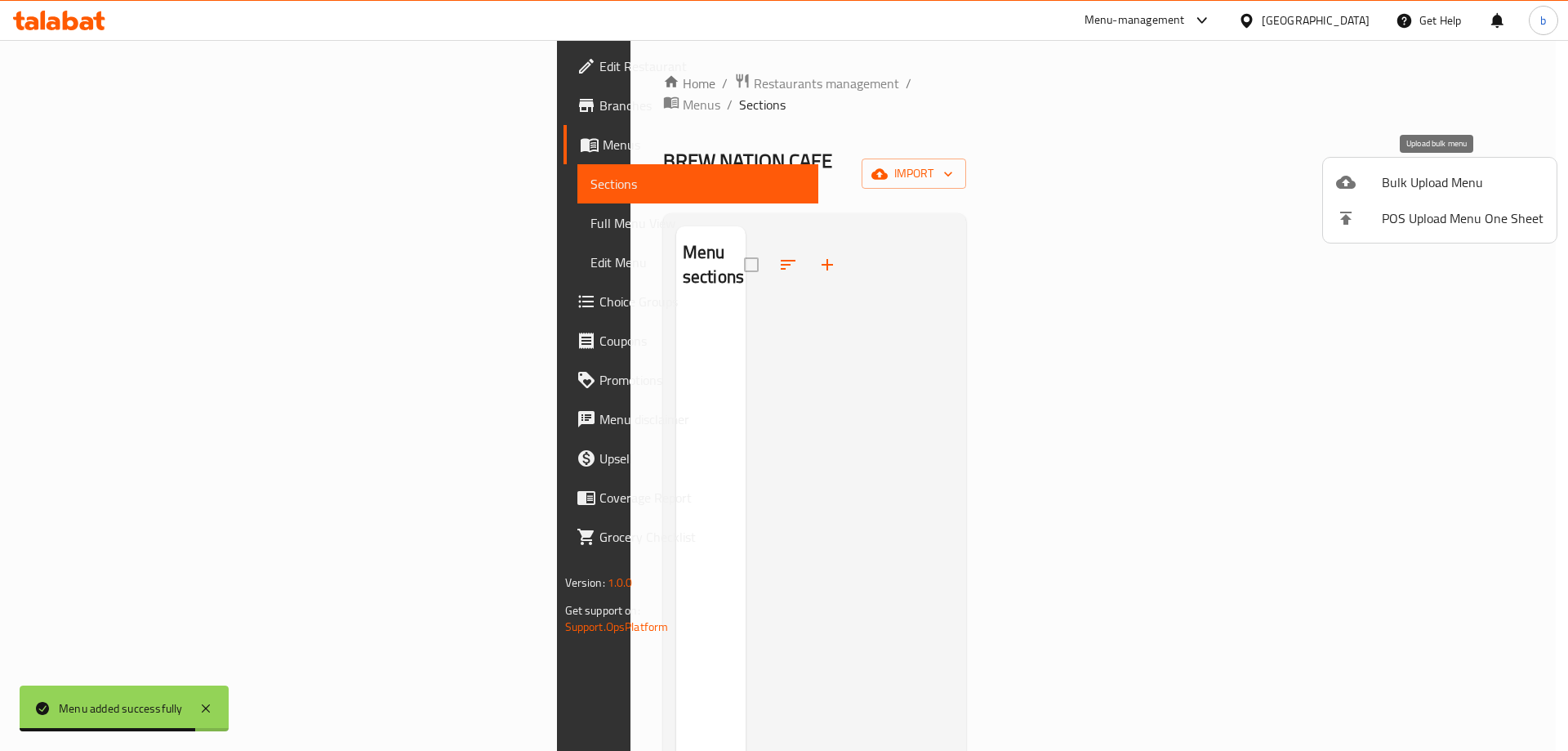
click at [1435, 177] on span "Bulk Upload Menu" at bounding box center [1462, 181] width 162 height 19
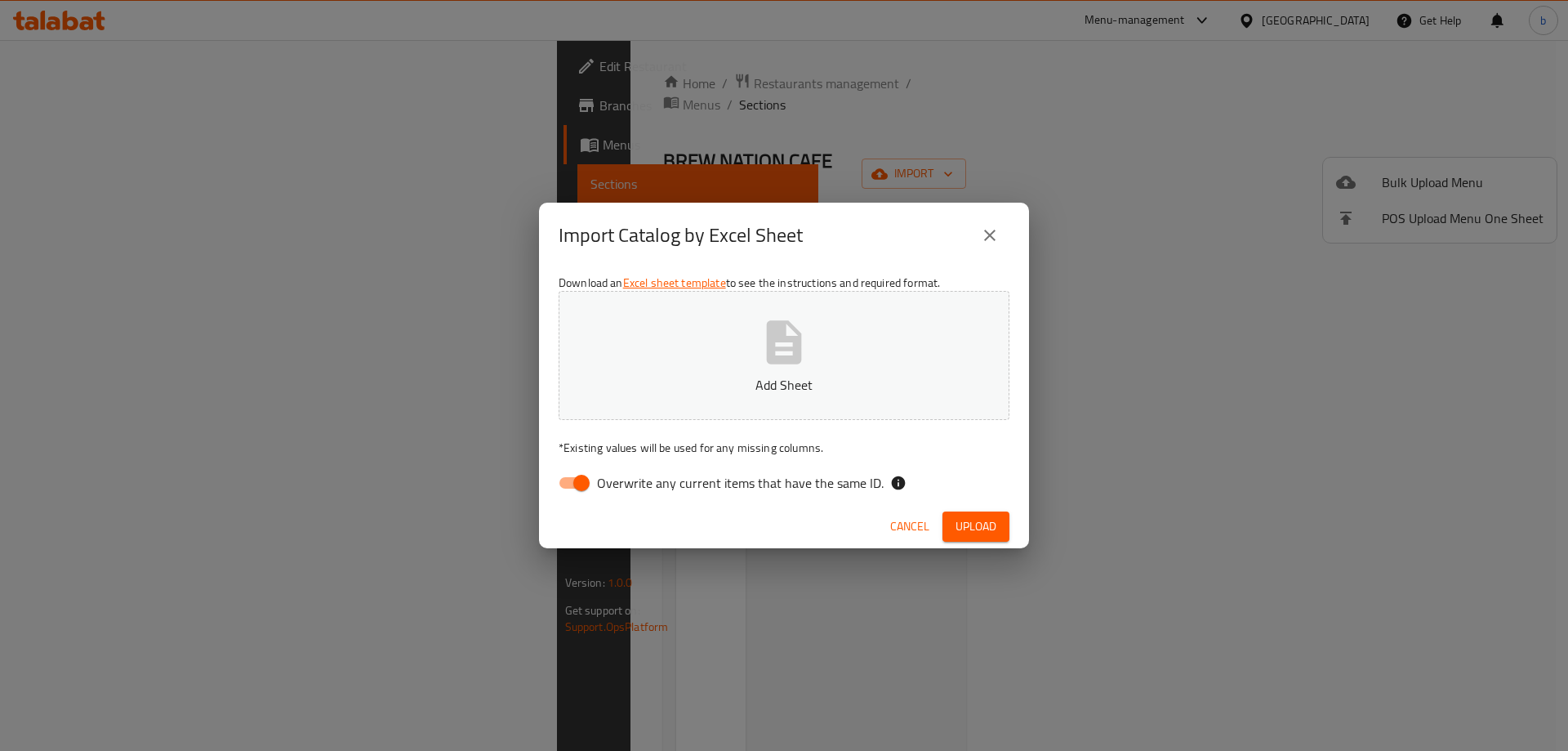
click at [563, 492] on input "Overwrite any current items that have the same ID." at bounding box center [581, 483] width 93 height 31
checkbox input "false"
click at [631, 401] on button "Add Sheet" at bounding box center [784, 355] width 451 height 129
click at [989, 527] on span "Upload" at bounding box center [976, 526] width 41 height 20
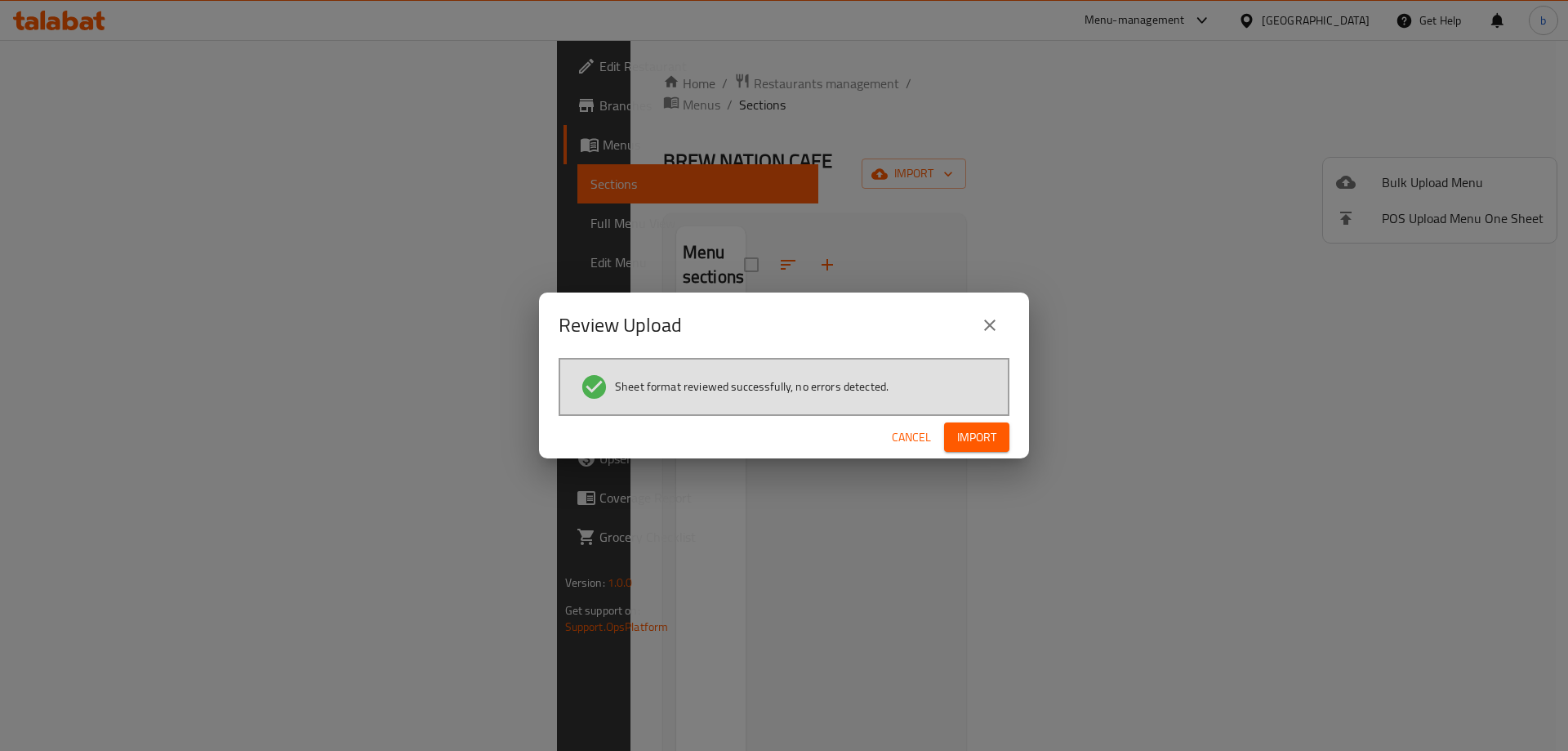
click at [975, 440] on span "Import" at bounding box center [976, 437] width 39 height 20
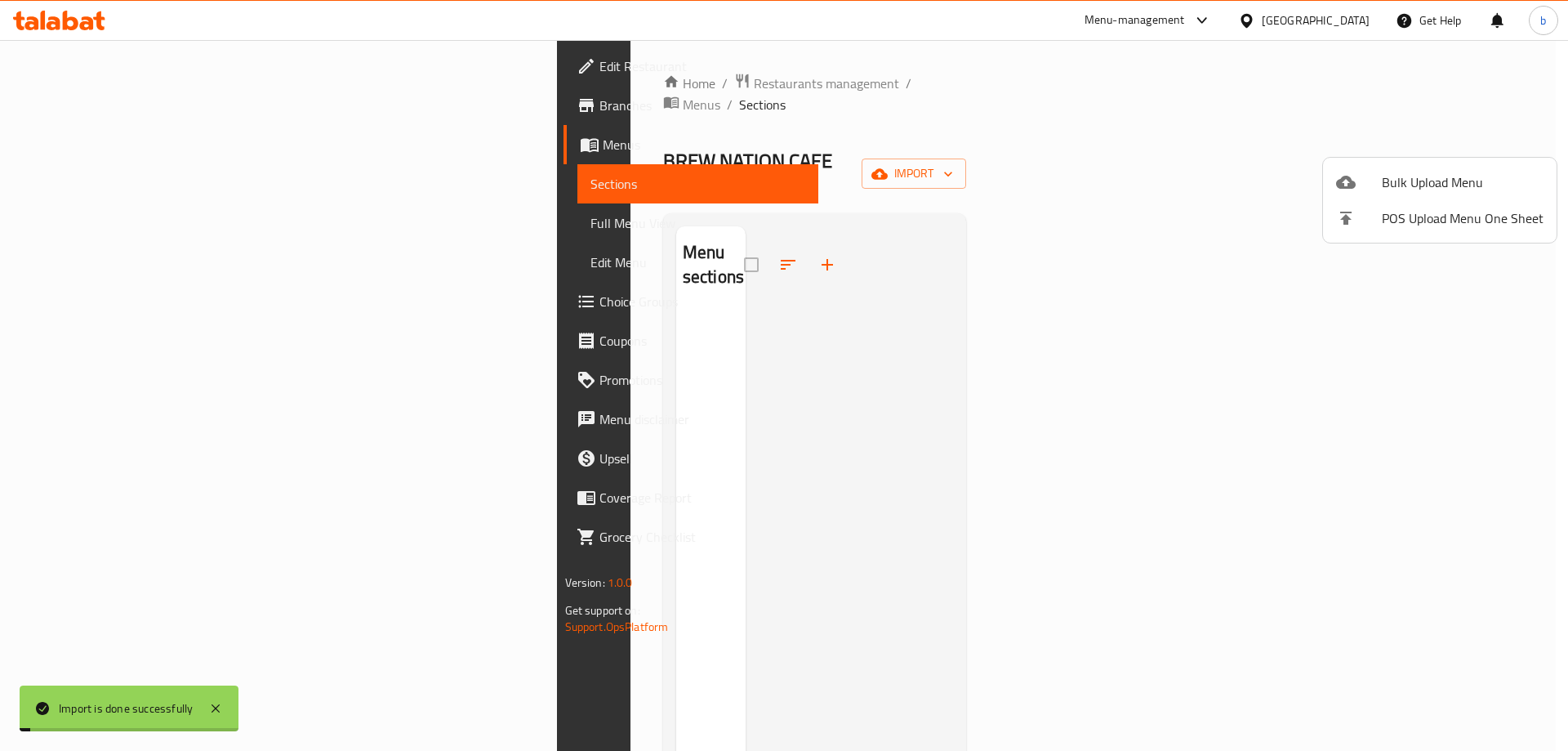
click at [104, 231] on div at bounding box center [784, 375] width 1568 height 751
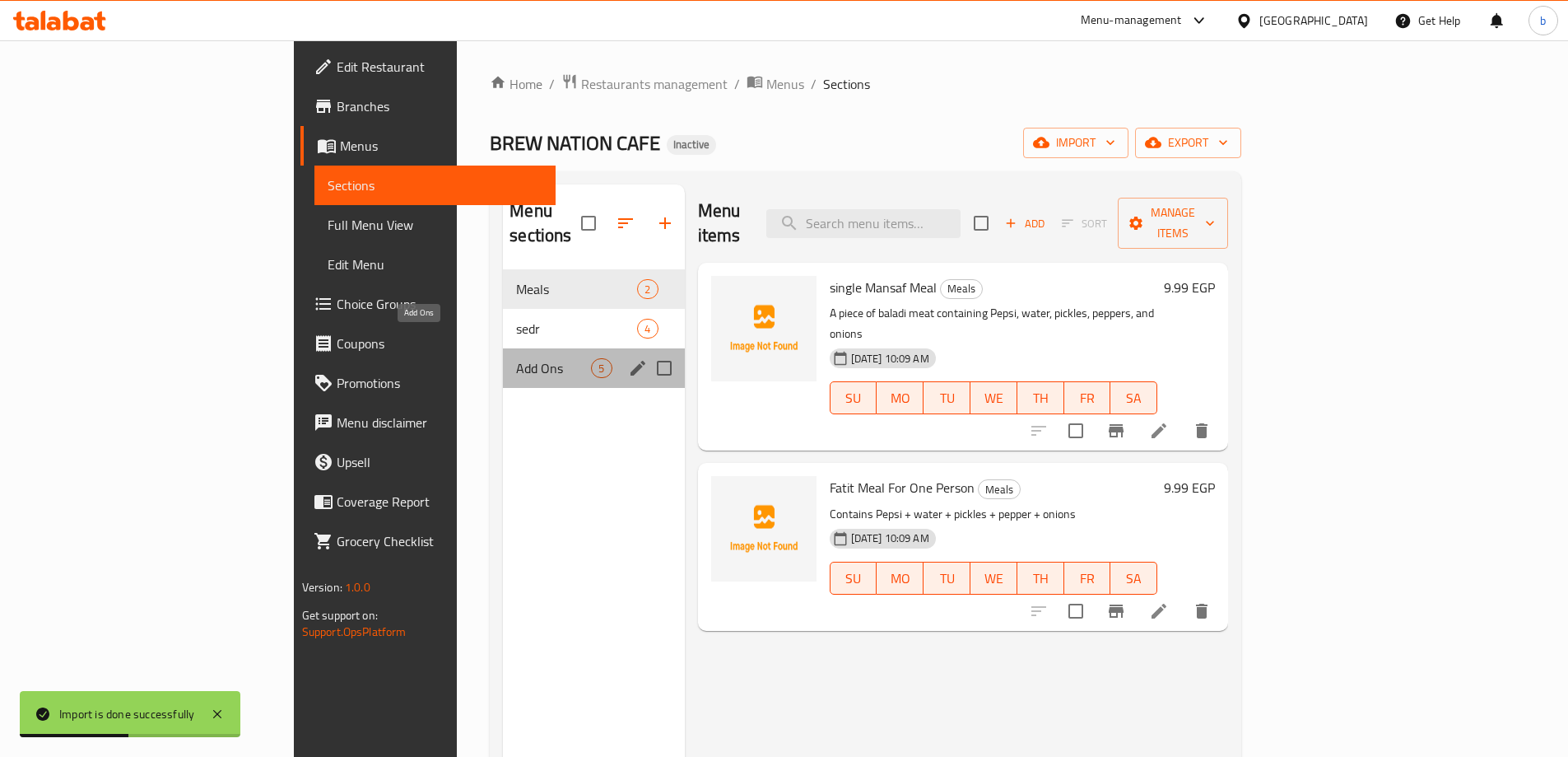
click at [516, 358] on span "Add Ons" at bounding box center [553, 367] width 75 height 19
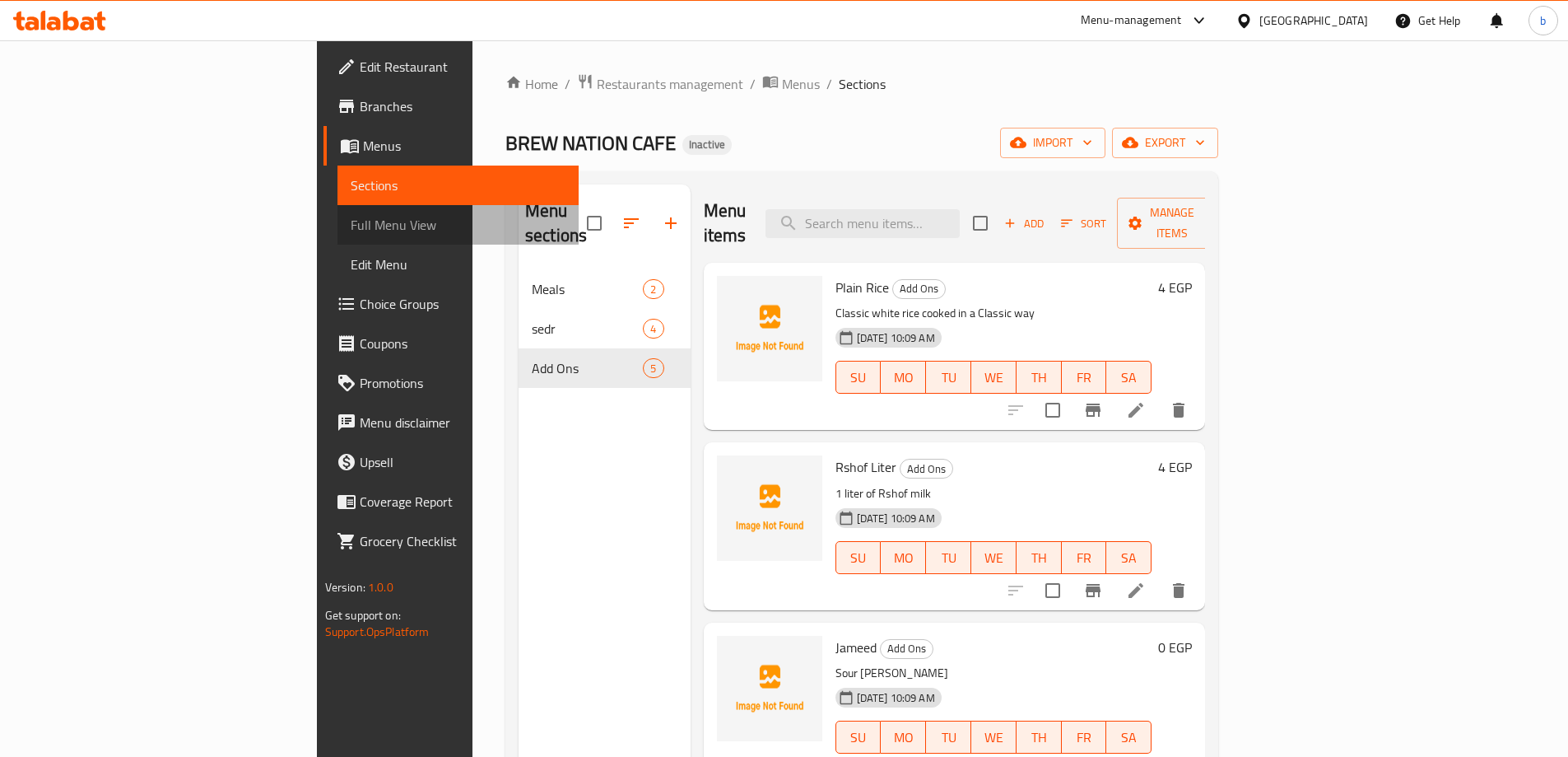
click at [350, 234] on span "Full Menu View" at bounding box center [457, 224] width 215 height 19
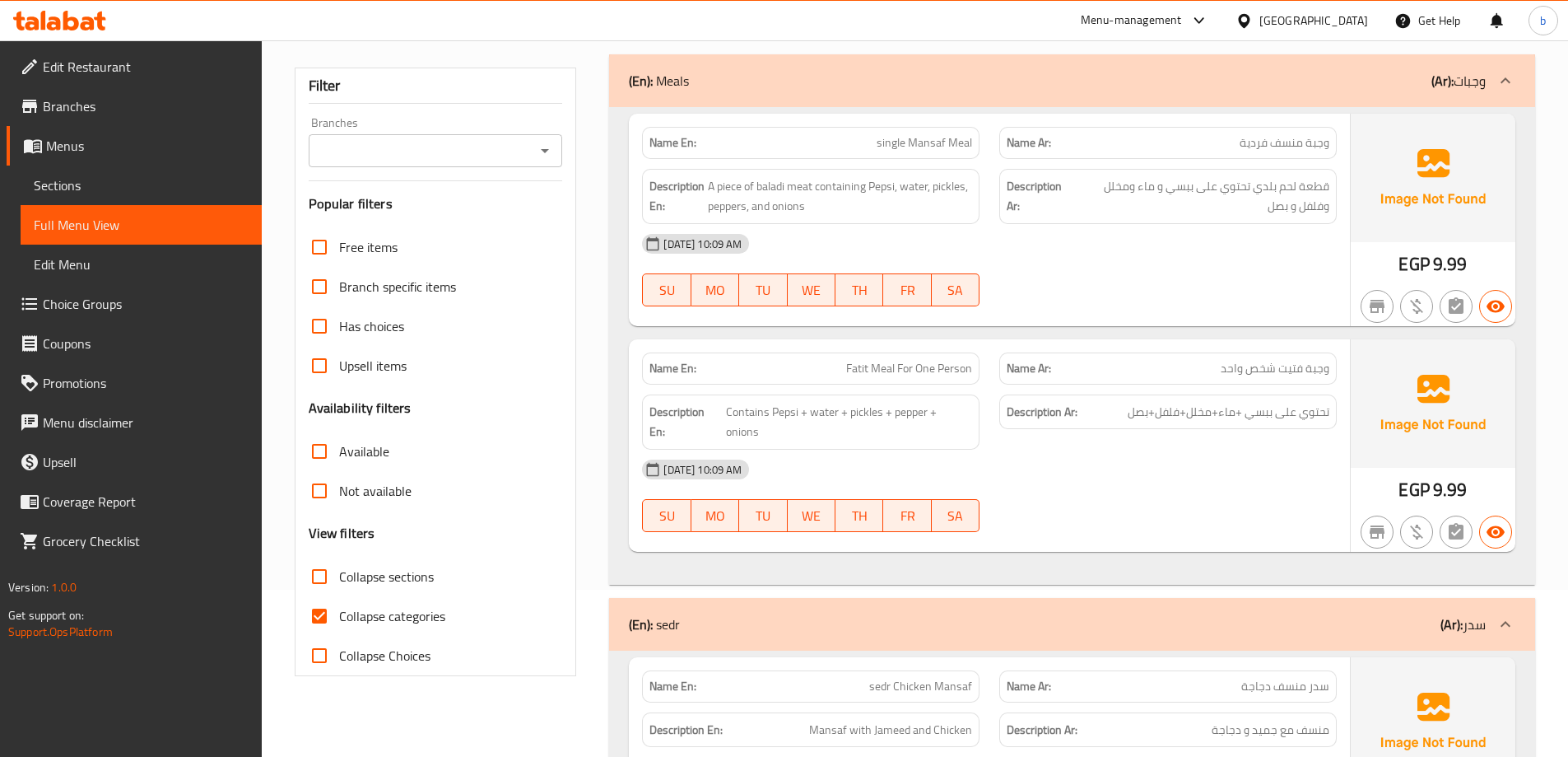
scroll to position [329, 0]
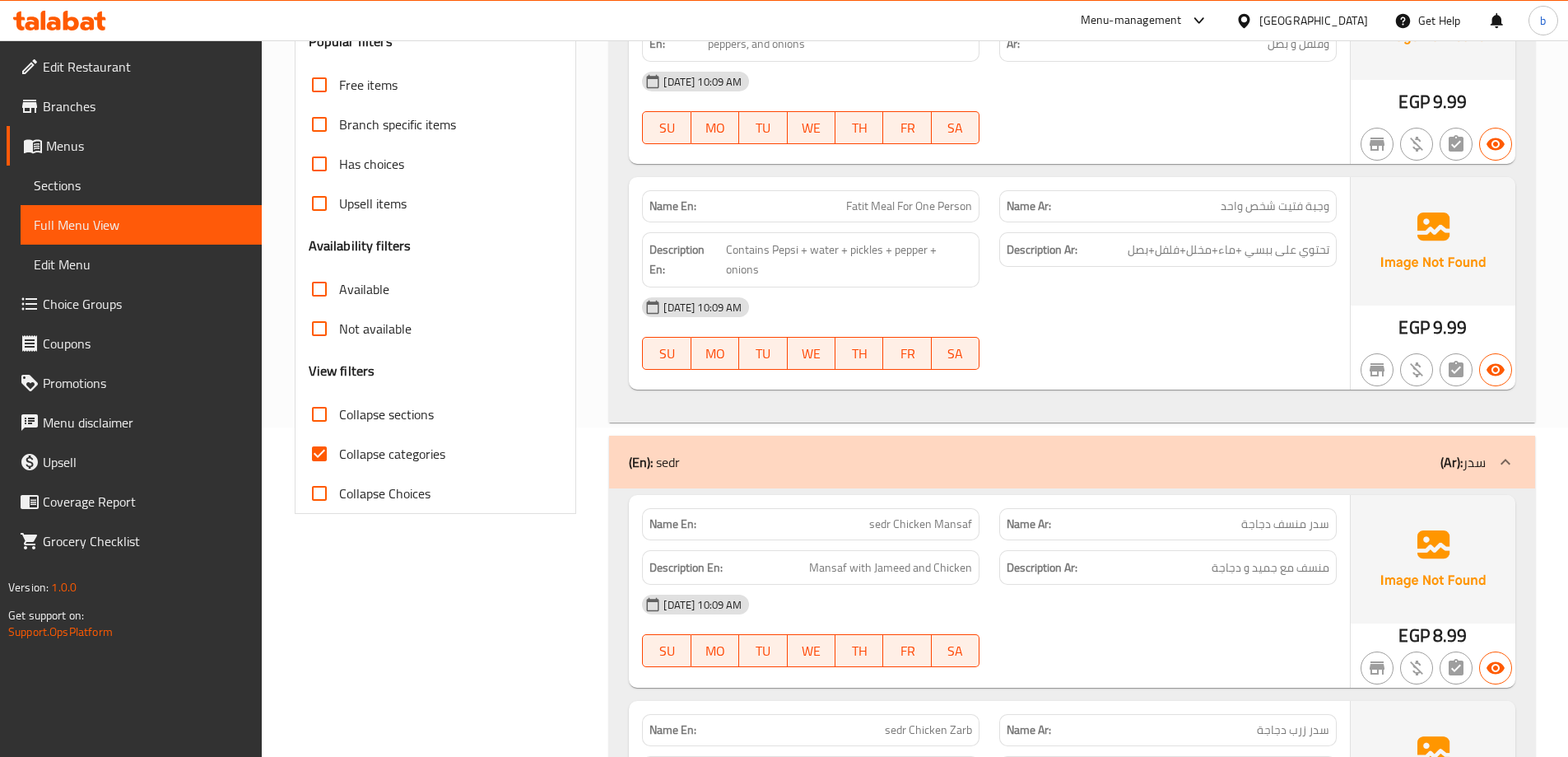
click at [320, 450] on input "Collapse categories" at bounding box center [319, 454] width 40 height 40
checkbox input "false"
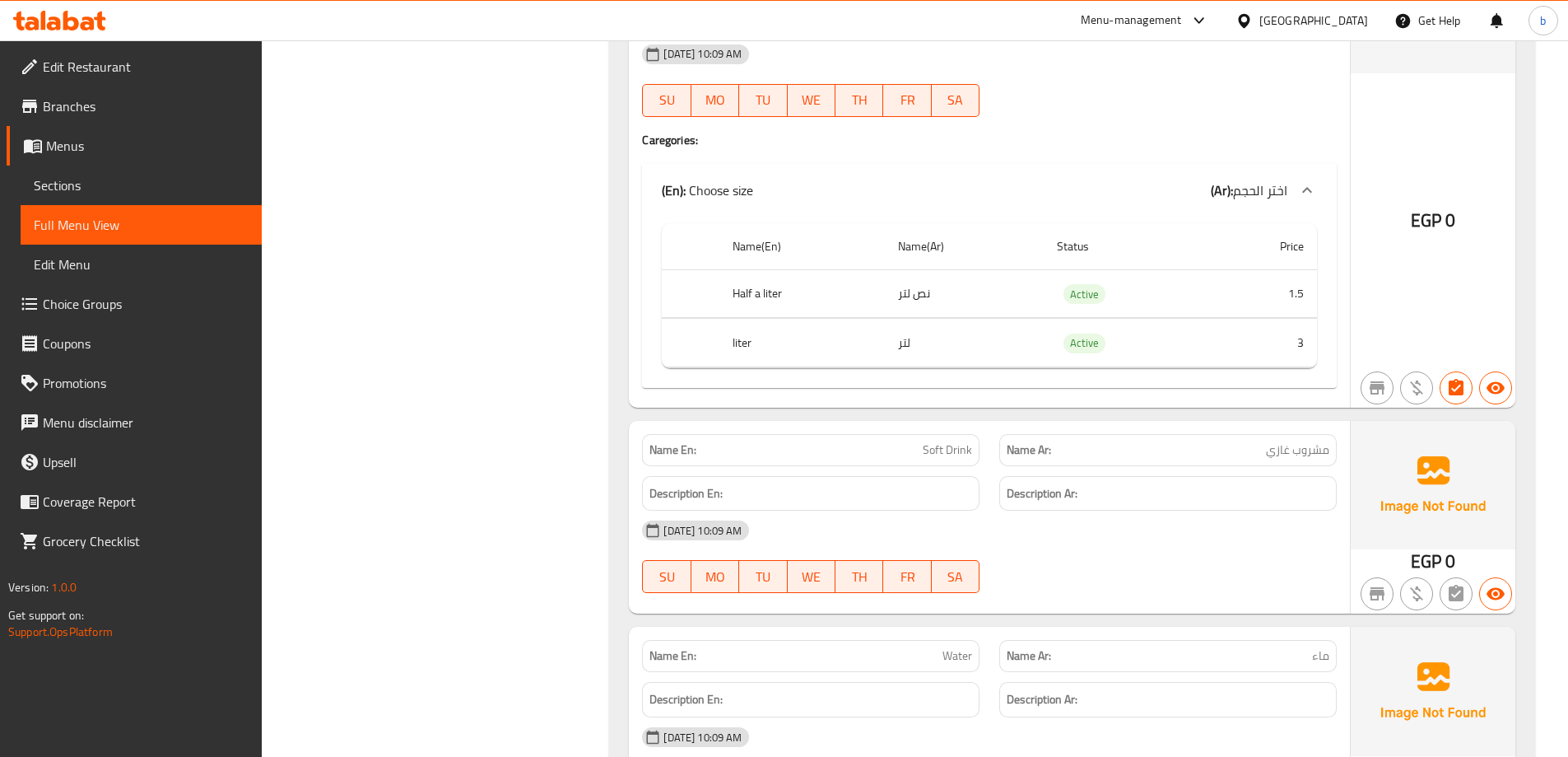
scroll to position [2358, 0]
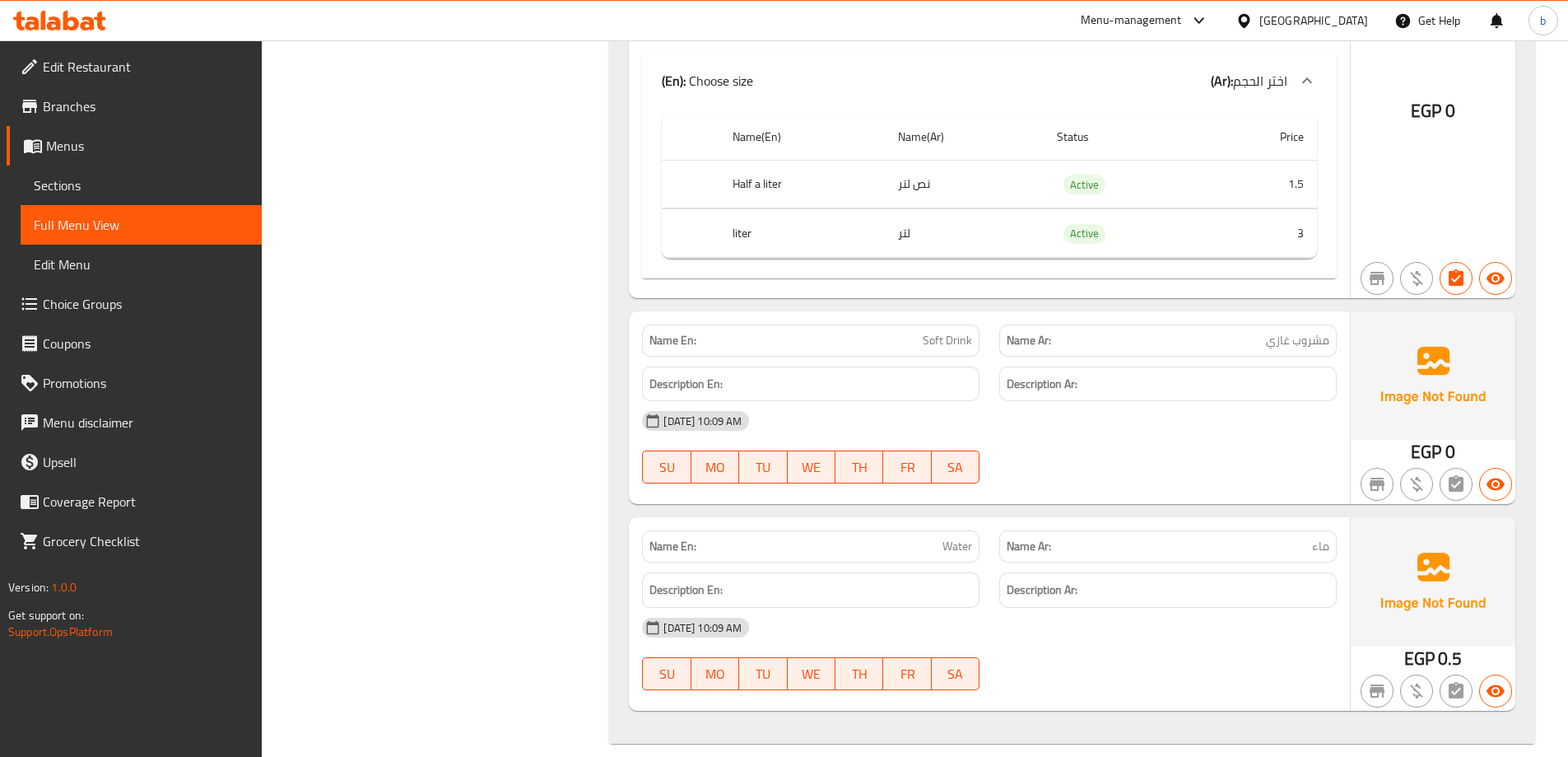
click at [1035, 420] on div "15-09-2025 10:09 AM" at bounding box center [989, 420] width 714 height 40
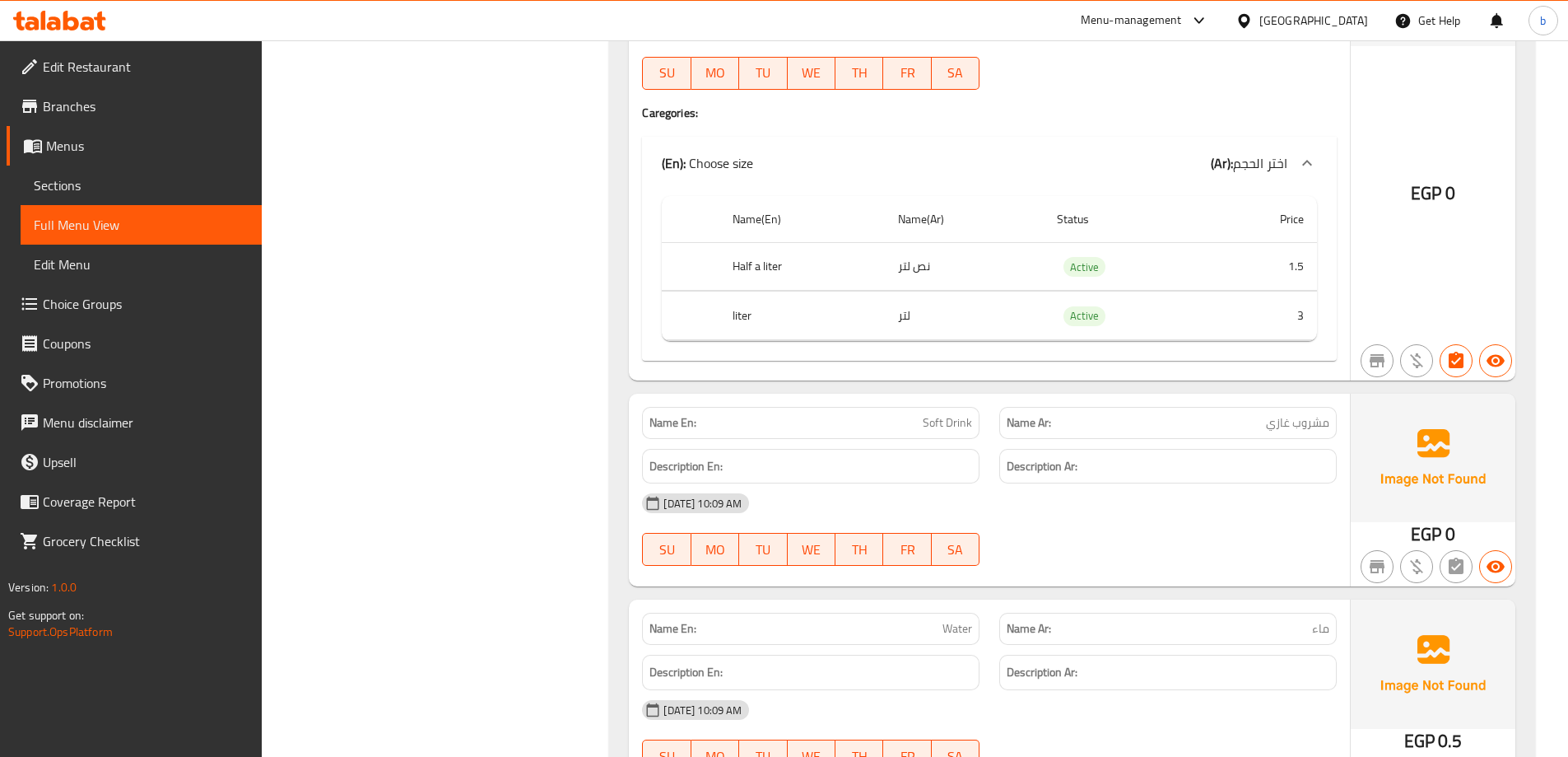
click at [943, 483] on div "15-09-2025 10:09 AM" at bounding box center [989, 503] width 714 height 40
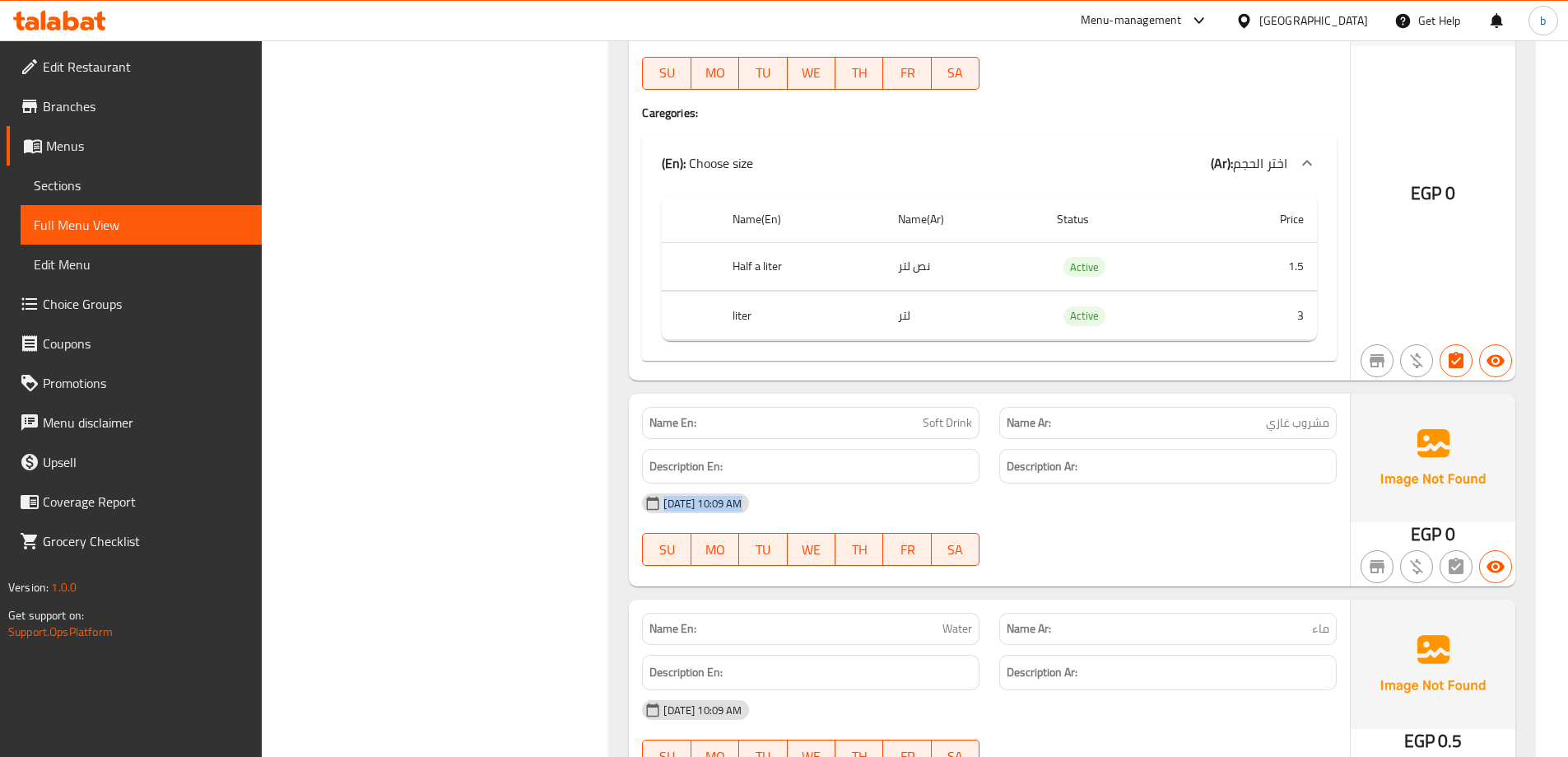
click at [1081, 488] on div "15-09-2025 10:09 AM" at bounding box center [989, 503] width 714 height 40
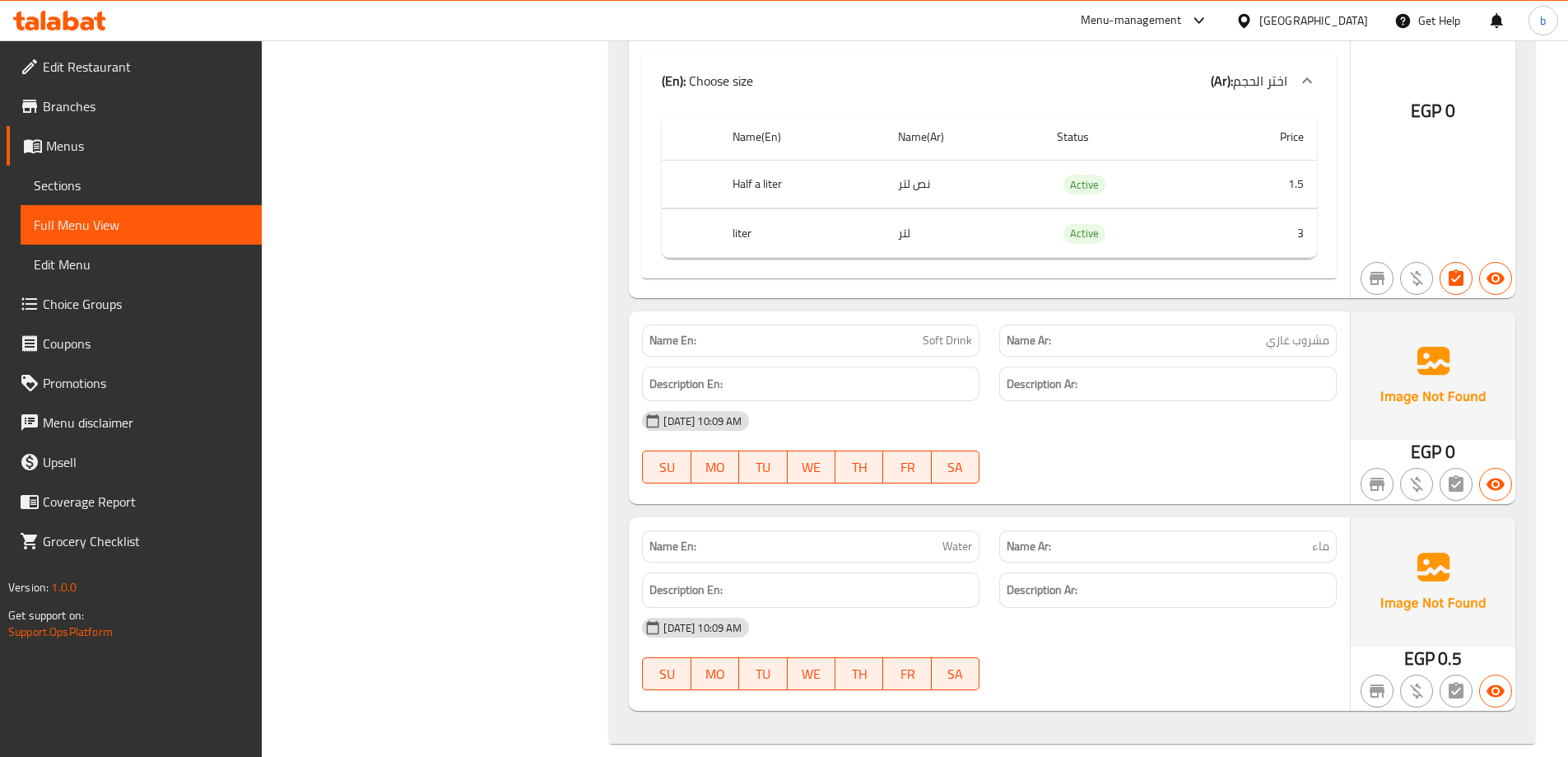
click at [119, 180] on span "Sections" at bounding box center [141, 184] width 215 height 19
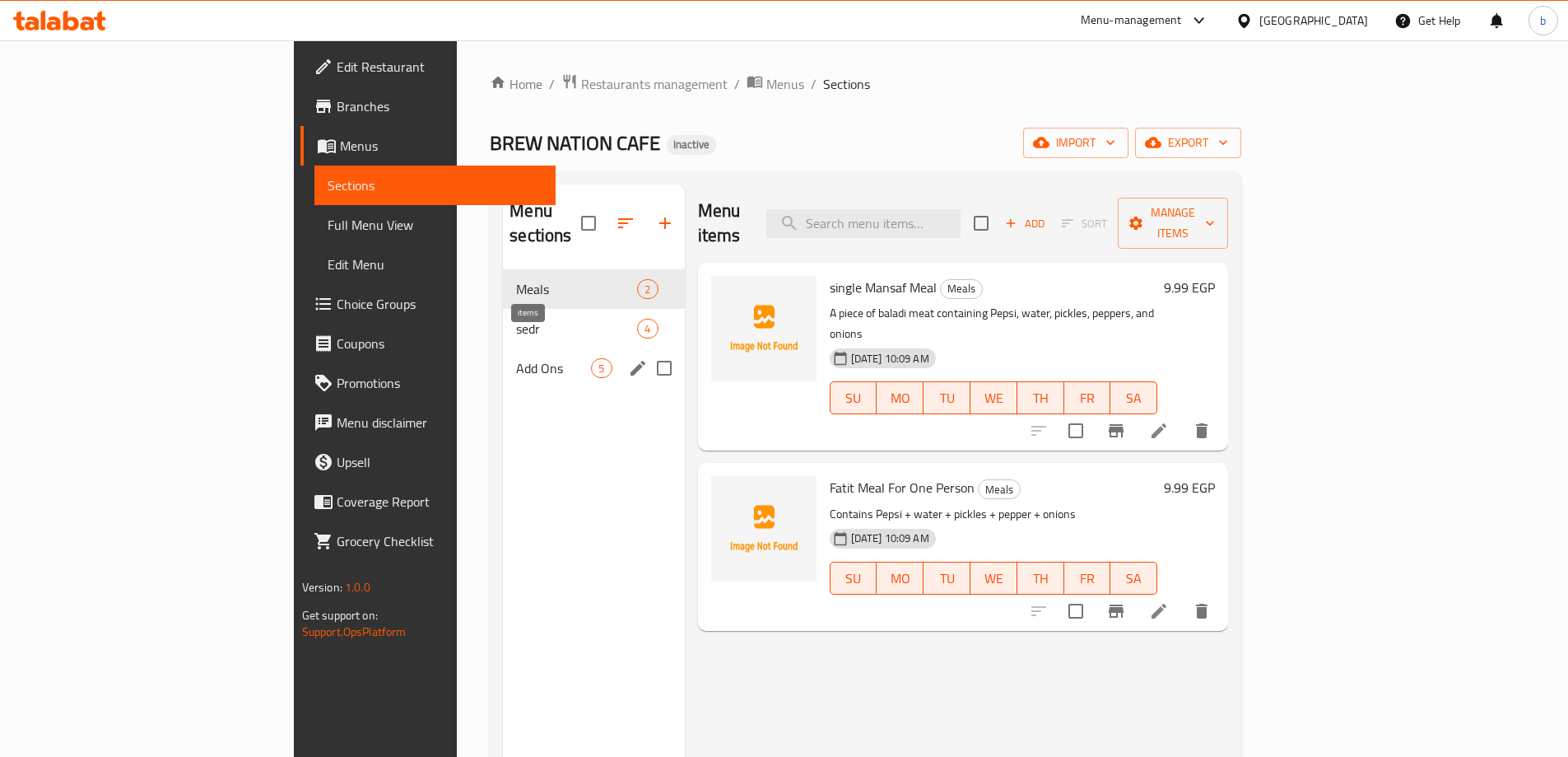
click at [592, 361] on span "5" at bounding box center [601, 368] width 19 height 16
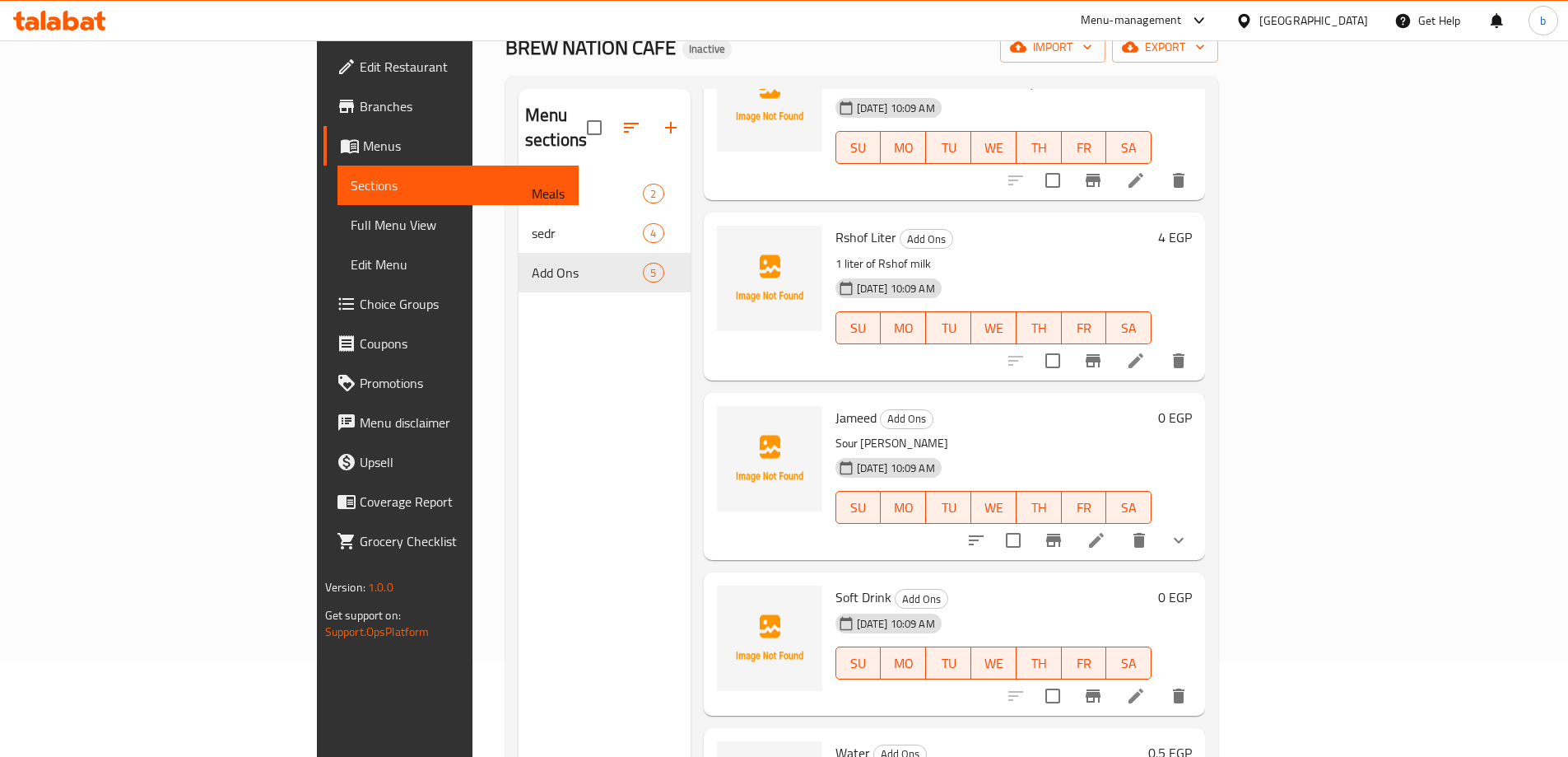
scroll to position [231, 0]
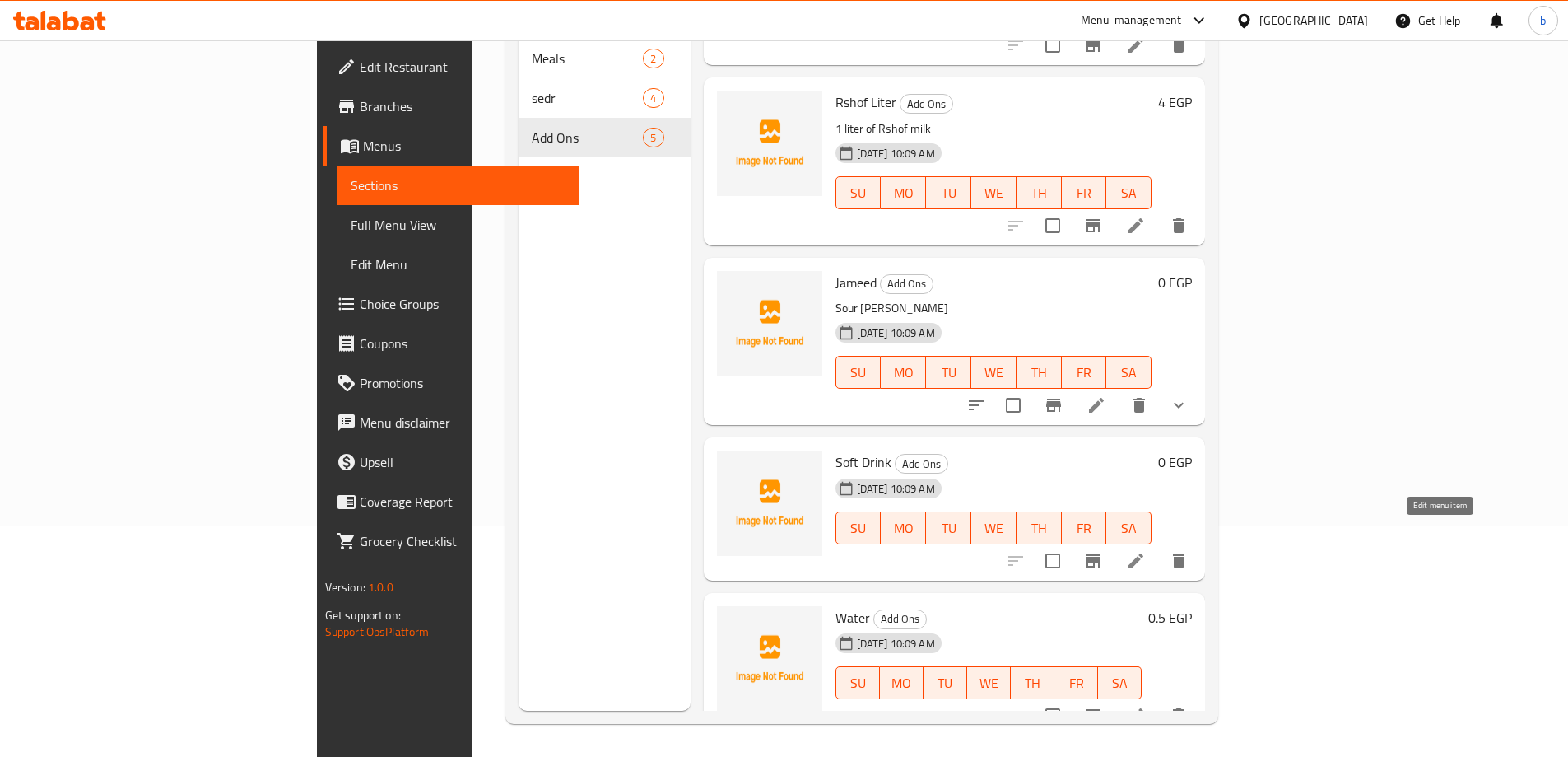
click at [1143, 553] on icon at bounding box center [1136, 561] width 15 height 15
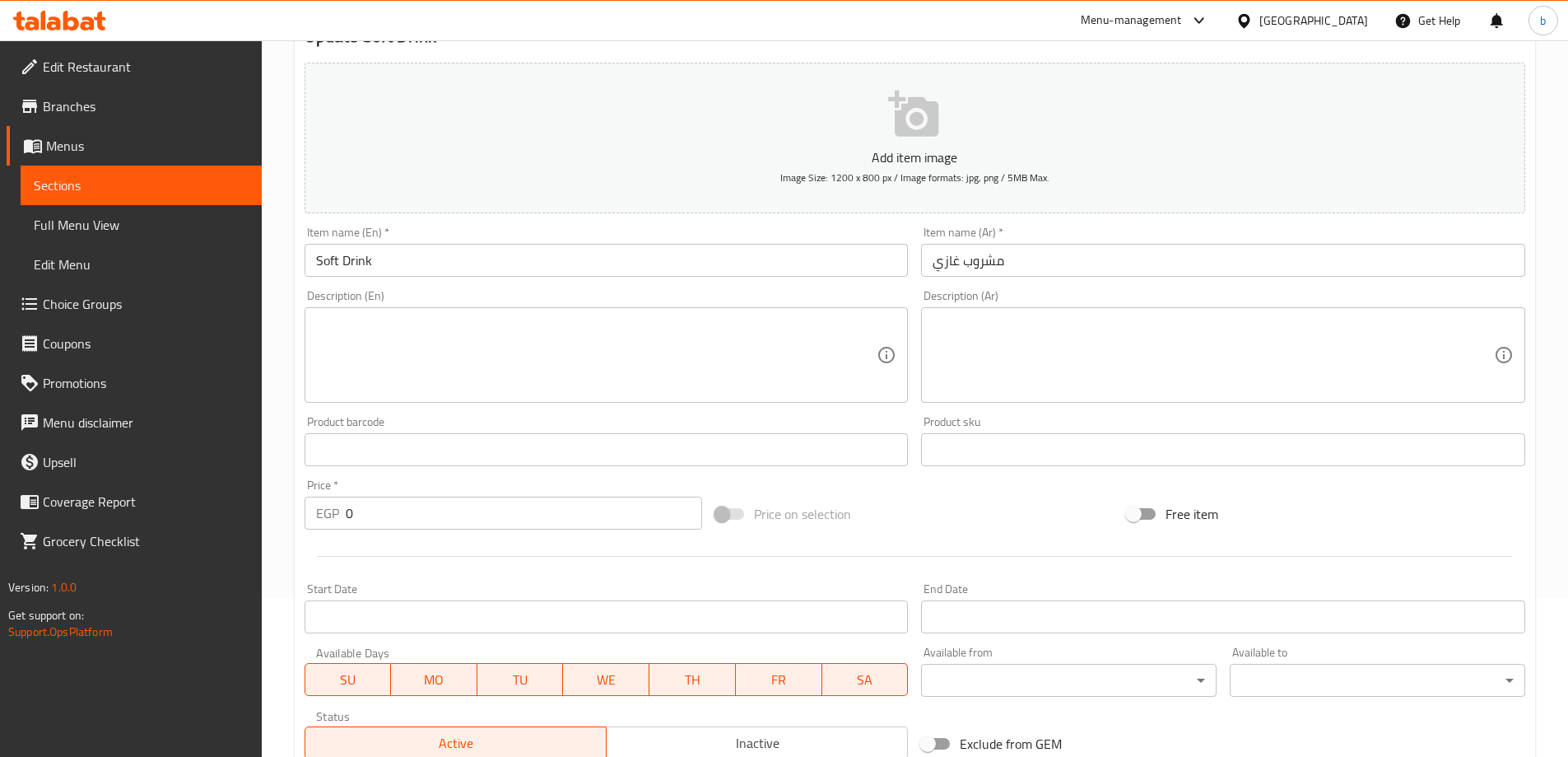
scroll to position [77, 0]
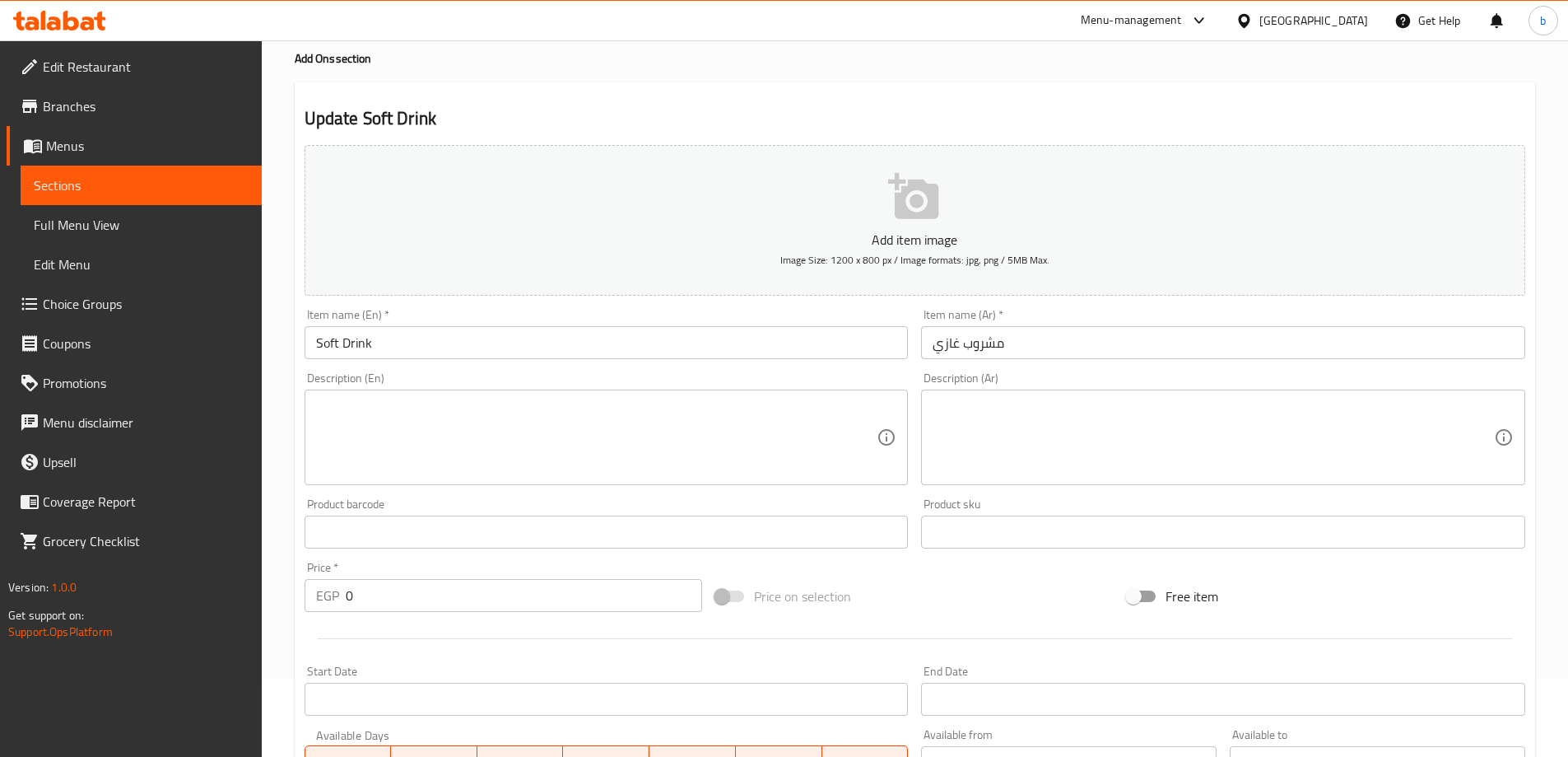
click at [565, 597] on input "0" at bounding box center [525, 596] width 358 height 33
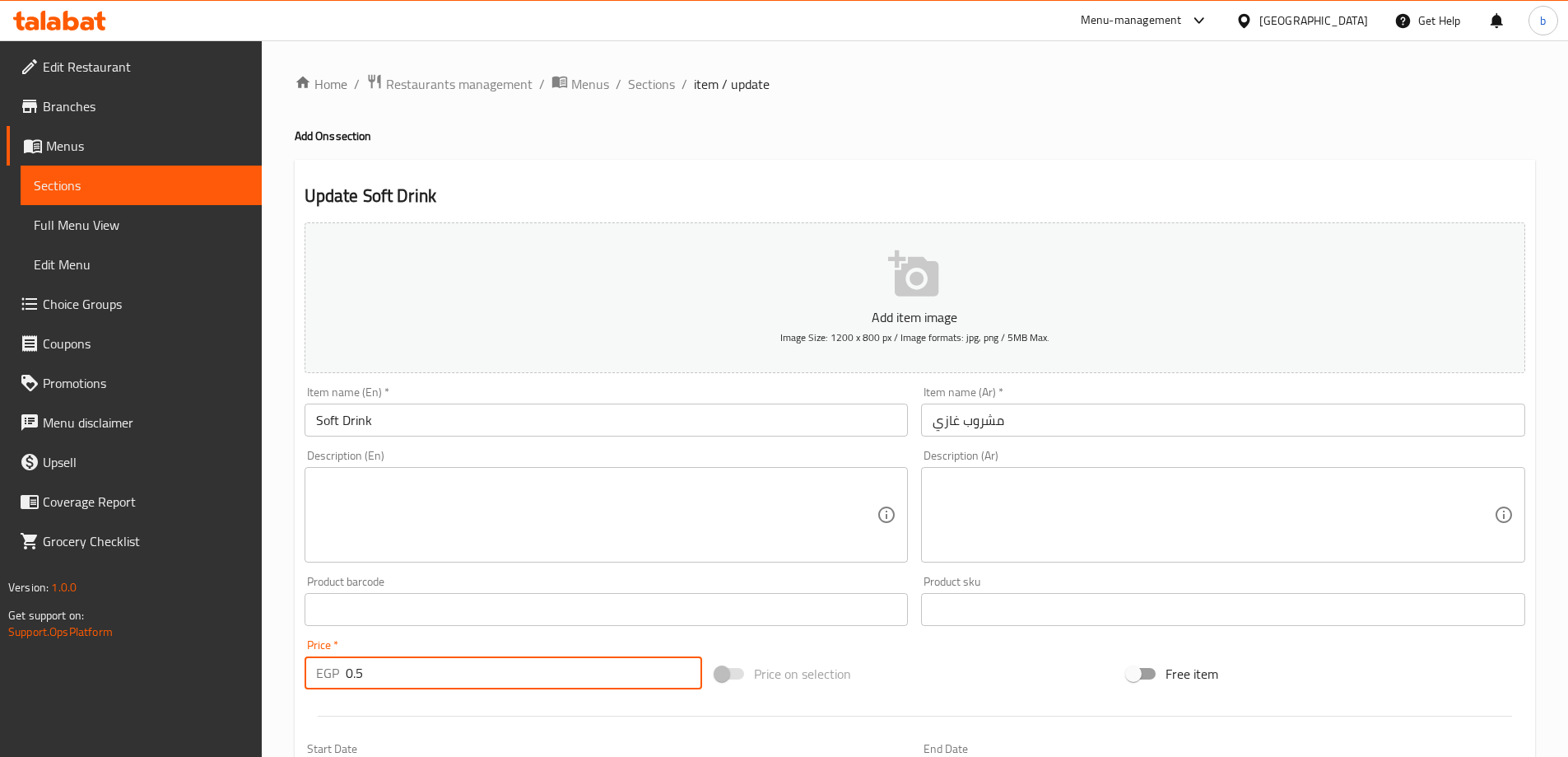
type input "0.5"
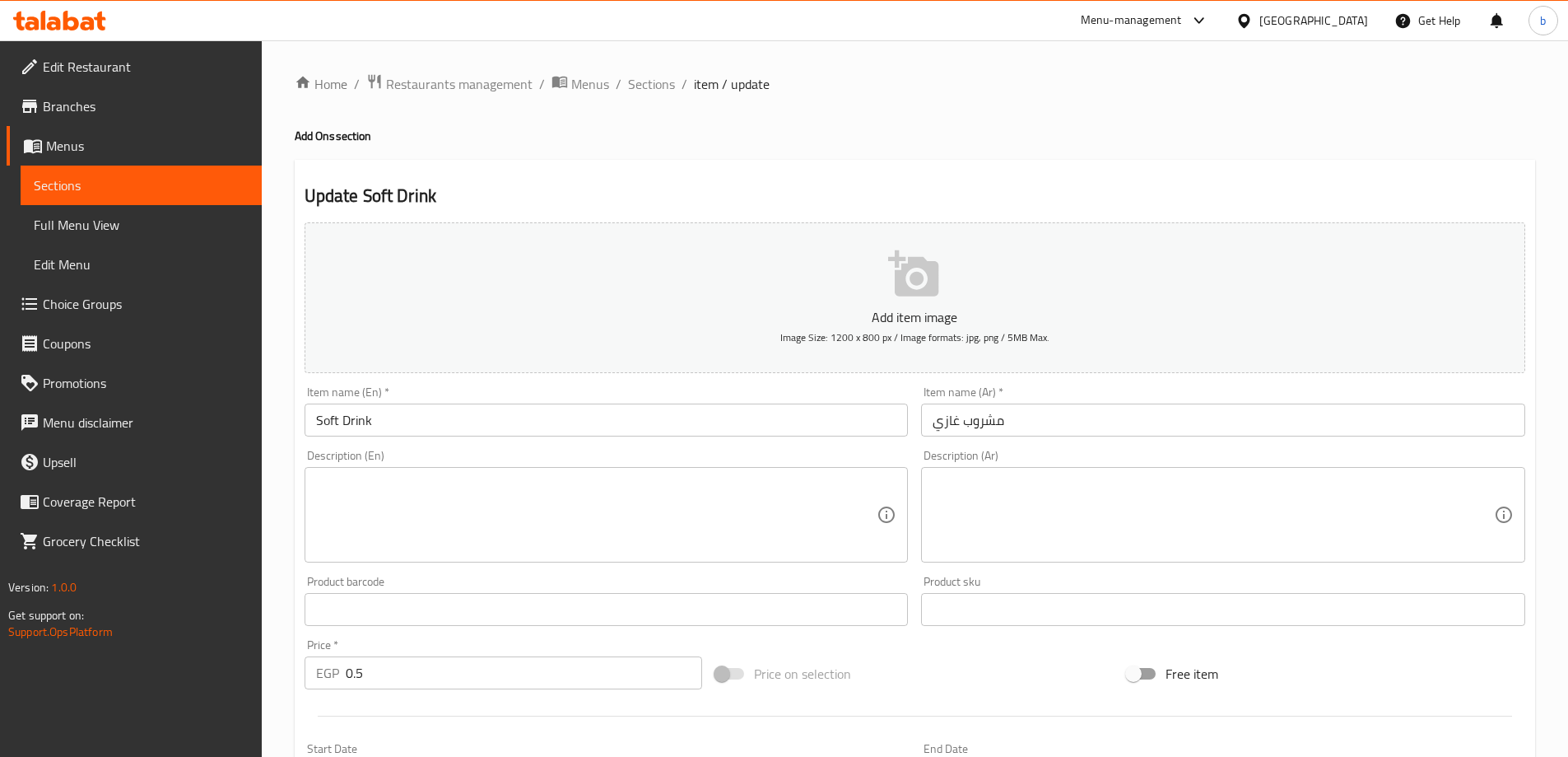
click at [977, 666] on div "Price on selection" at bounding box center [914, 673] width 412 height 44
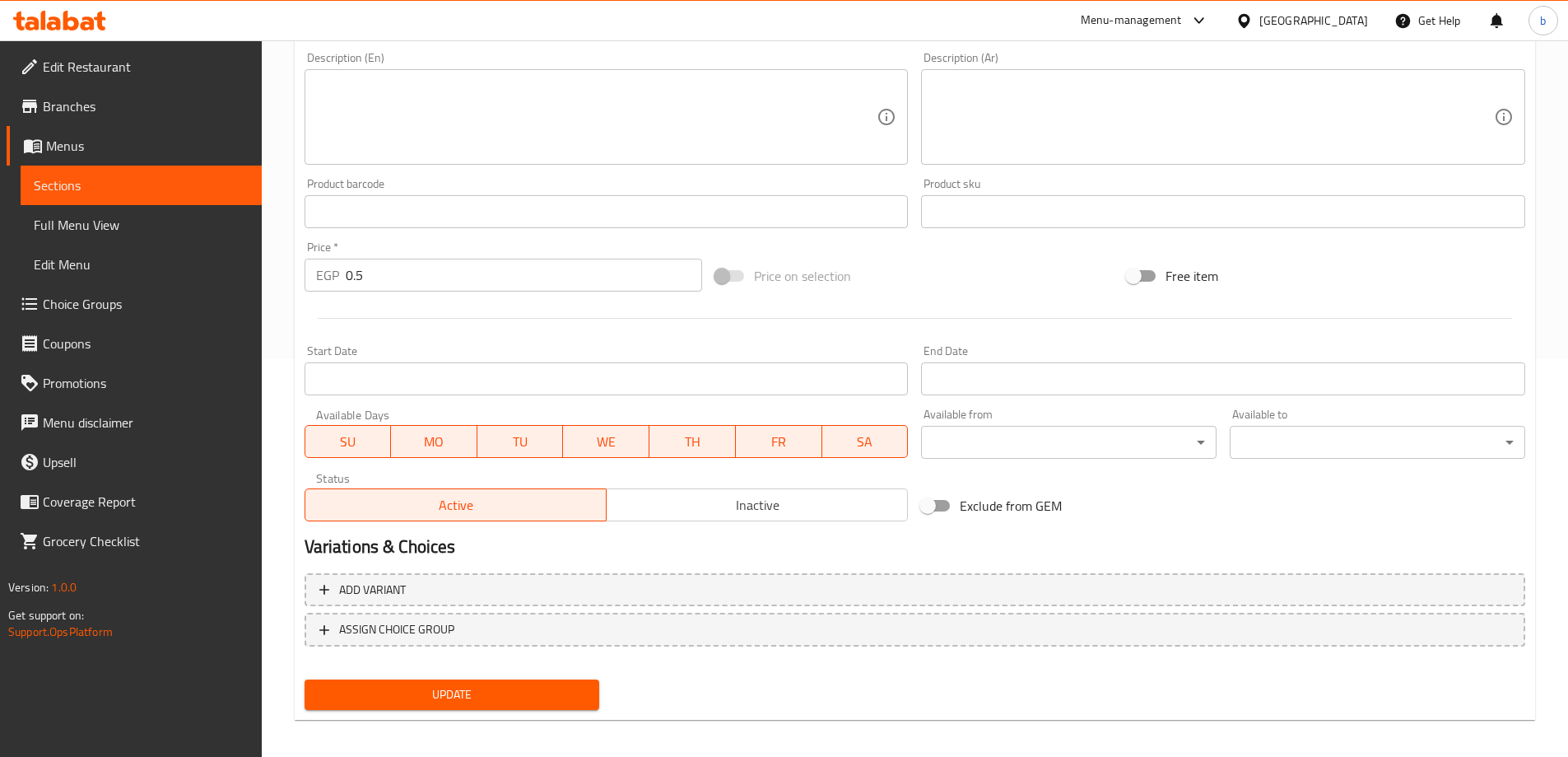
scroll to position [407, 0]
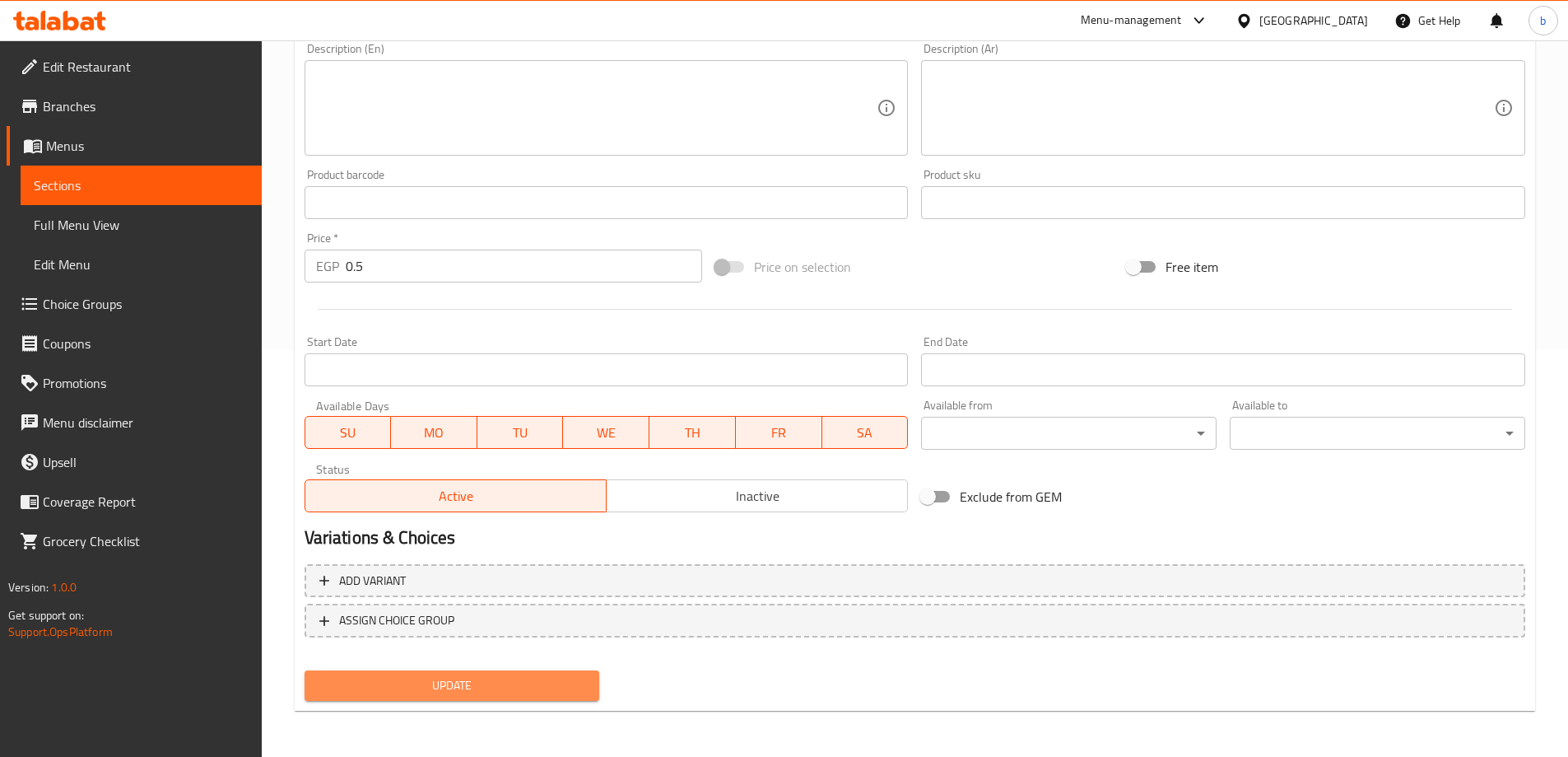
click at [442, 689] on span "Update" at bounding box center [453, 685] width 269 height 20
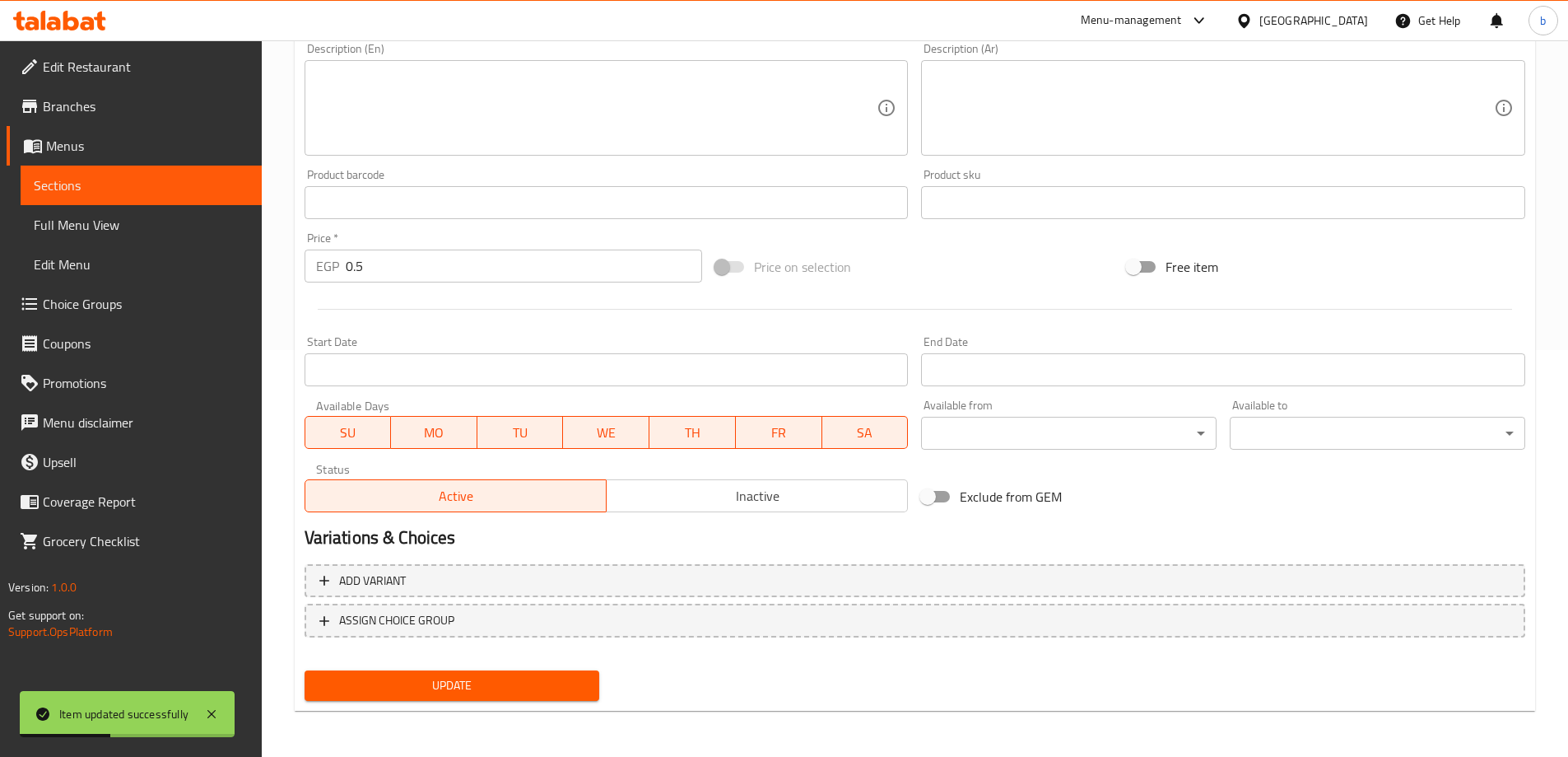
click at [101, 307] on span "Choice Groups" at bounding box center [145, 303] width 206 height 19
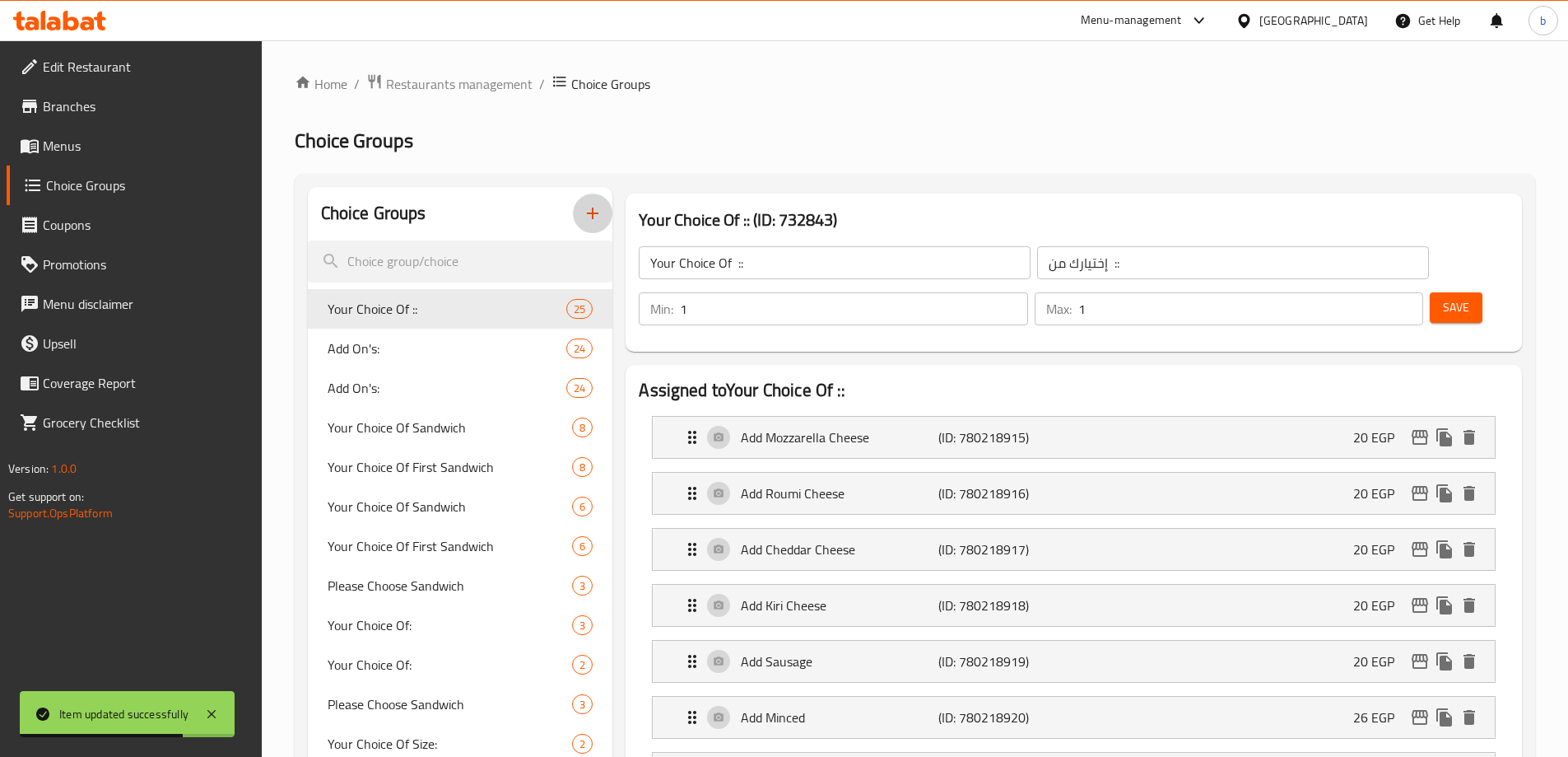
click at [598, 207] on icon "button" at bounding box center [592, 213] width 19 height 19
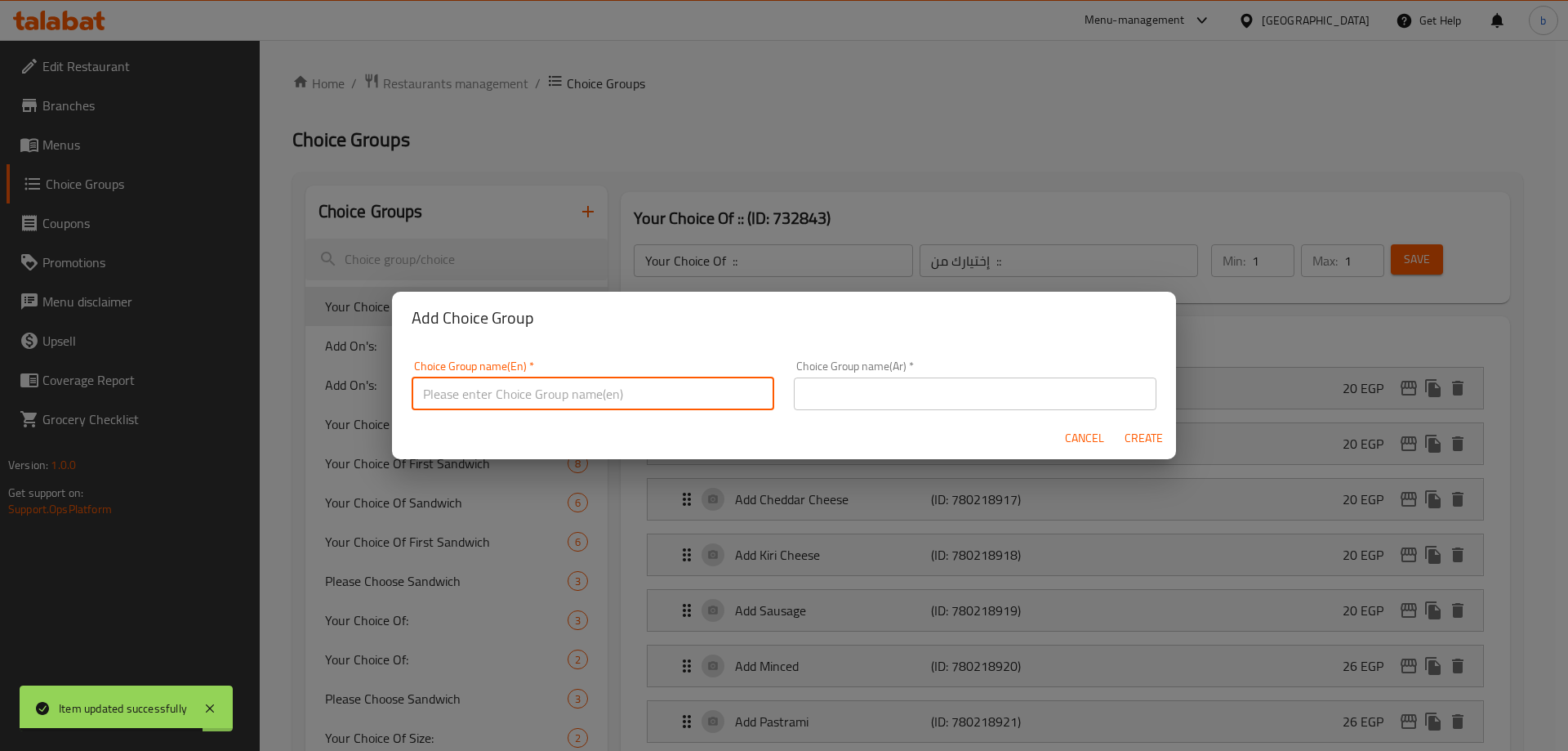
click at [560, 393] on input "text" at bounding box center [592, 394] width 362 height 33
paste input "Choose the flavor"
type input "Choose the flavor"
click at [843, 392] on input "text" at bounding box center [975, 394] width 362 height 33
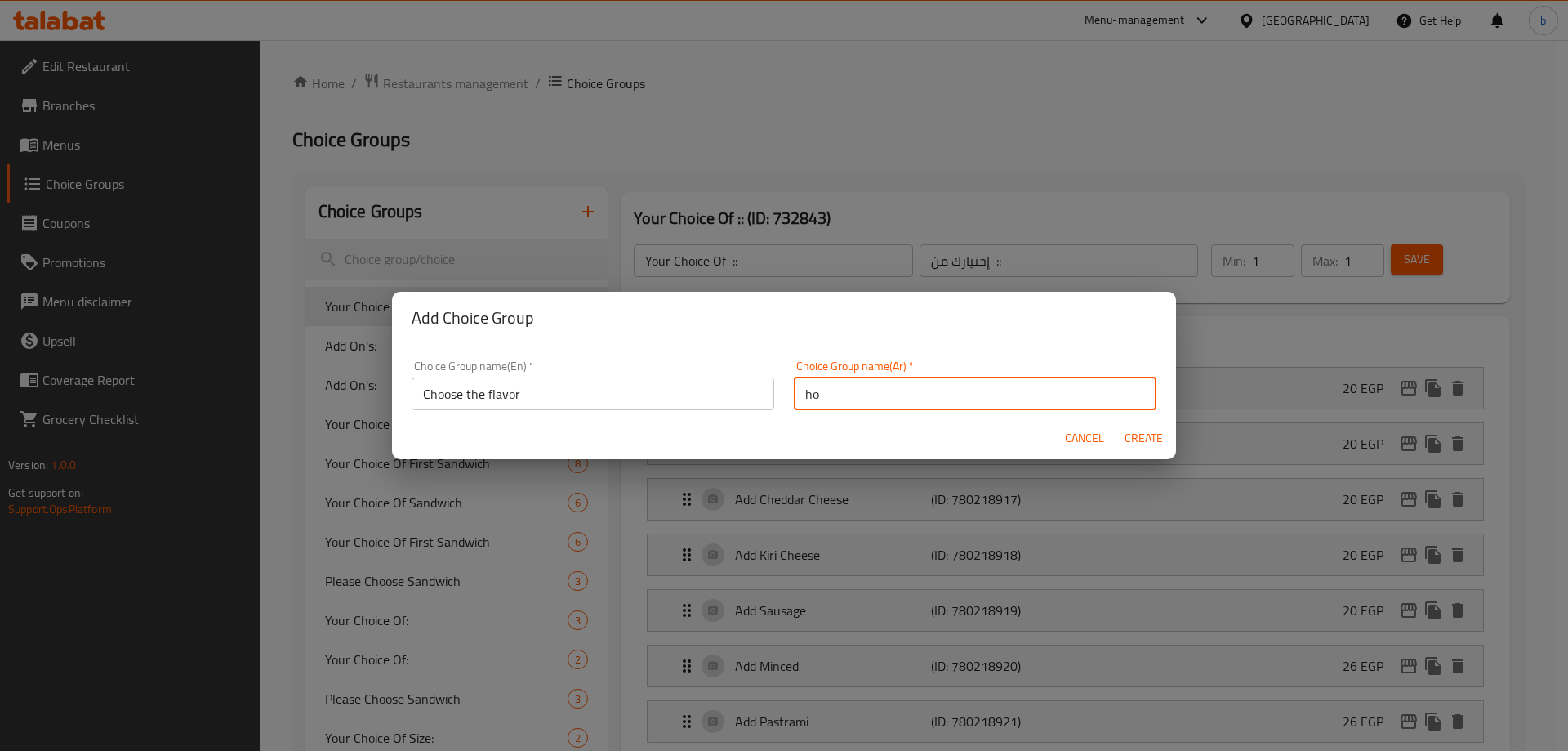
type input "h"
type input "اختيارك من النكهة"
click at [1149, 435] on span "Create" at bounding box center [1143, 438] width 39 height 20
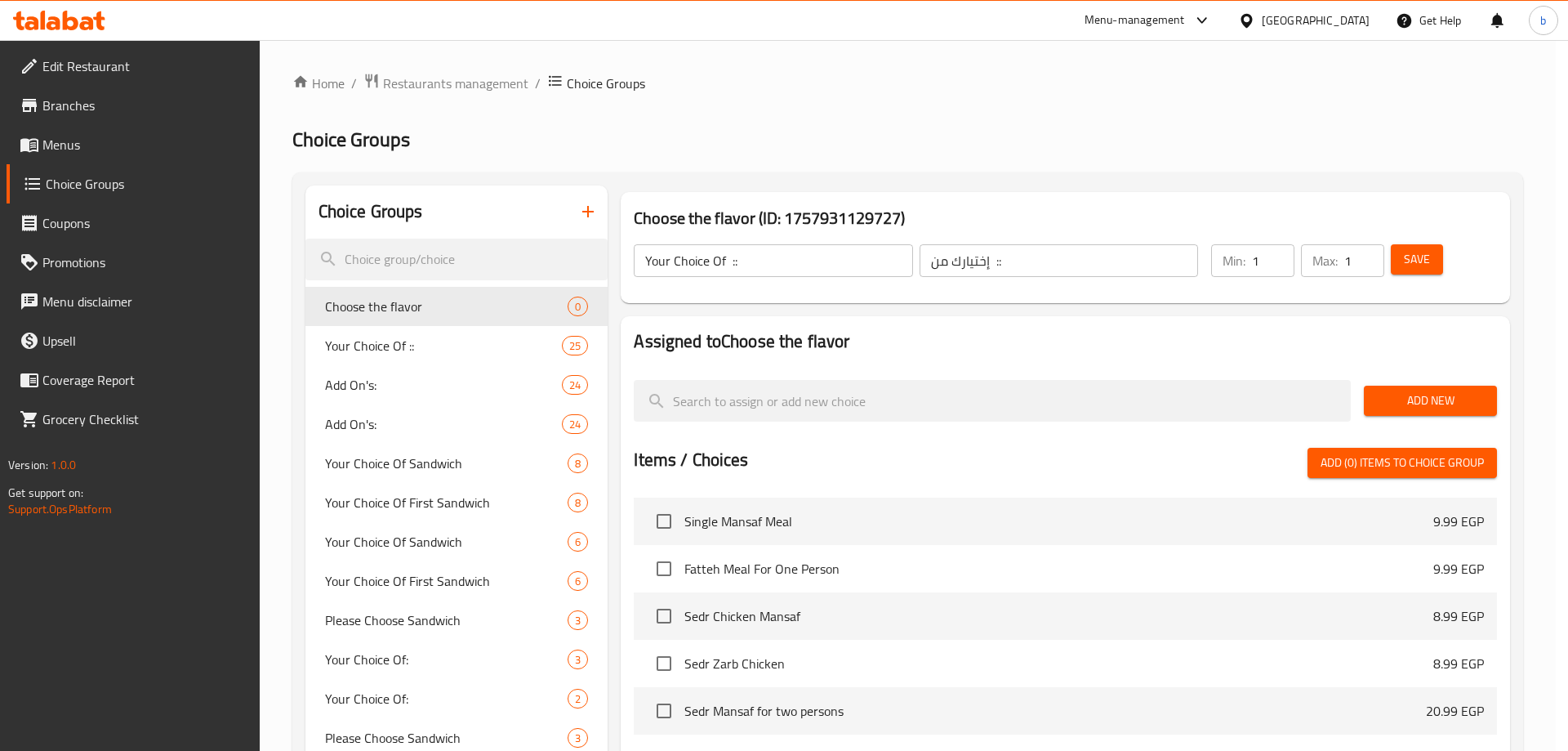
type input "Choose the flavor"
type input "اختيارك من النكهة"
type input "0"
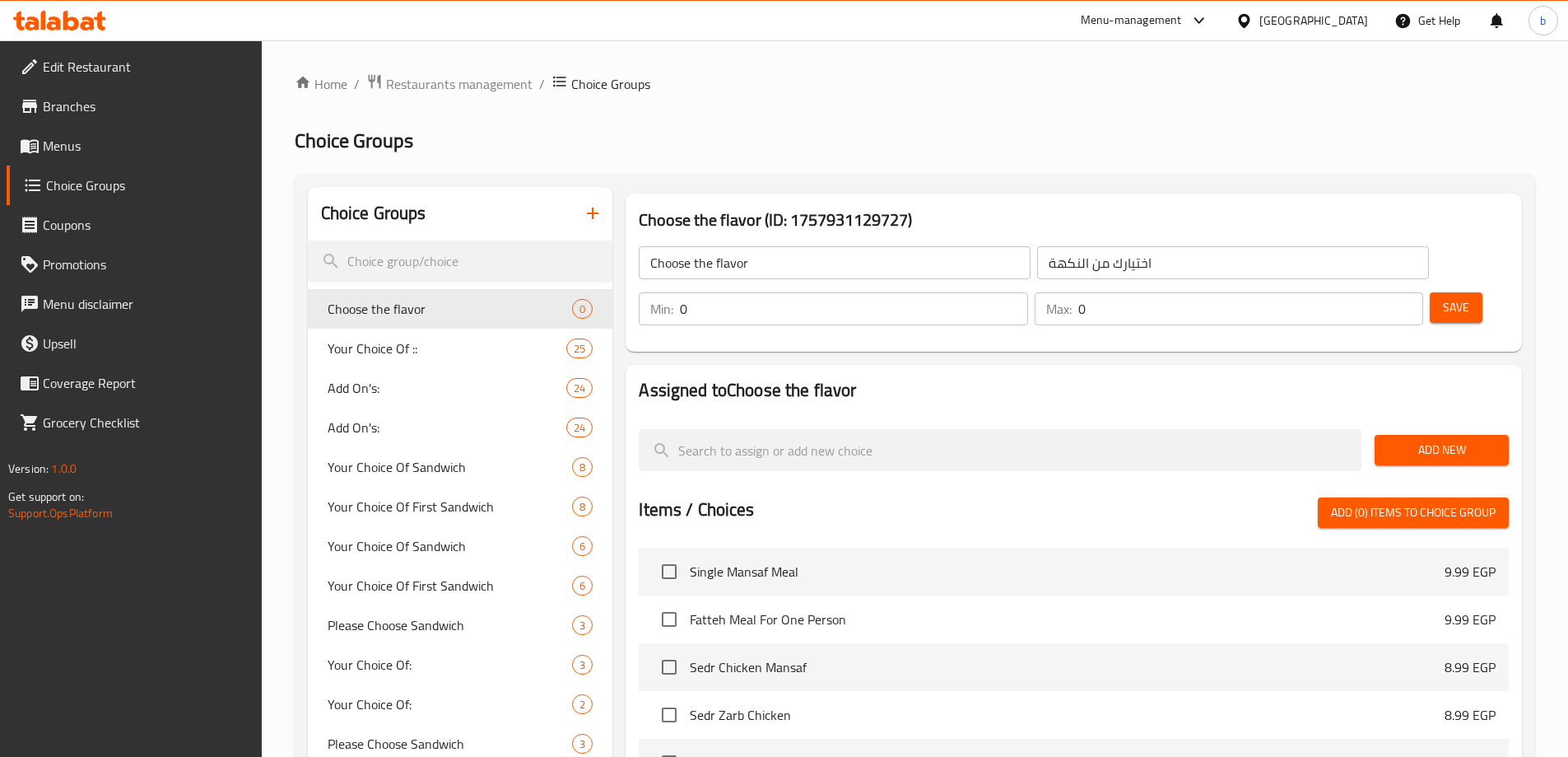
click at [1027, 292] on input "0" at bounding box center [854, 309] width 348 height 33
type input "1"
click at [1027, 292] on input "1" at bounding box center [854, 309] width 348 height 33
type input "1"
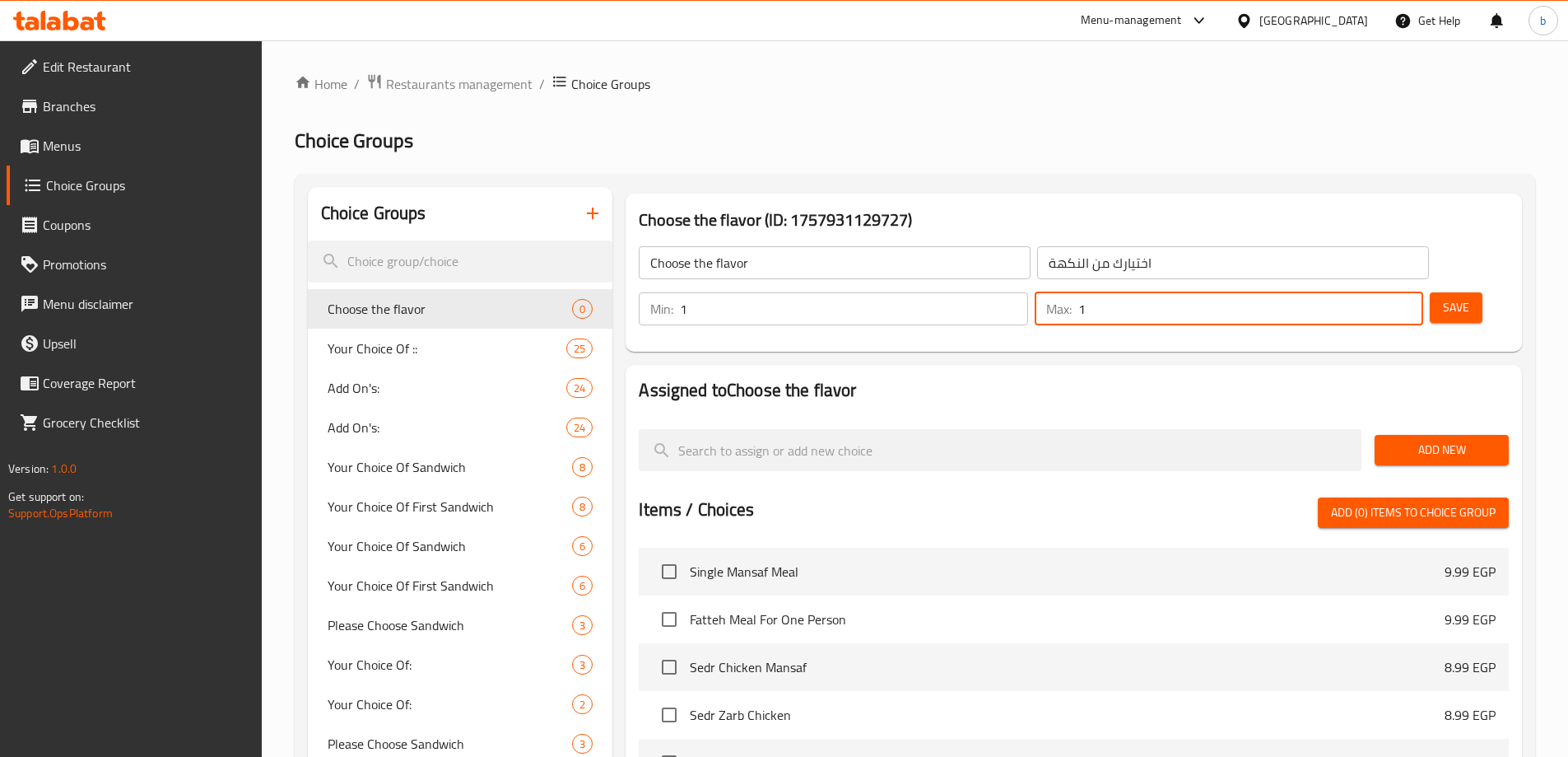
click at [1381, 292] on input "1" at bounding box center [1251, 309] width 345 height 33
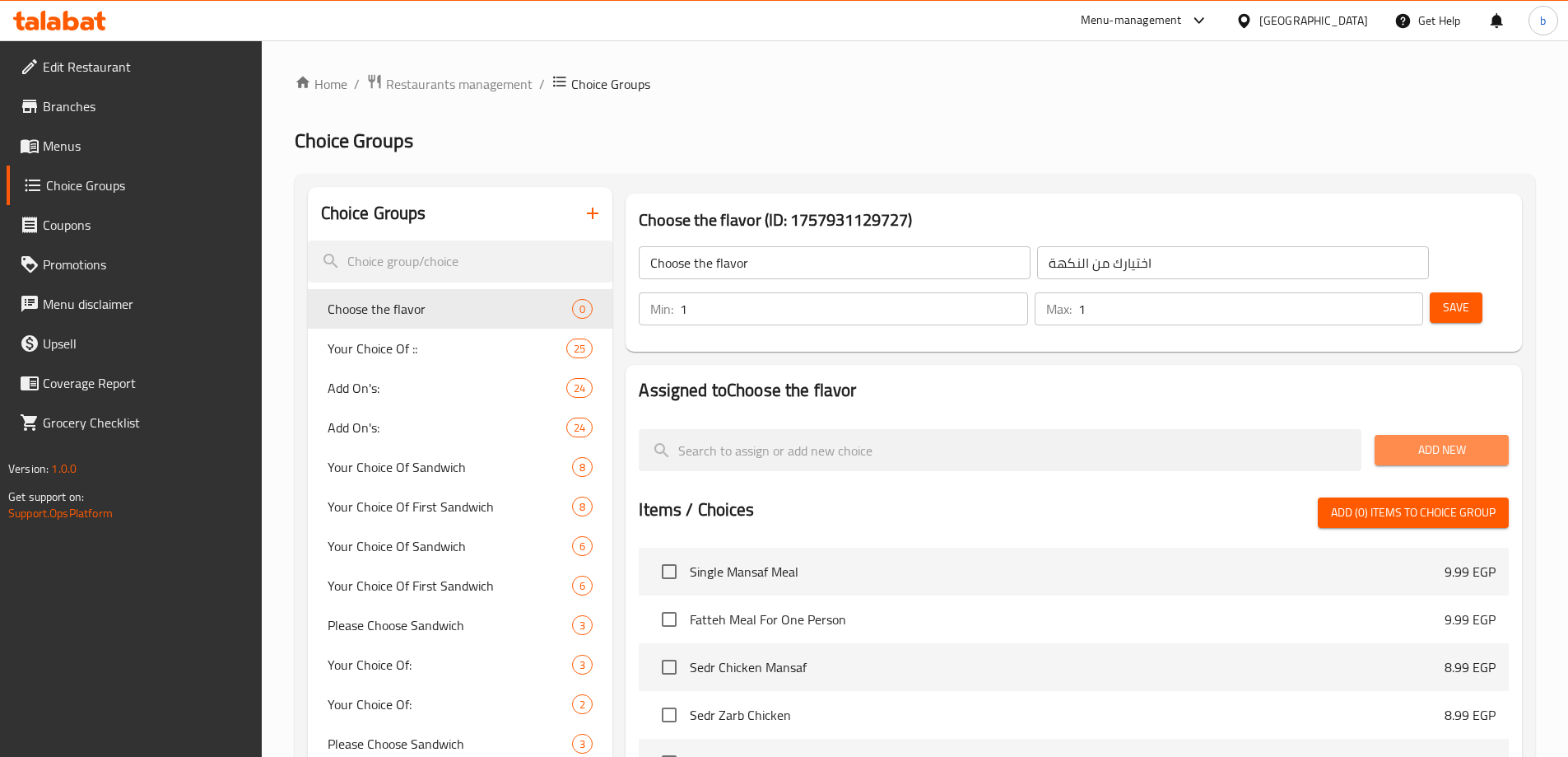
click at [1445, 440] on span "Add New" at bounding box center [1442, 450] width 108 height 20
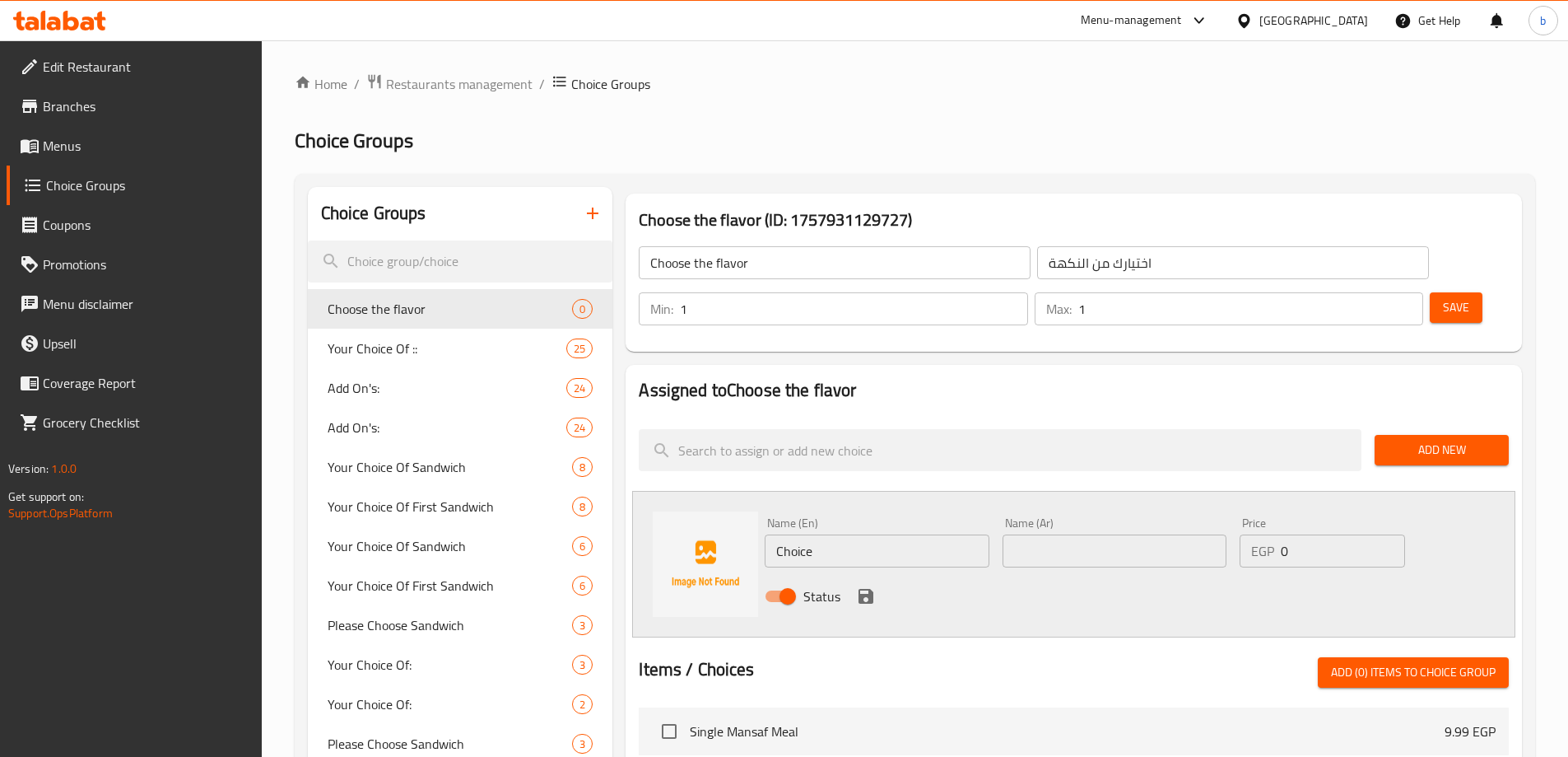
click at [822, 535] on input "Choice" at bounding box center [877, 551] width 224 height 33
paste input "كولا"
type input "كولا"
click at [1092, 535] on input "text" at bounding box center [1114, 551] width 224 height 33
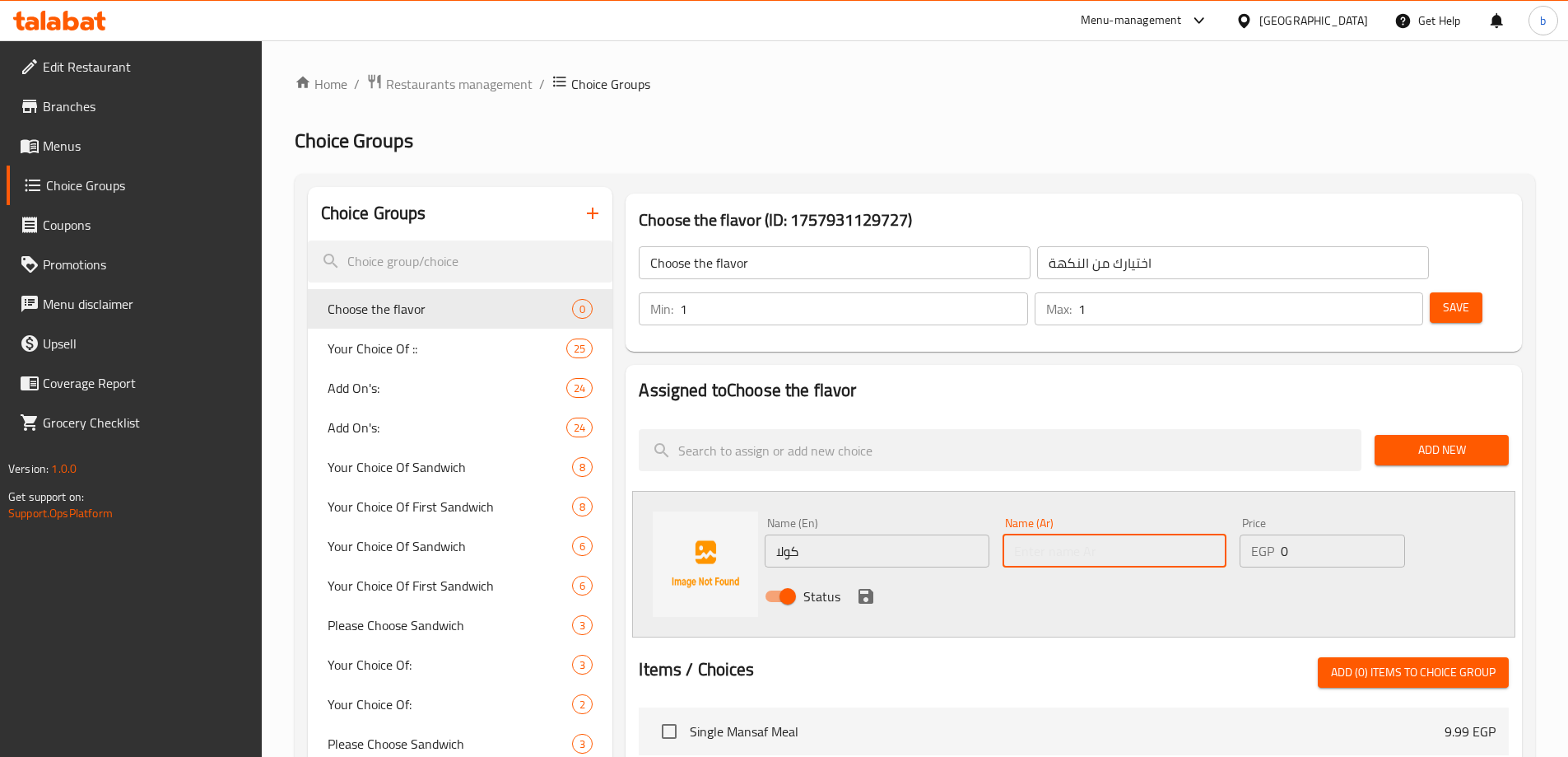
paste input "كولا"
type input "كولا"
click at [866, 535] on input "كولا" at bounding box center [877, 551] width 224 height 33
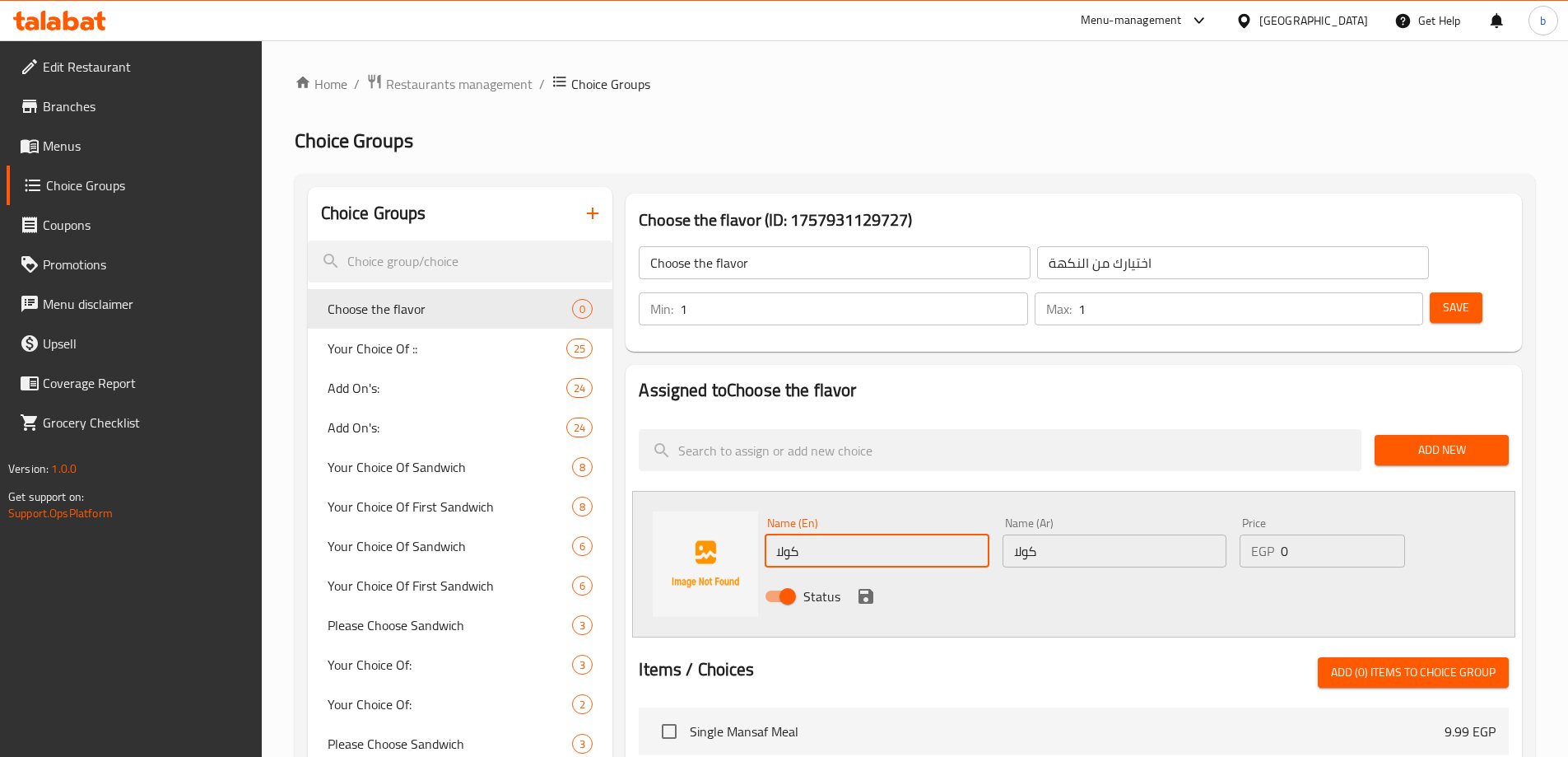
click at [866, 535] on input "كولا" at bounding box center [877, 551] width 224 height 33
type input "ؤ"
type input "cola"
click at [1335, 535] on input "0" at bounding box center [1343, 551] width 124 height 33
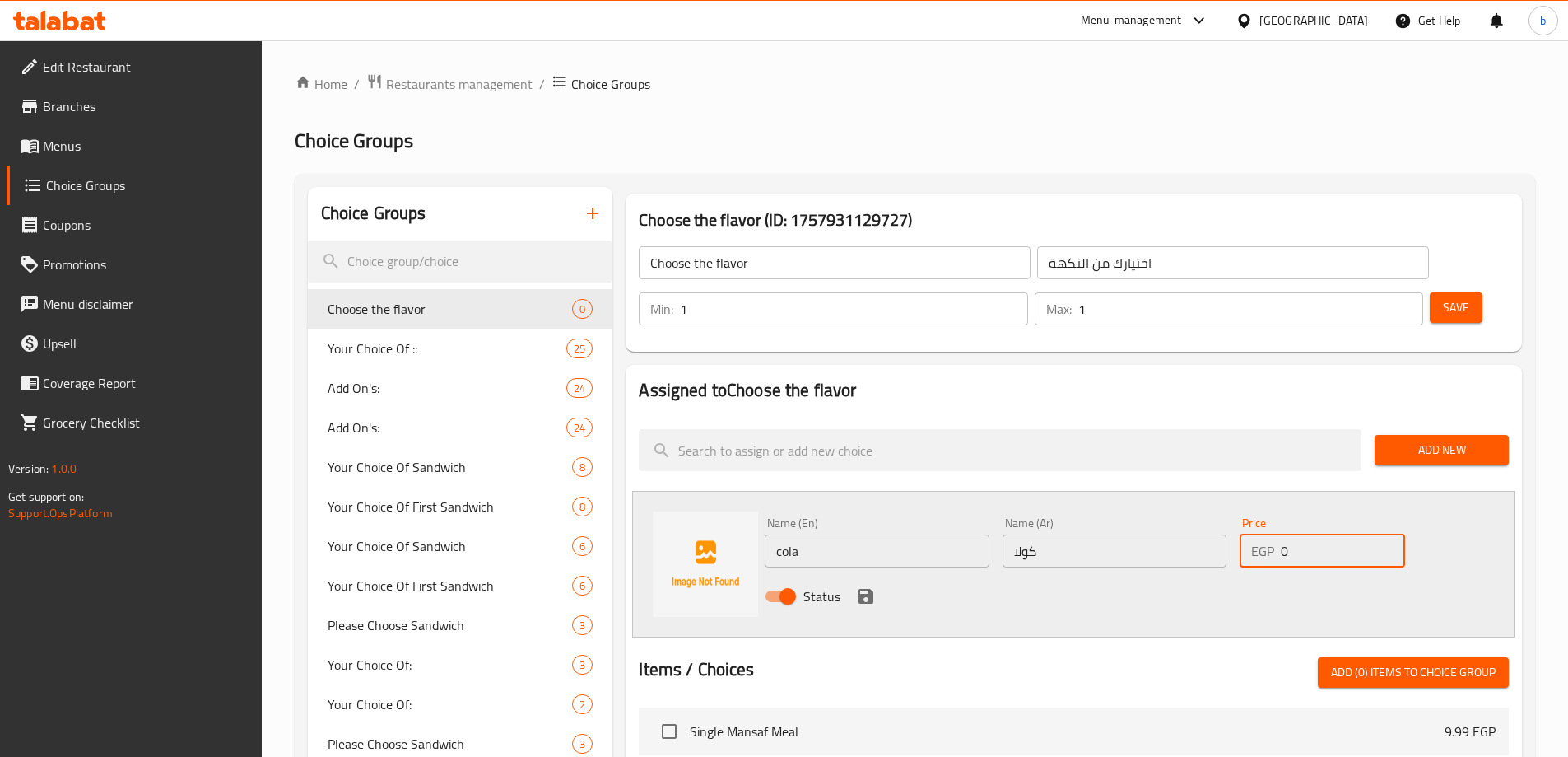
click at [1335, 535] on input "0" at bounding box center [1343, 551] width 124 height 33
click at [1310, 574] on div "Status" at bounding box center [1114, 596] width 713 height 44
click at [1450, 440] on span "Add New" at bounding box center [1442, 450] width 108 height 20
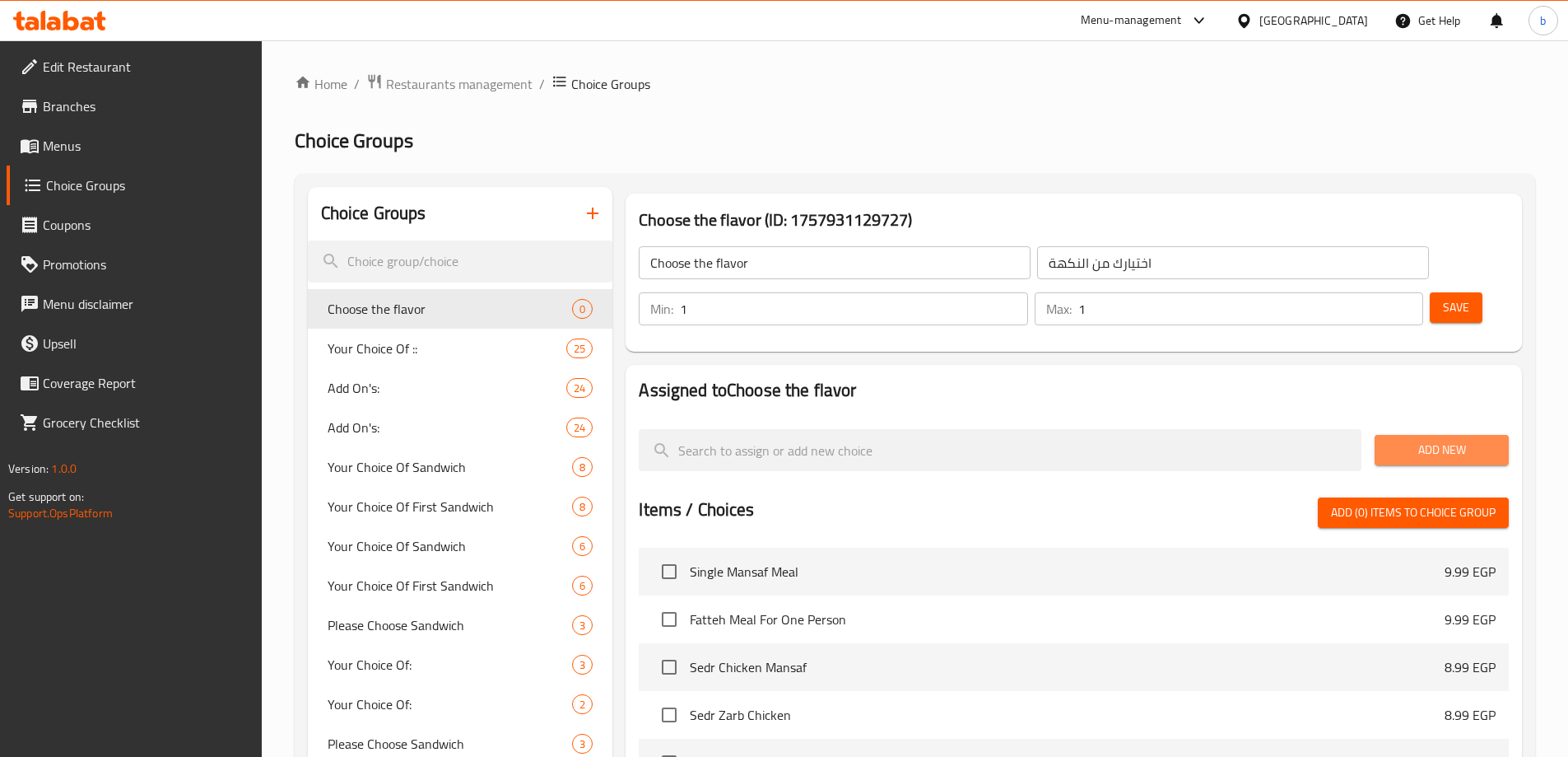
click at [1415, 435] on button "Add New" at bounding box center [1442, 450] width 135 height 30
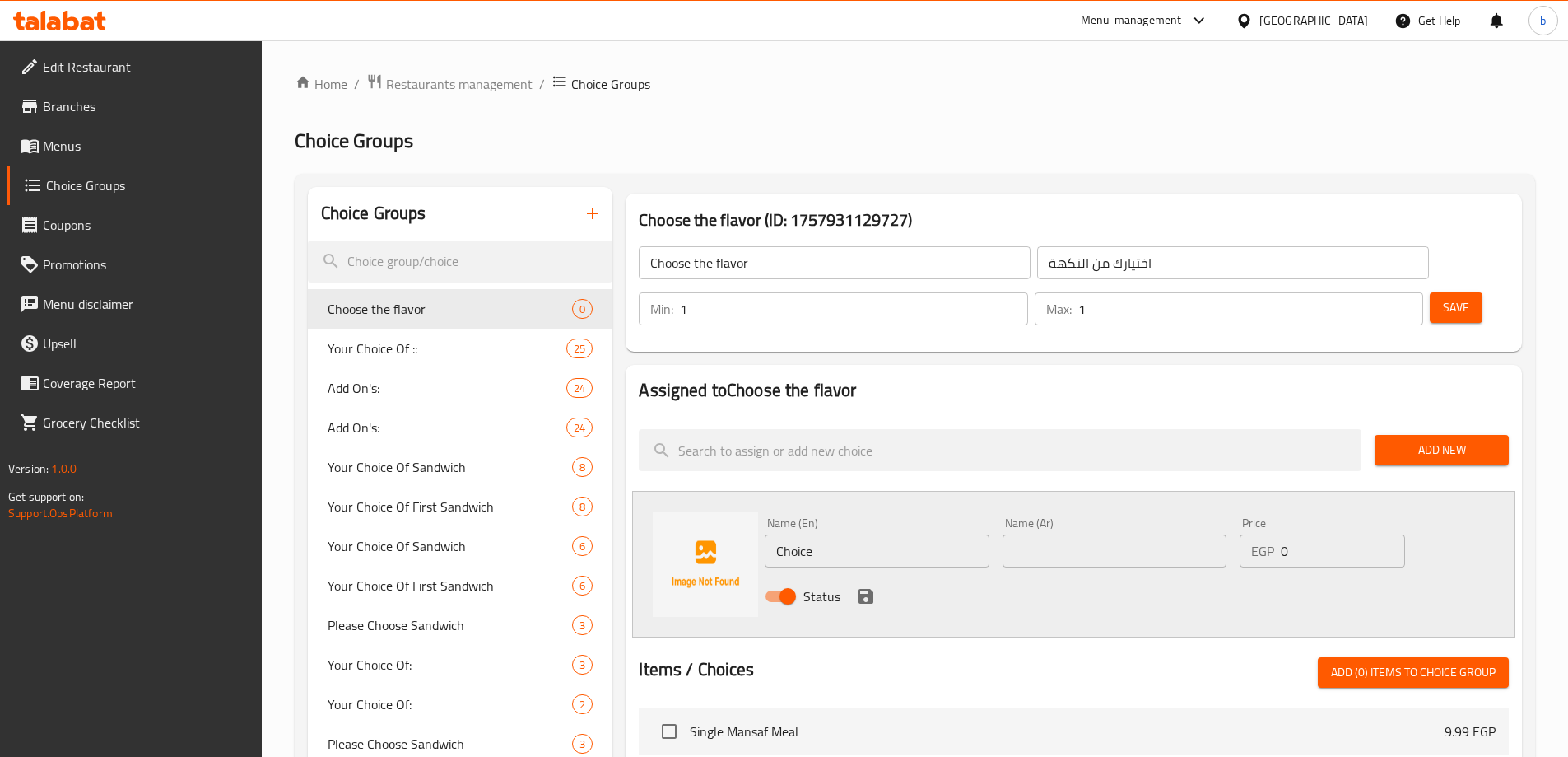
click at [914, 535] on input "Choice" at bounding box center [877, 551] width 224 height 33
type input "cola"
click at [1074, 535] on input "text" at bounding box center [1114, 551] width 224 height 33
paste input "كولا"
type input "كولا"
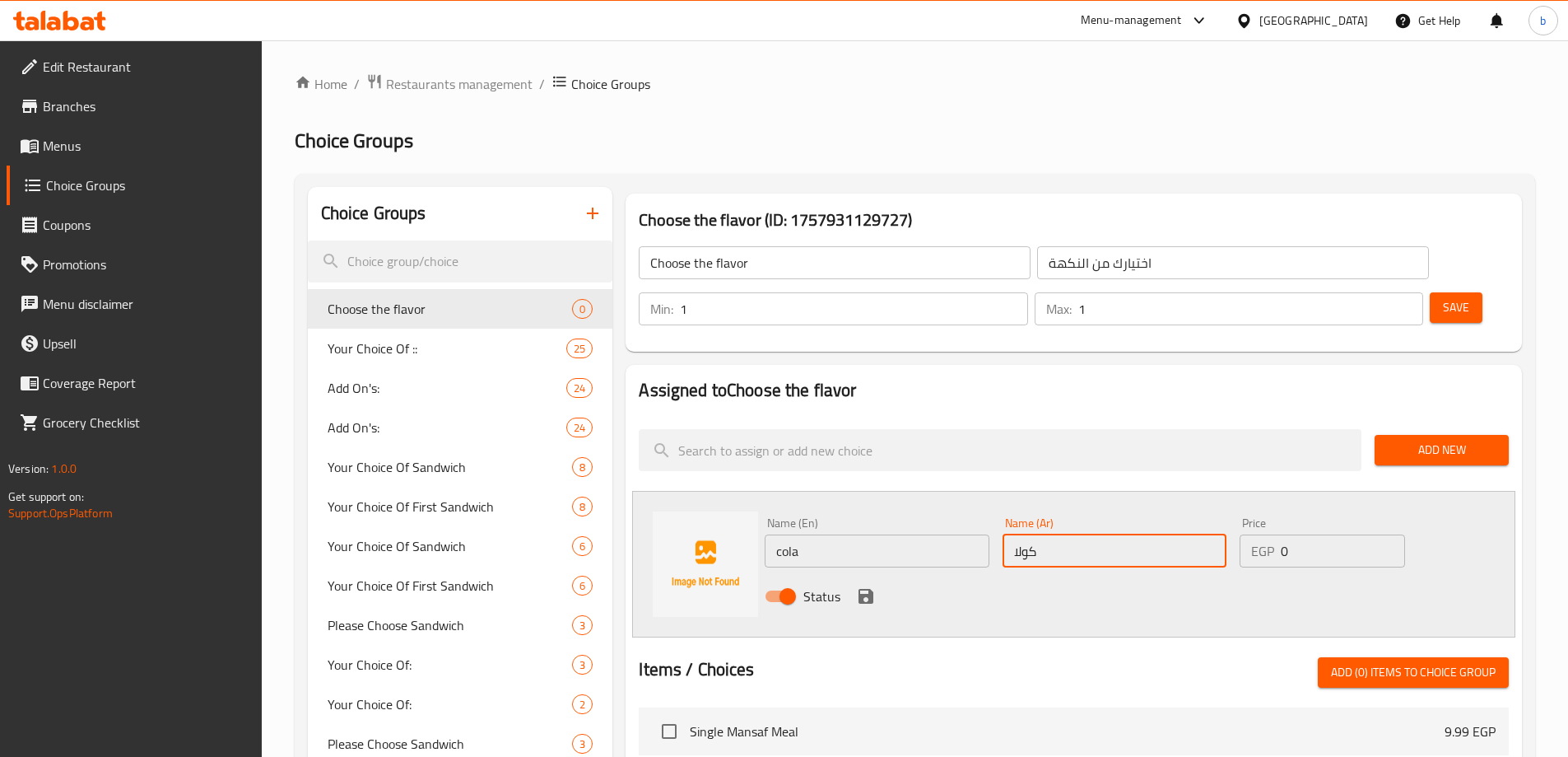
click at [867, 588] on icon "save" at bounding box center [866, 596] width 15 height 15
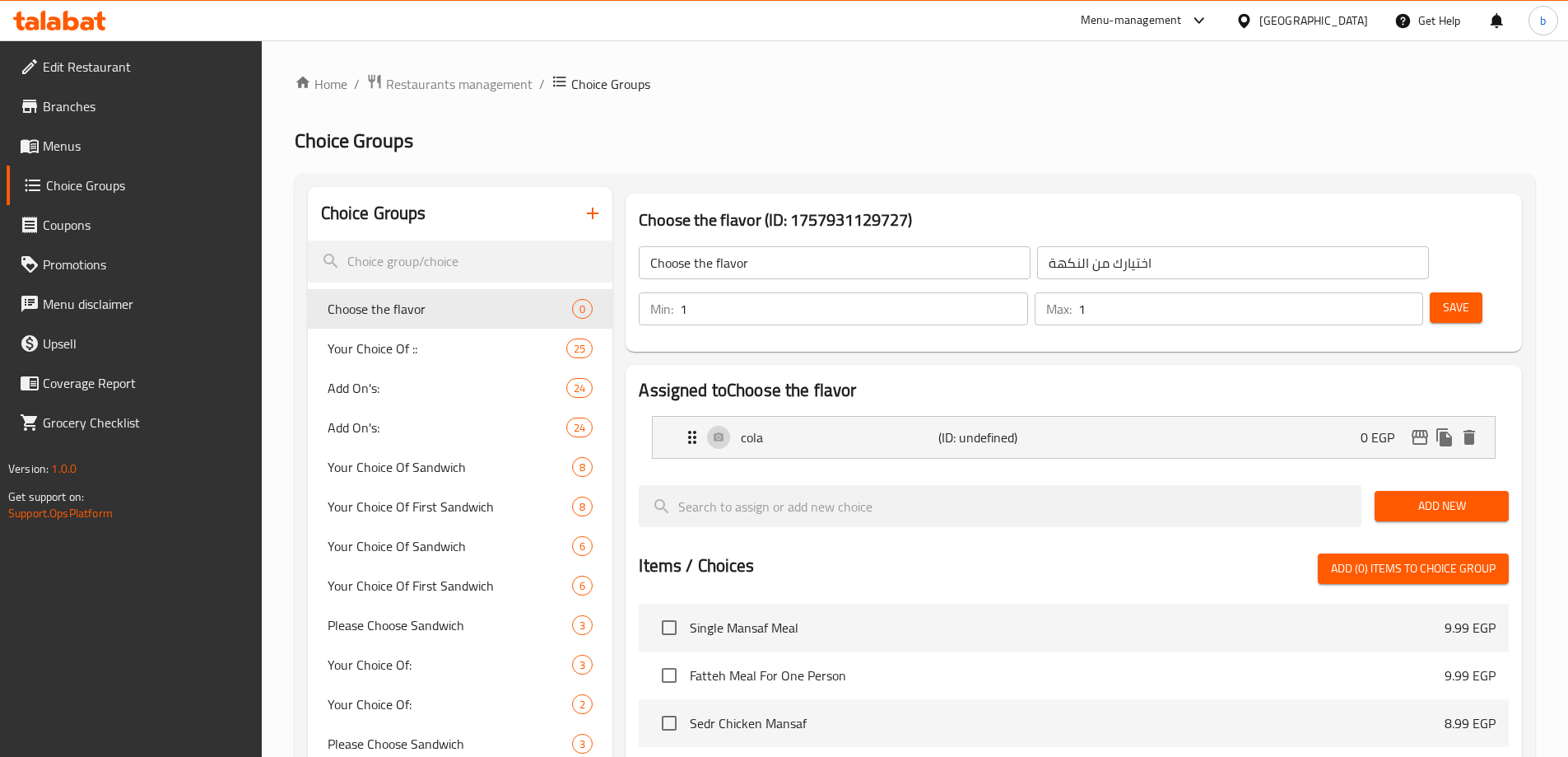
click at [1469, 491] on button "Add New" at bounding box center [1442, 505] width 135 height 30
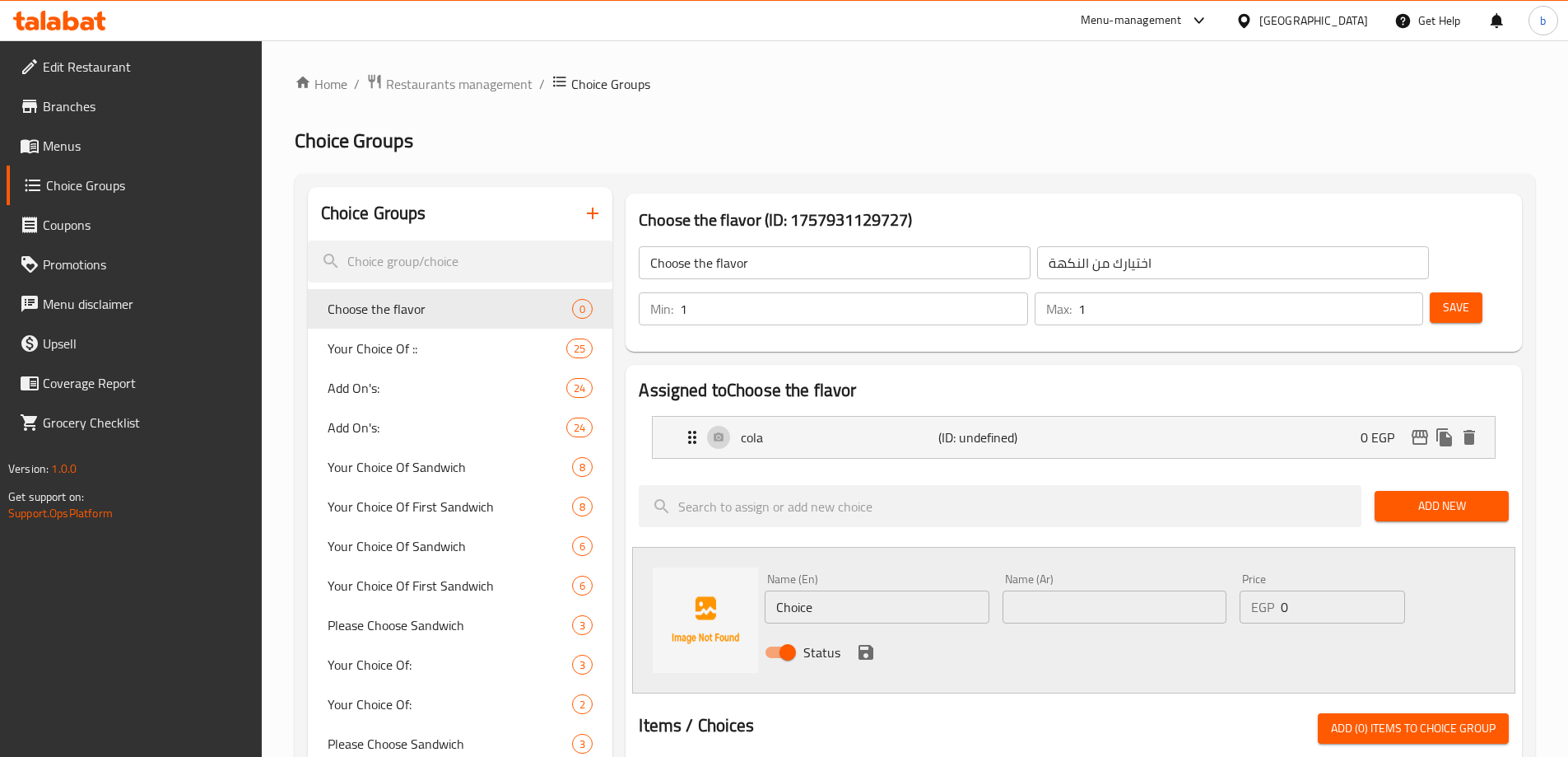
click at [1028, 590] on input "text" at bounding box center [1114, 607] width 224 height 33
paste input "برتقال"
type input "برتقال"
click at [927, 590] on input "Choice" at bounding box center [877, 607] width 224 height 33
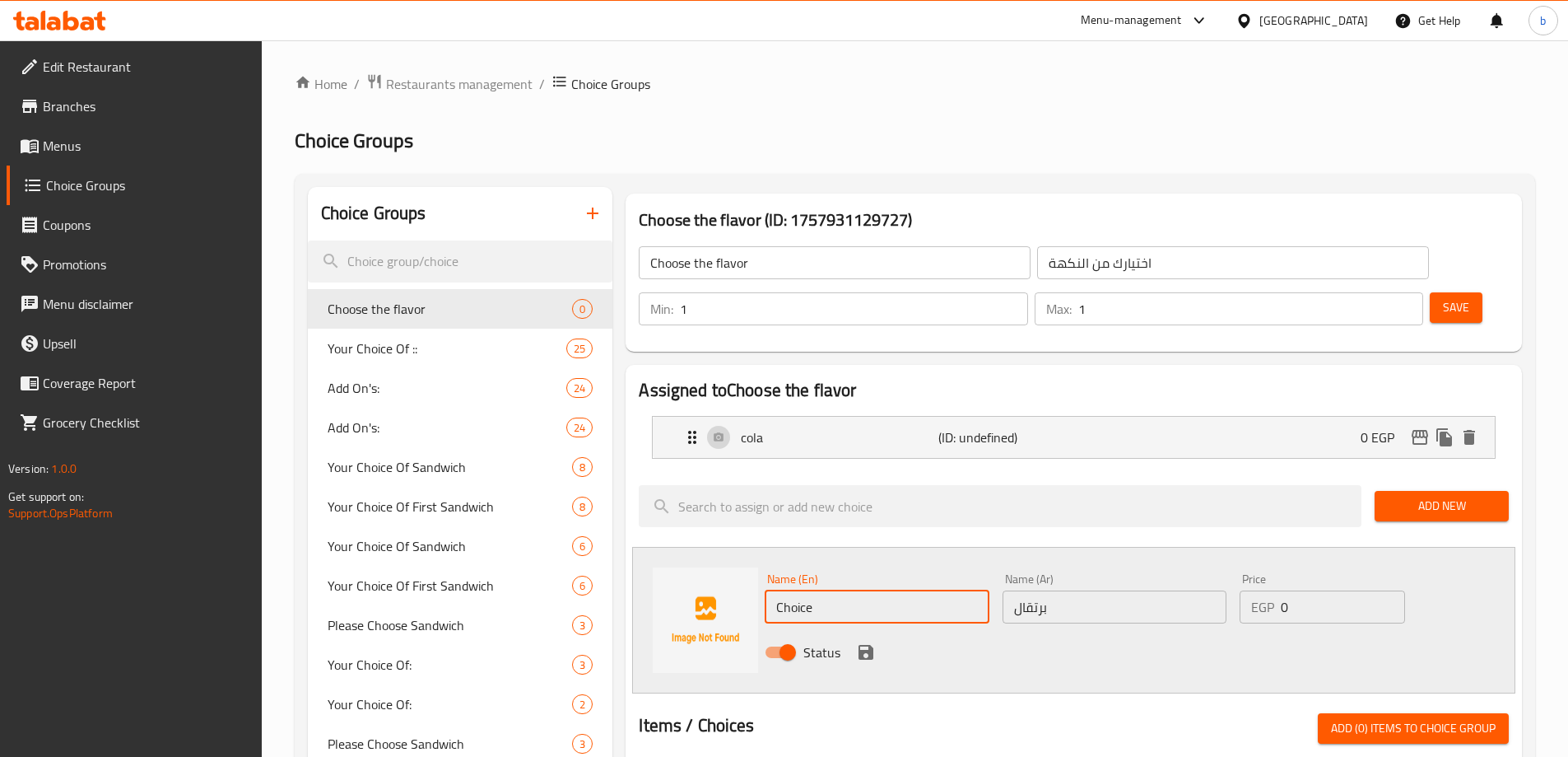
click at [927, 590] on input "Choice" at bounding box center [877, 607] width 224 height 33
type input "Orange"
click at [875, 643] on icon "save" at bounding box center [866, 652] width 19 height 19
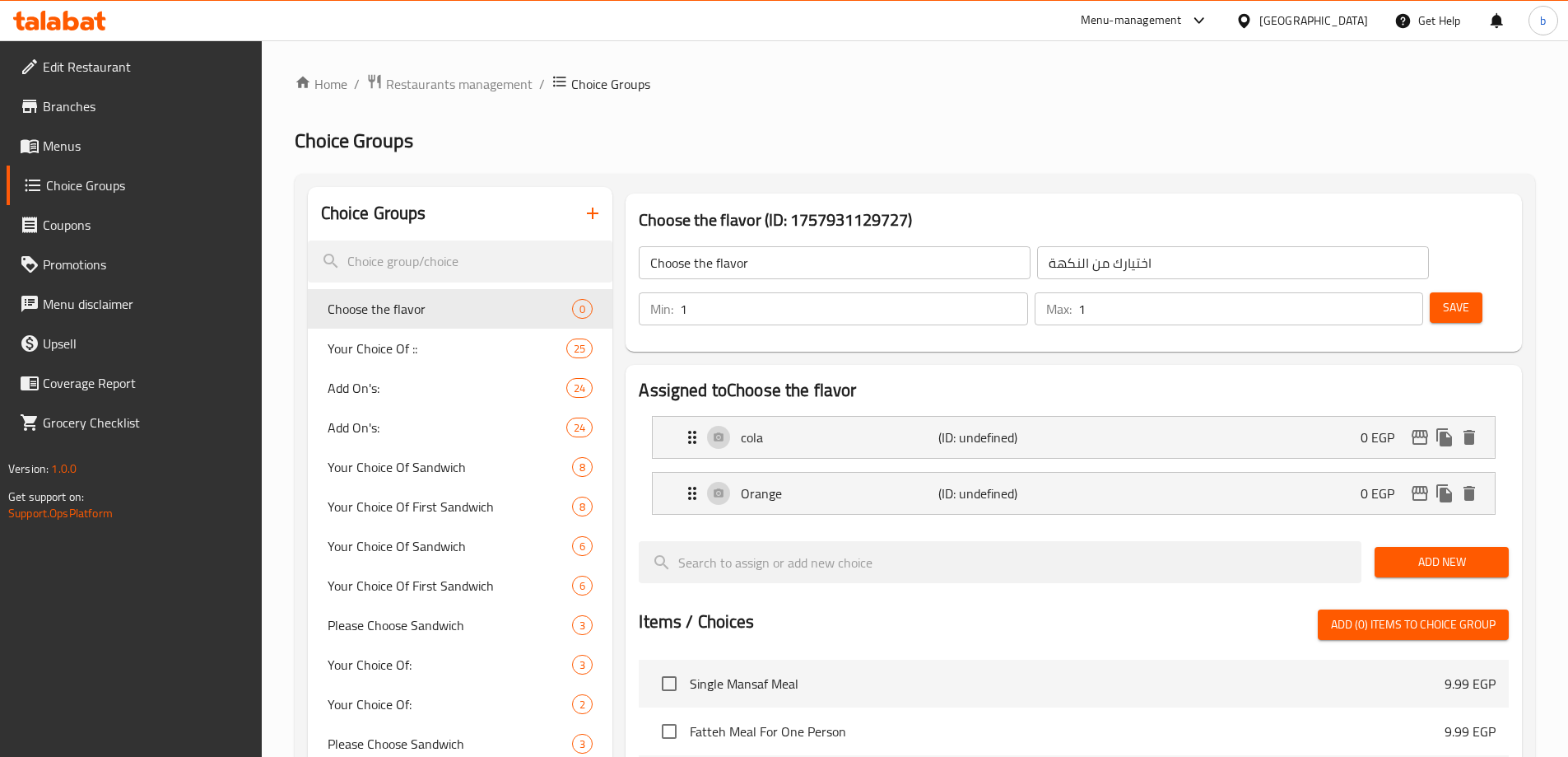
click at [1390, 551] on span "Add New" at bounding box center [1442, 562] width 108 height 20
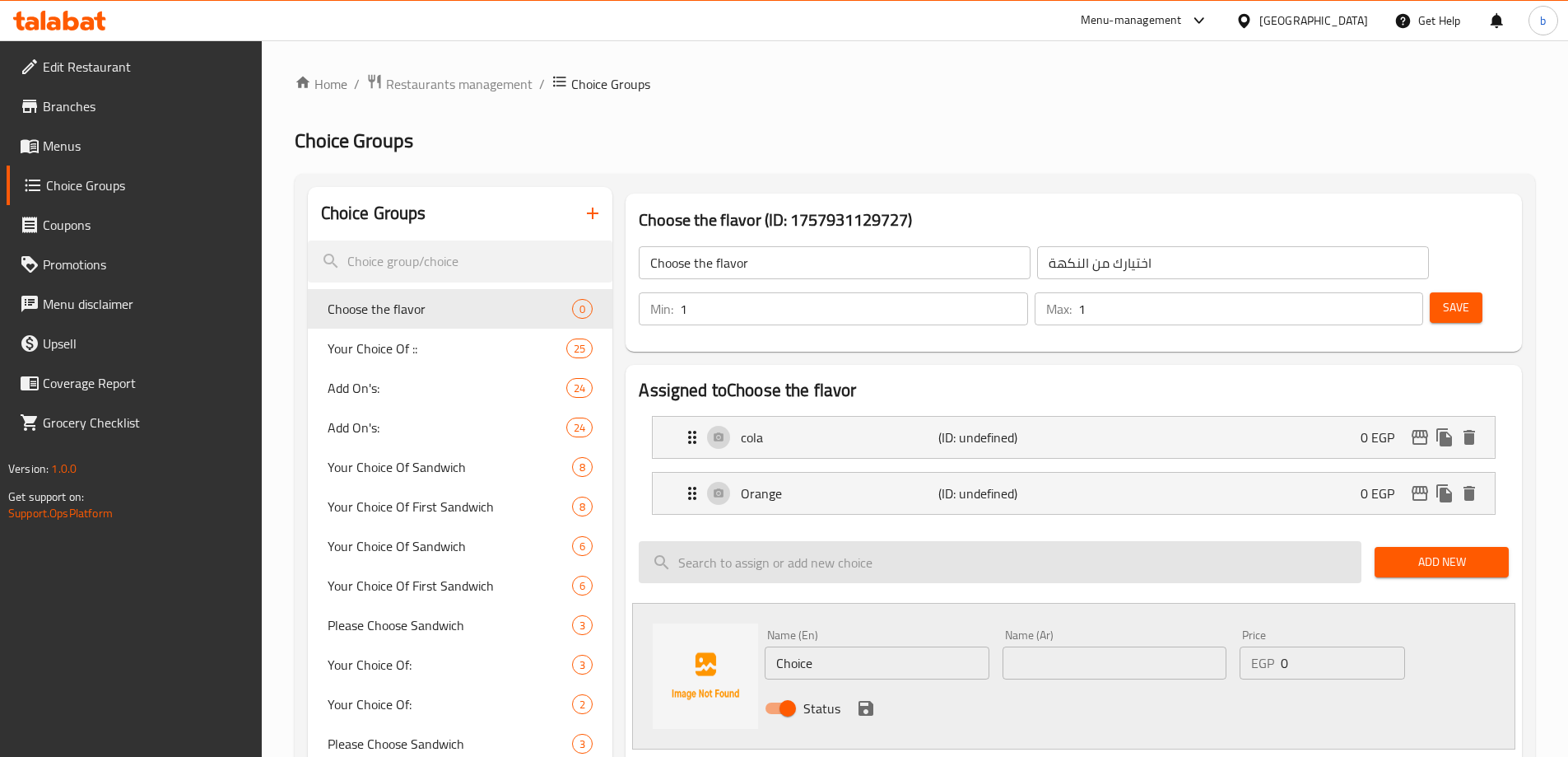
drag, startPoint x: 1441, startPoint y: 512, endPoint x: 1355, endPoint y: 510, distance: 86.0
click at [1435, 551] on span "Add New" at bounding box center [1442, 562] width 108 height 20
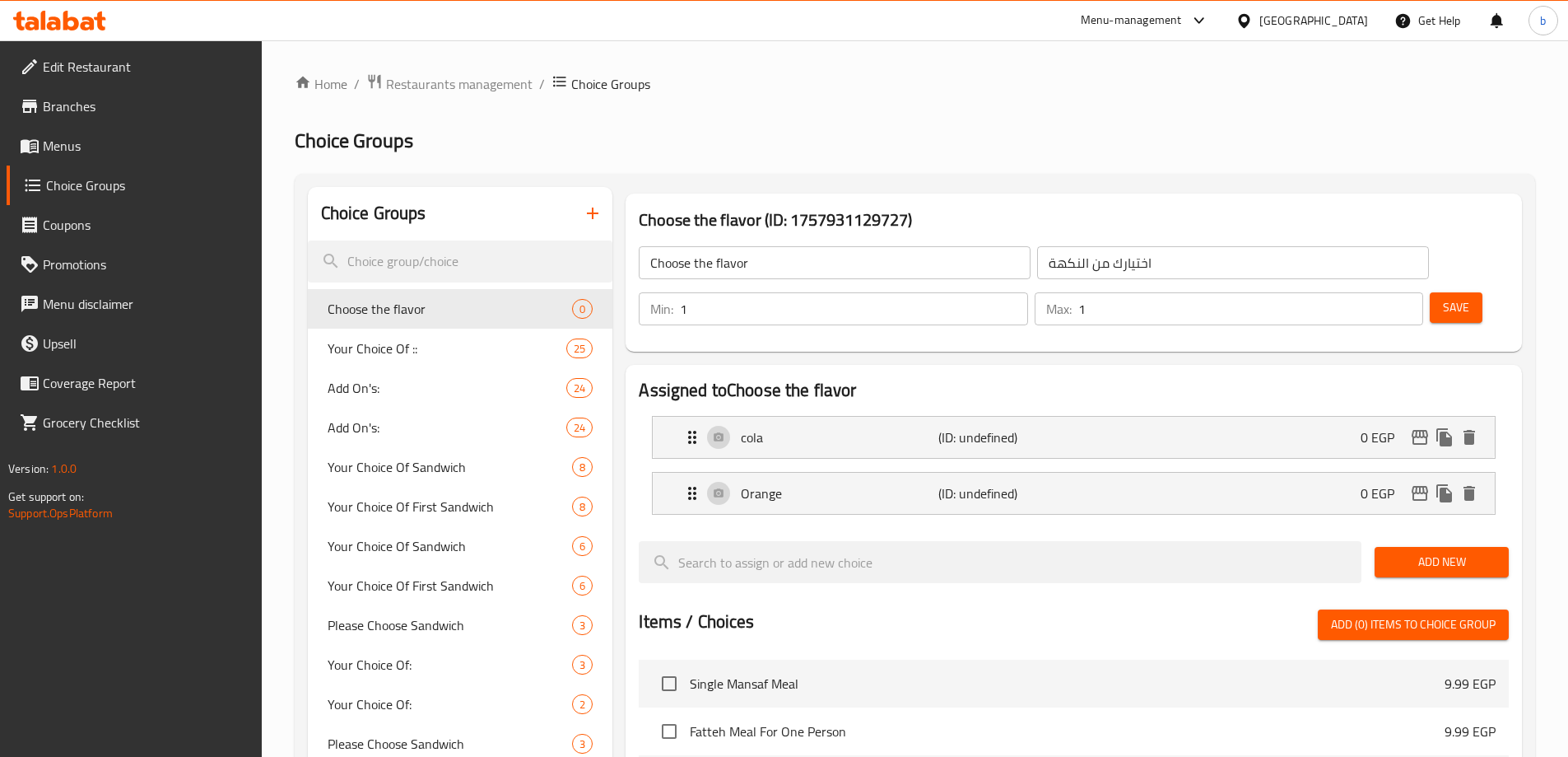
click at [1420, 551] on span "Add New" at bounding box center [1442, 562] width 108 height 20
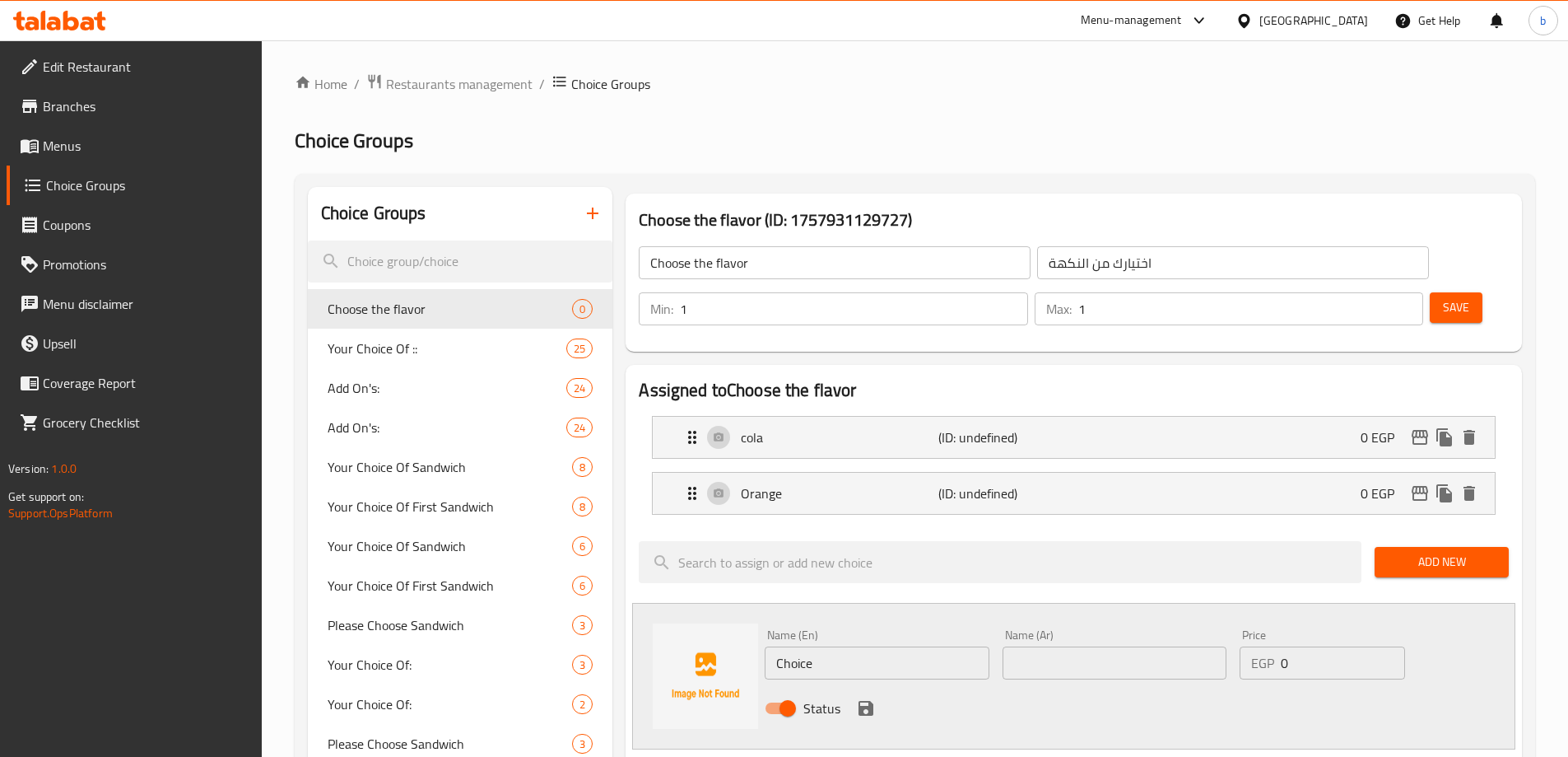
click at [954, 646] on input "Choice" at bounding box center [877, 663] width 224 height 33
click at [1117, 646] on input "text" at bounding box center [1114, 663] width 224 height 33
paste input "اب"
type input "اب"
click at [925, 646] on input "Choice" at bounding box center [877, 663] width 224 height 33
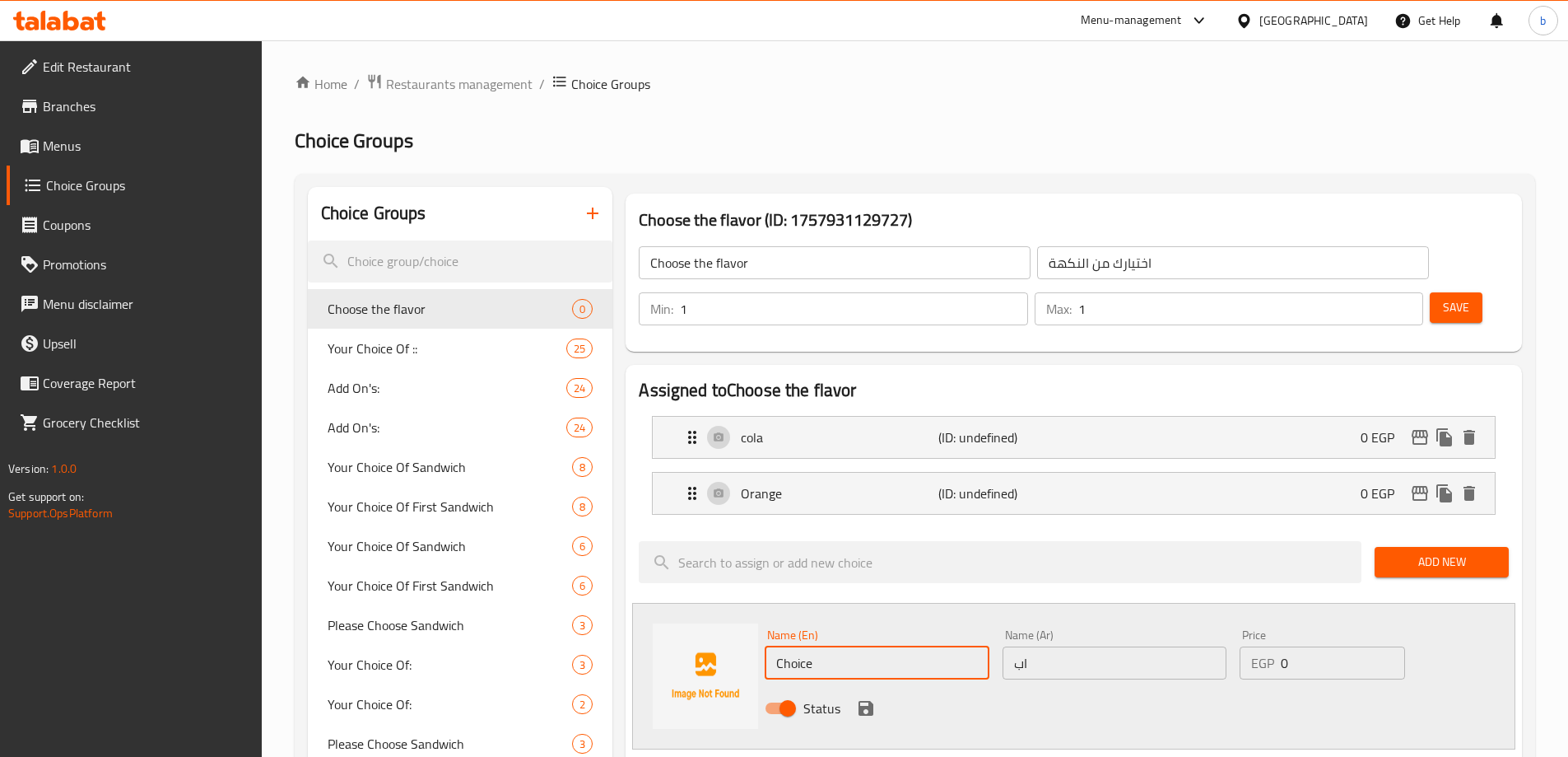
click at [925, 646] on input "Choice" at bounding box center [877, 663] width 224 height 33
type input "up"
click at [872, 698] on icon "save" at bounding box center [866, 707] width 19 height 19
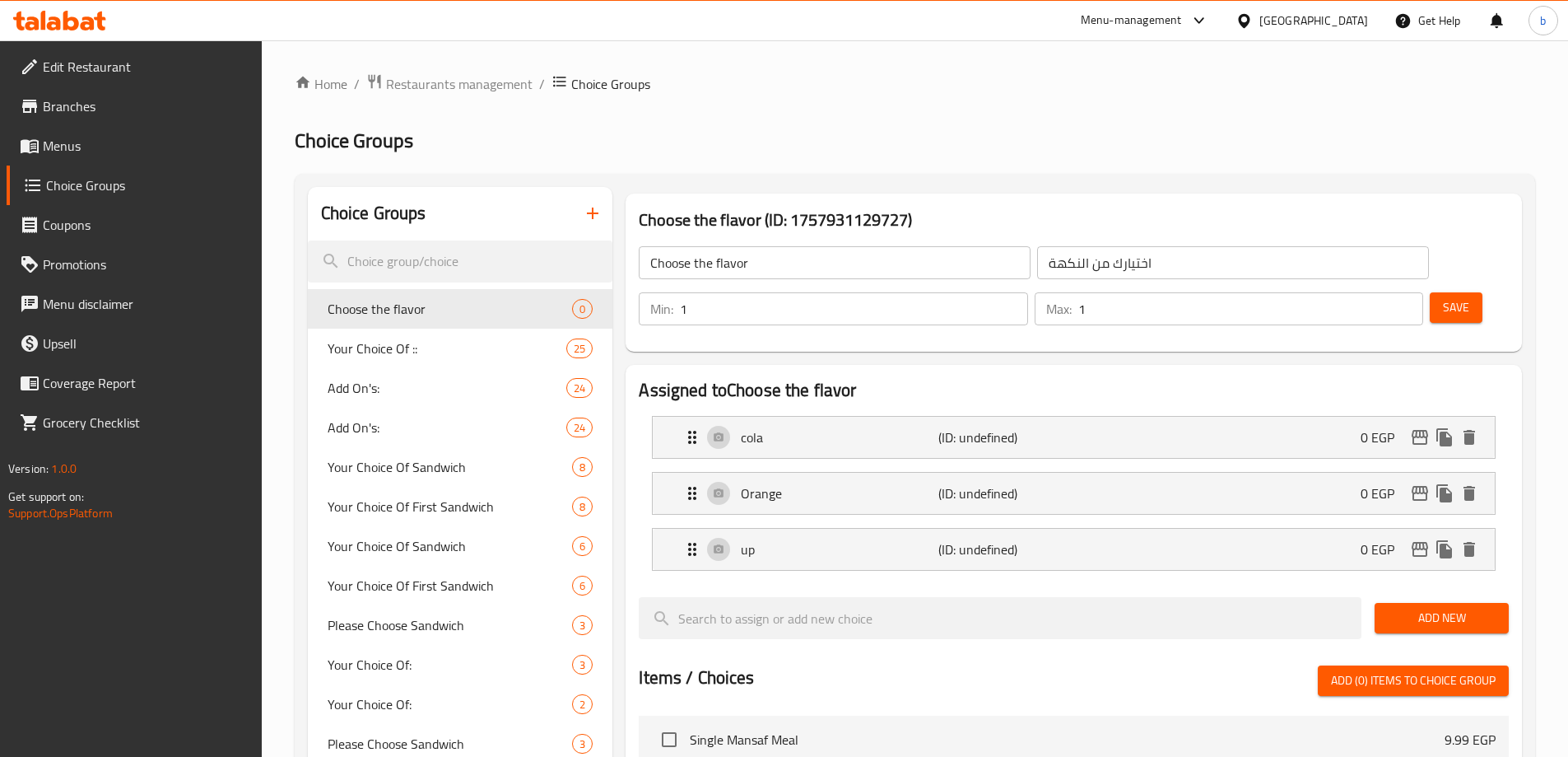
click at [1443, 297] on span "Save" at bounding box center [1456, 307] width 27 height 20
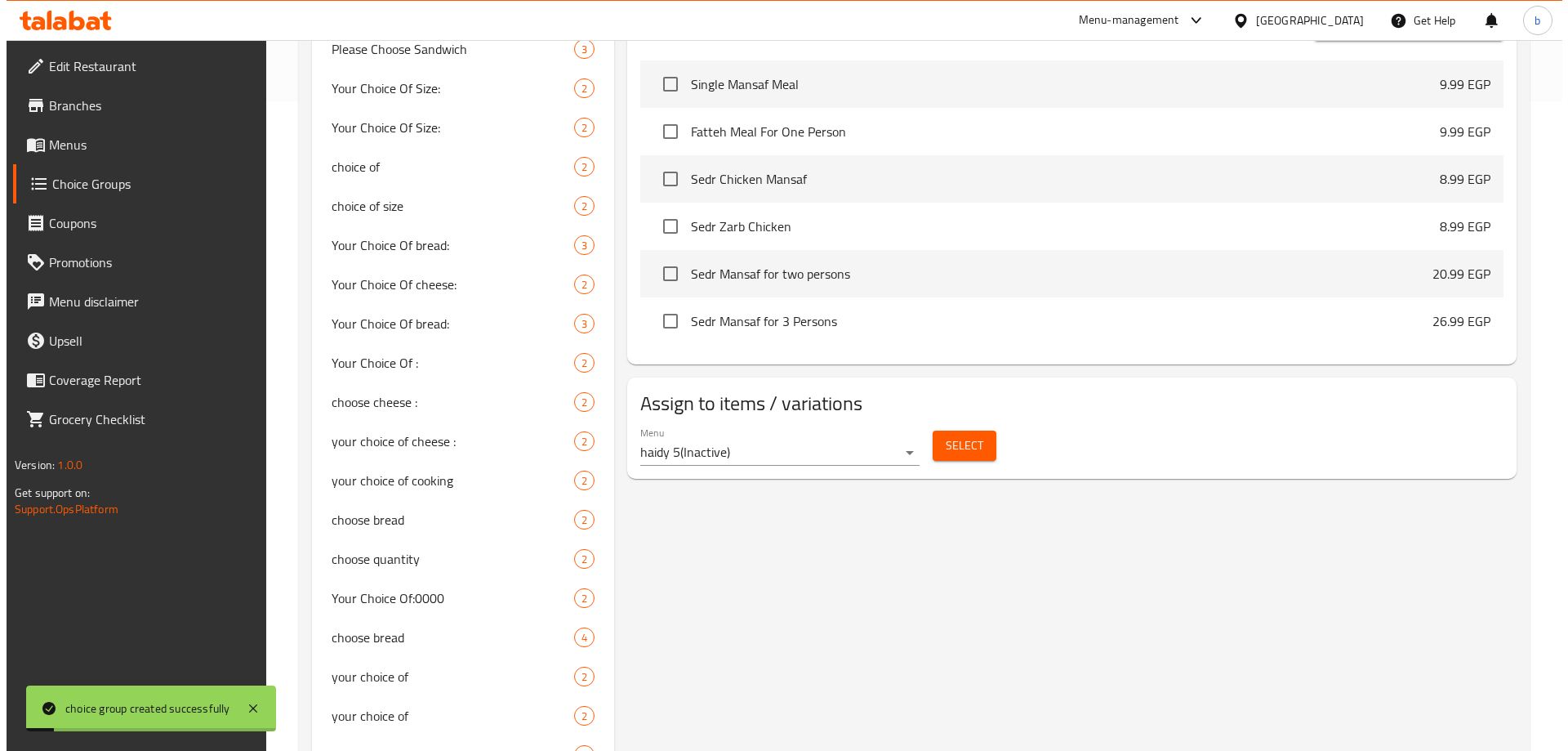
scroll to position [653, 0]
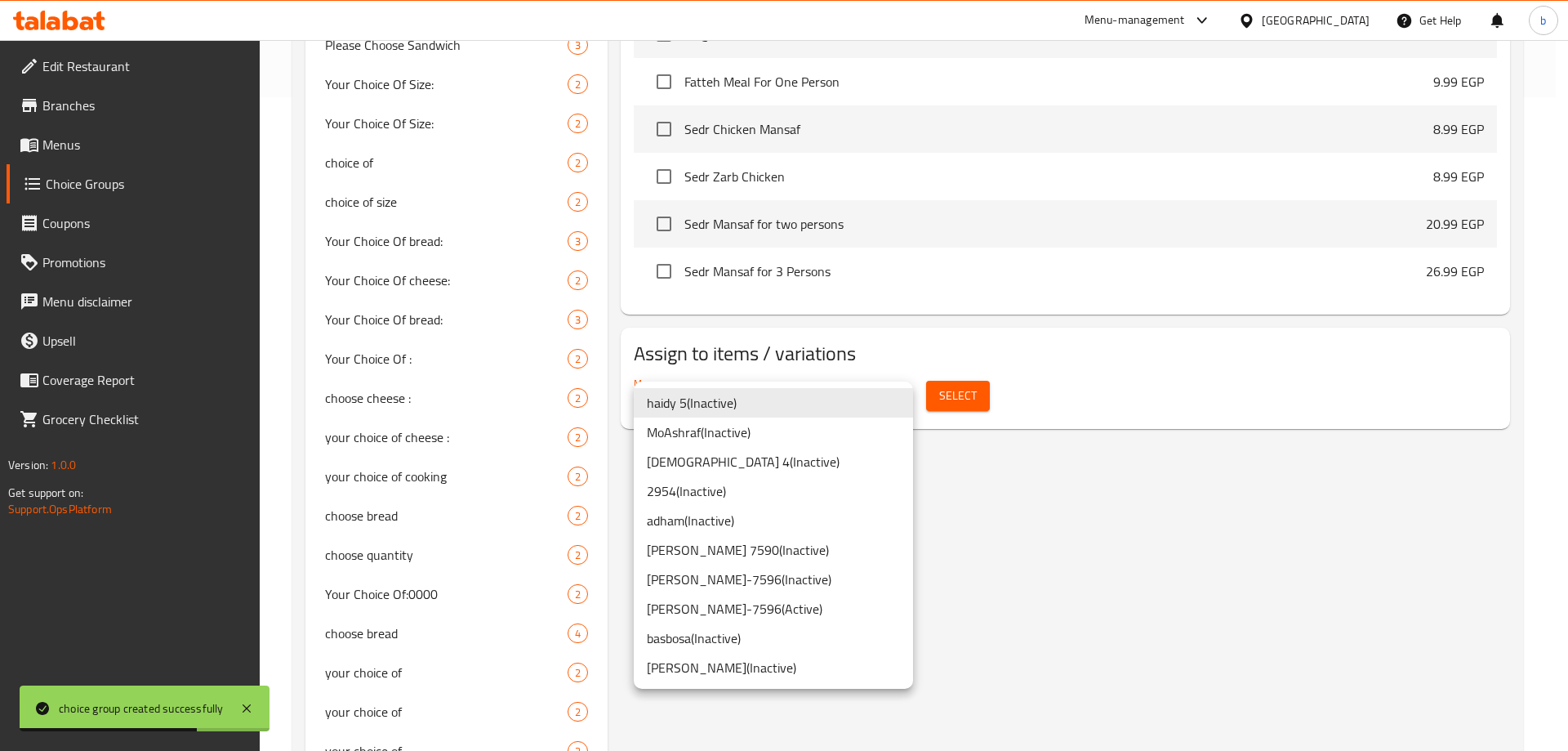
click at [711, 637] on li "basbosa ( Inactive )" at bounding box center [773, 638] width 279 height 29
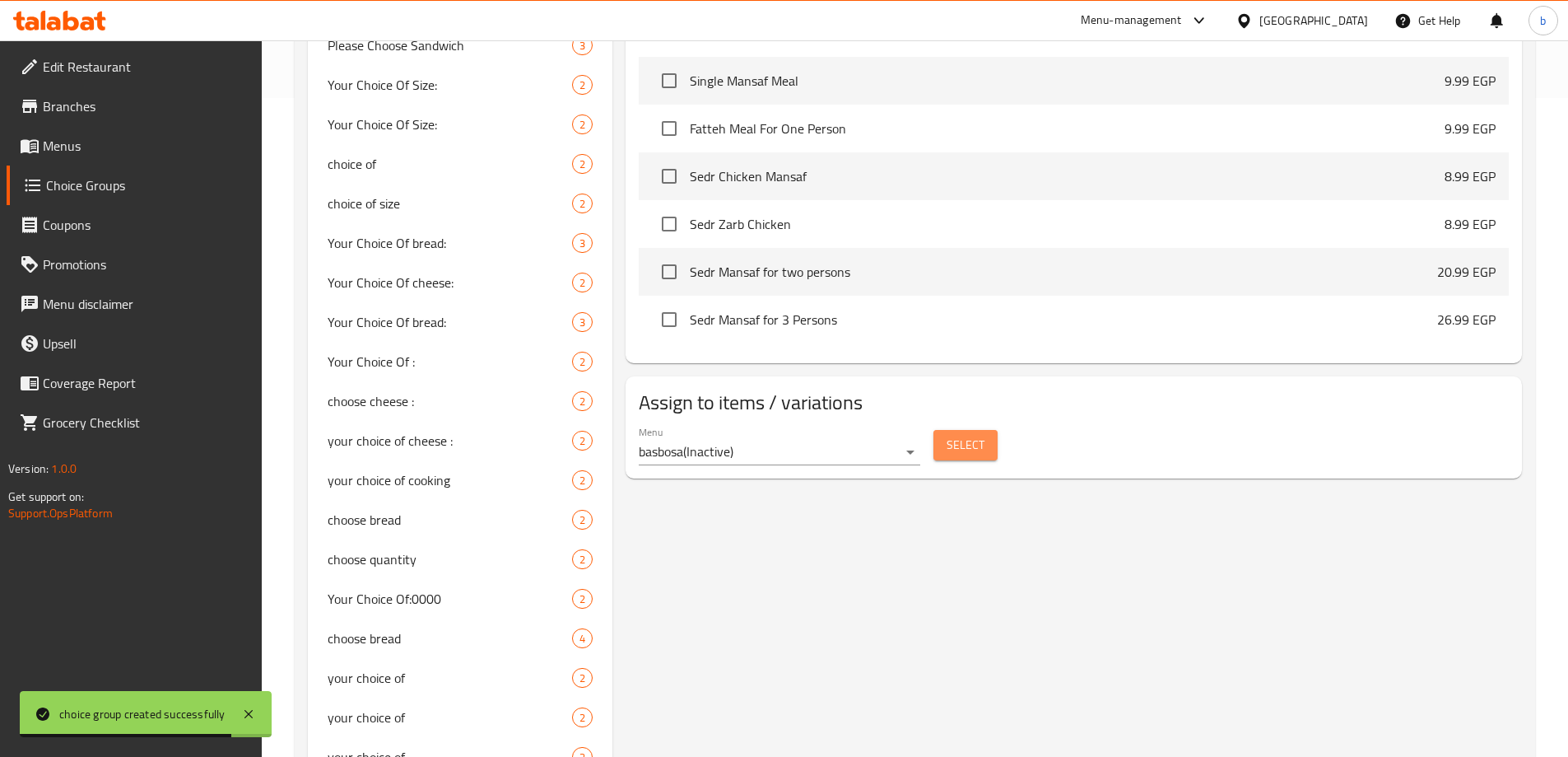
click at [968, 435] on span "Select" at bounding box center [965, 445] width 38 height 20
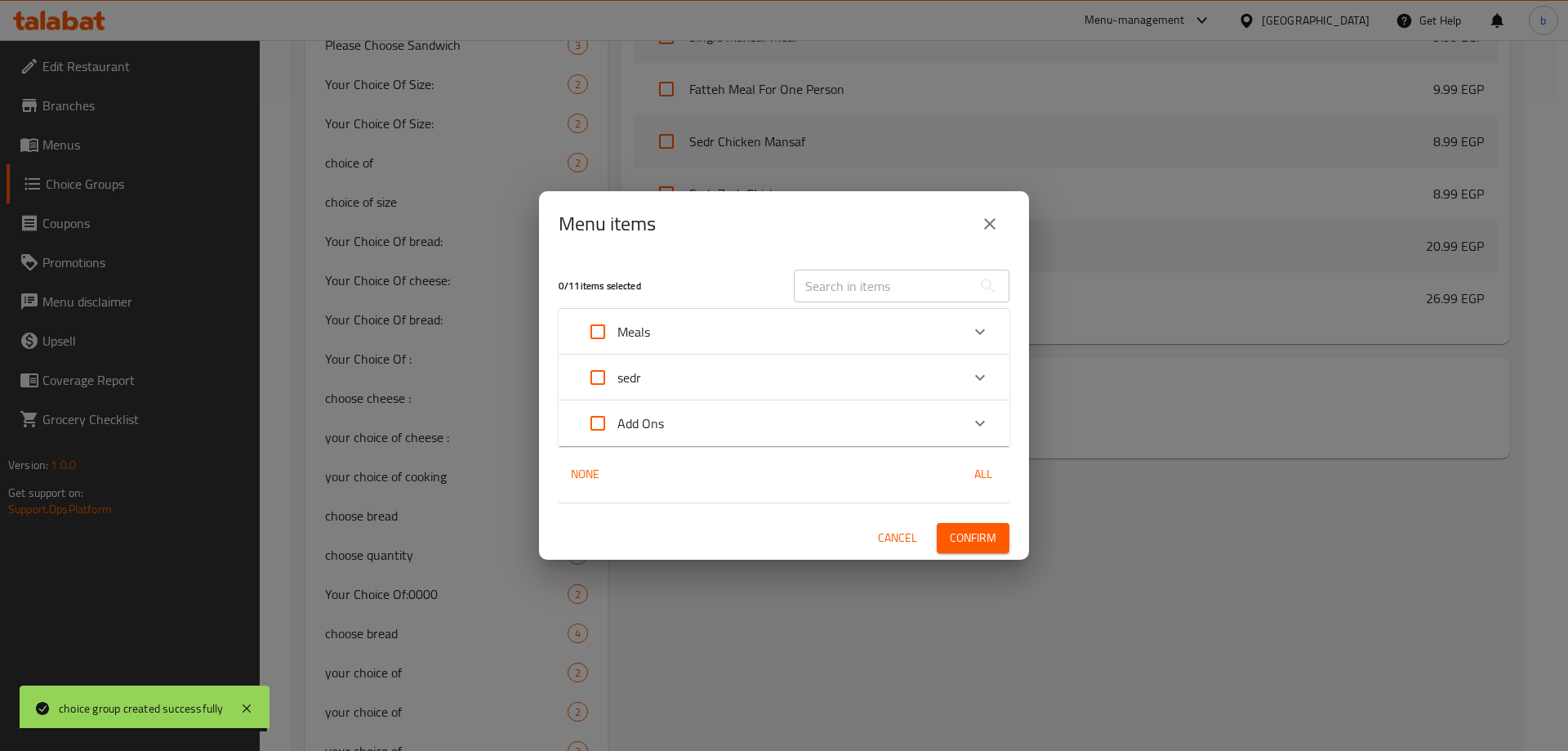
click at [689, 419] on div "Add Ons" at bounding box center [769, 423] width 382 height 39
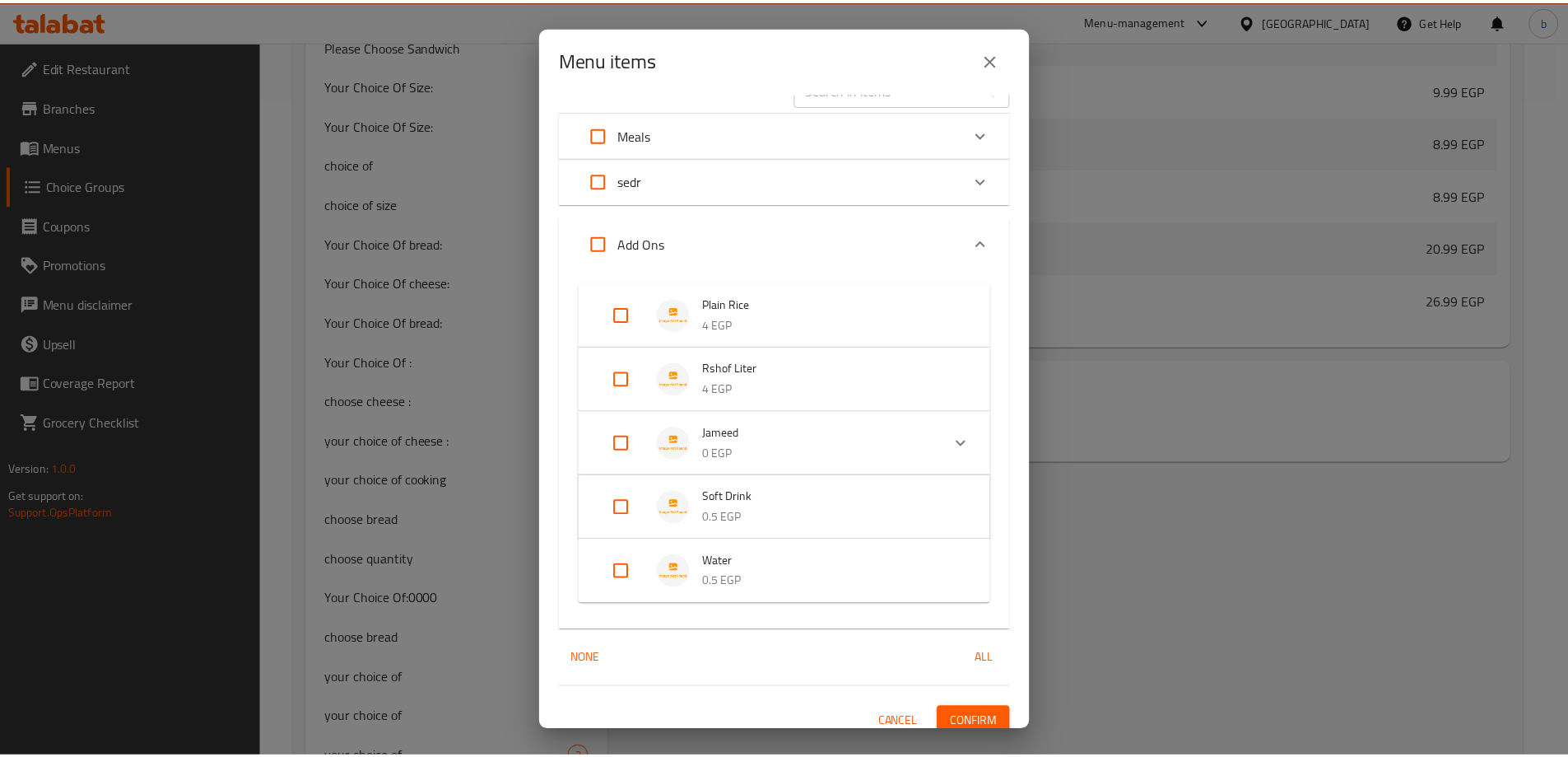
scroll to position [47, 0]
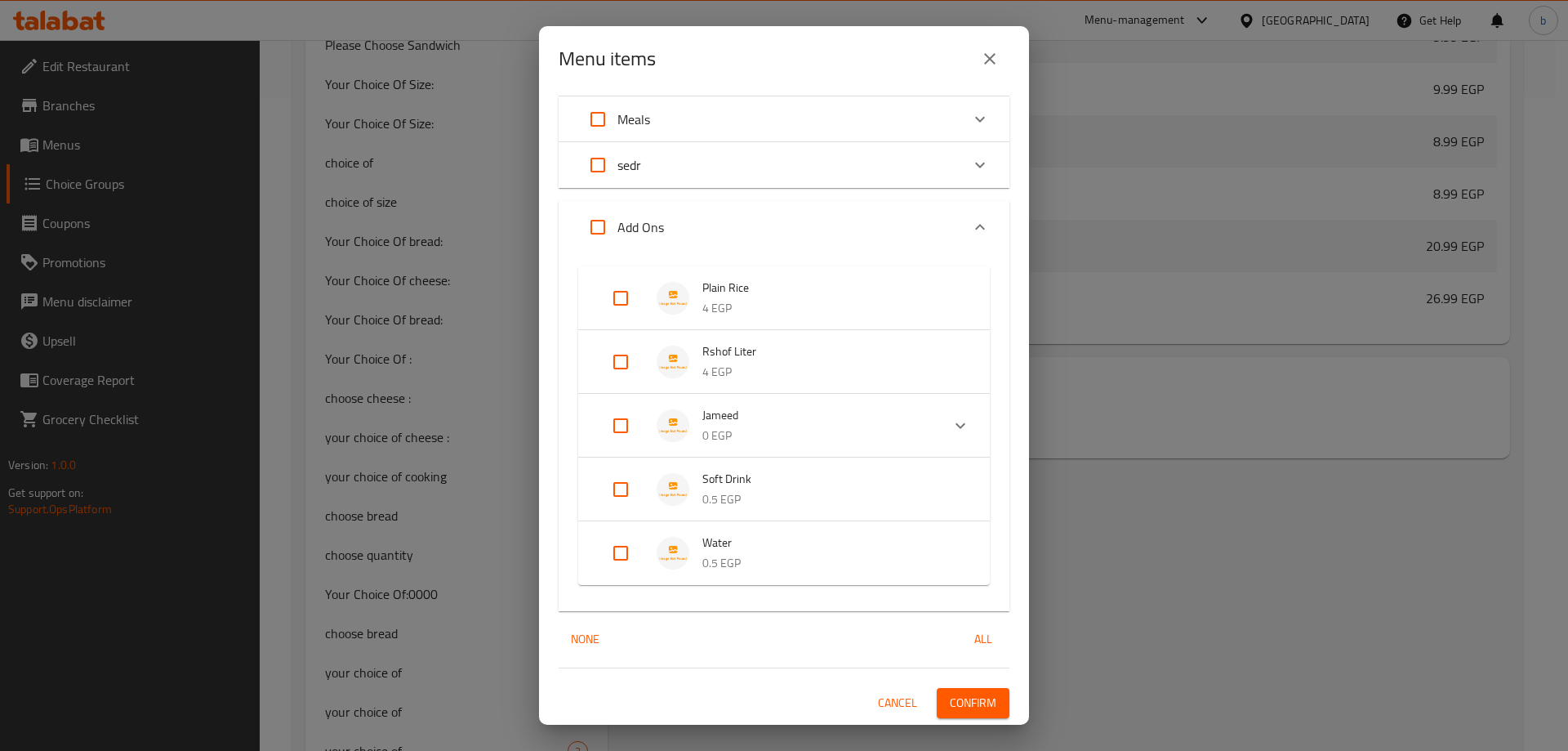
click at [738, 476] on span "Soft Drink" at bounding box center [829, 479] width 255 height 20
click at [614, 500] on input "Expand" at bounding box center [620, 502] width 39 height 39
checkbox input "true"
click at [950, 706] on span "Confirm" at bounding box center [973, 703] width 47 height 20
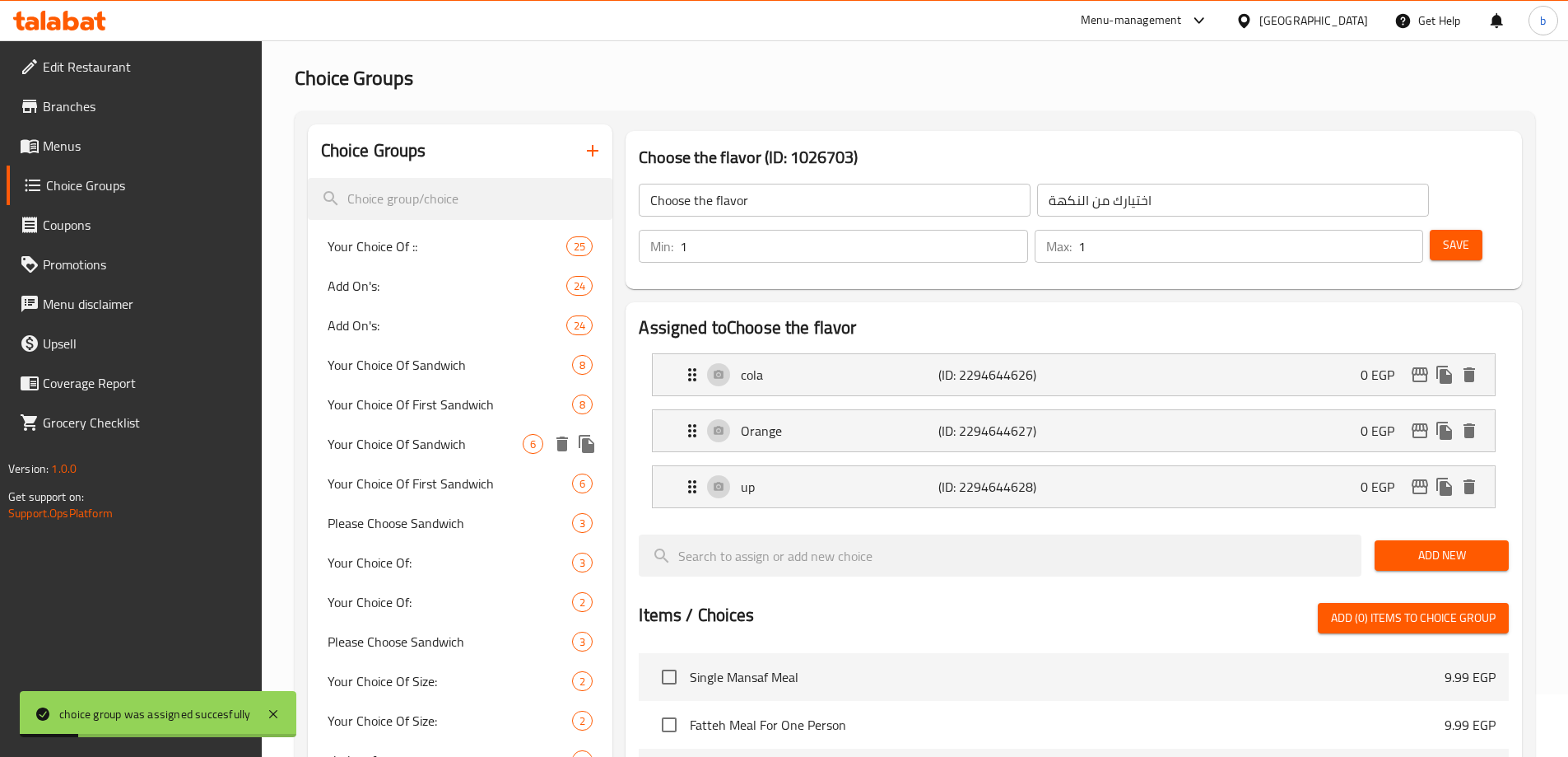
scroll to position [0, 0]
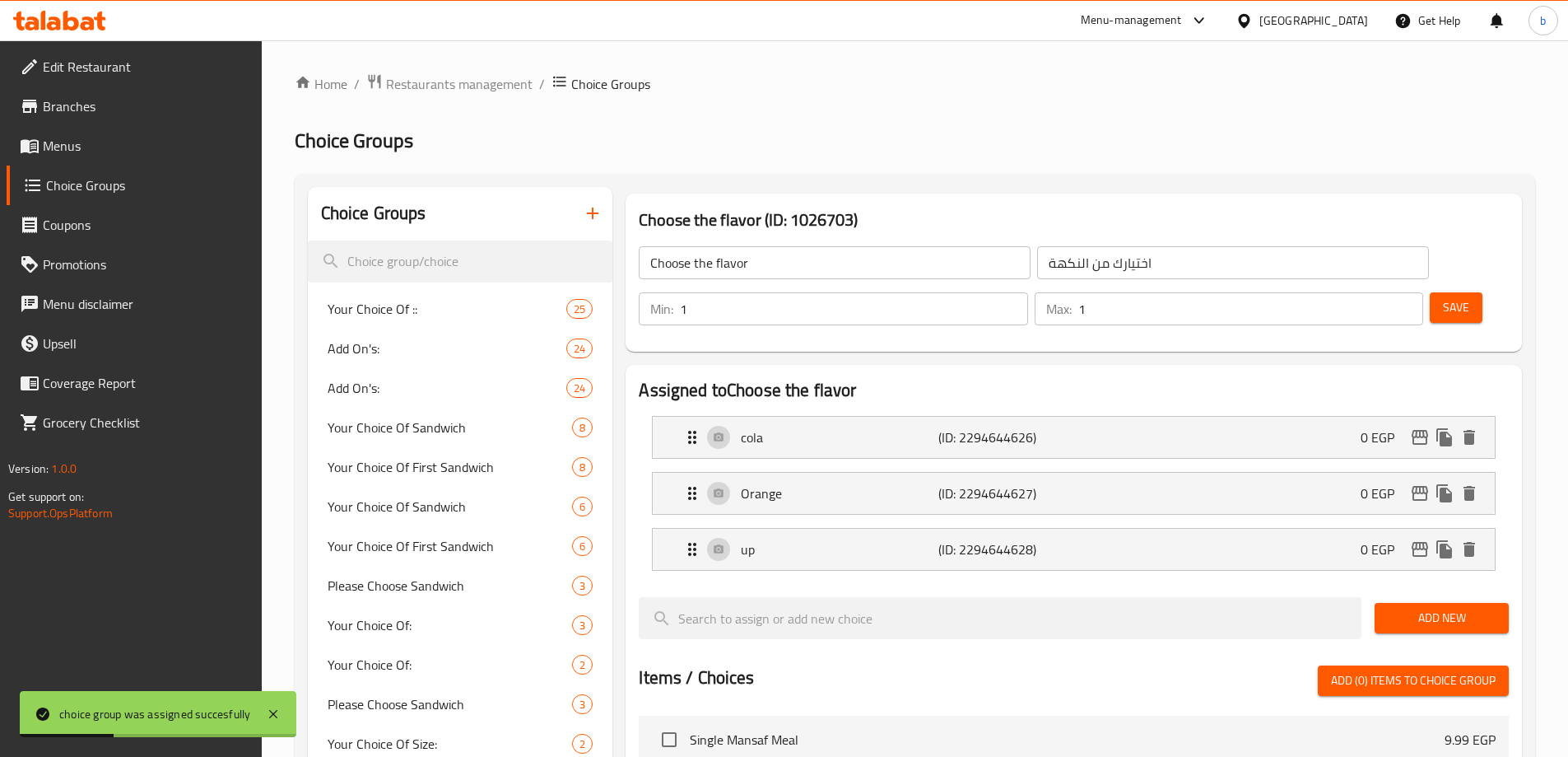
click at [104, 147] on span "Menus" at bounding box center [145, 145] width 206 height 19
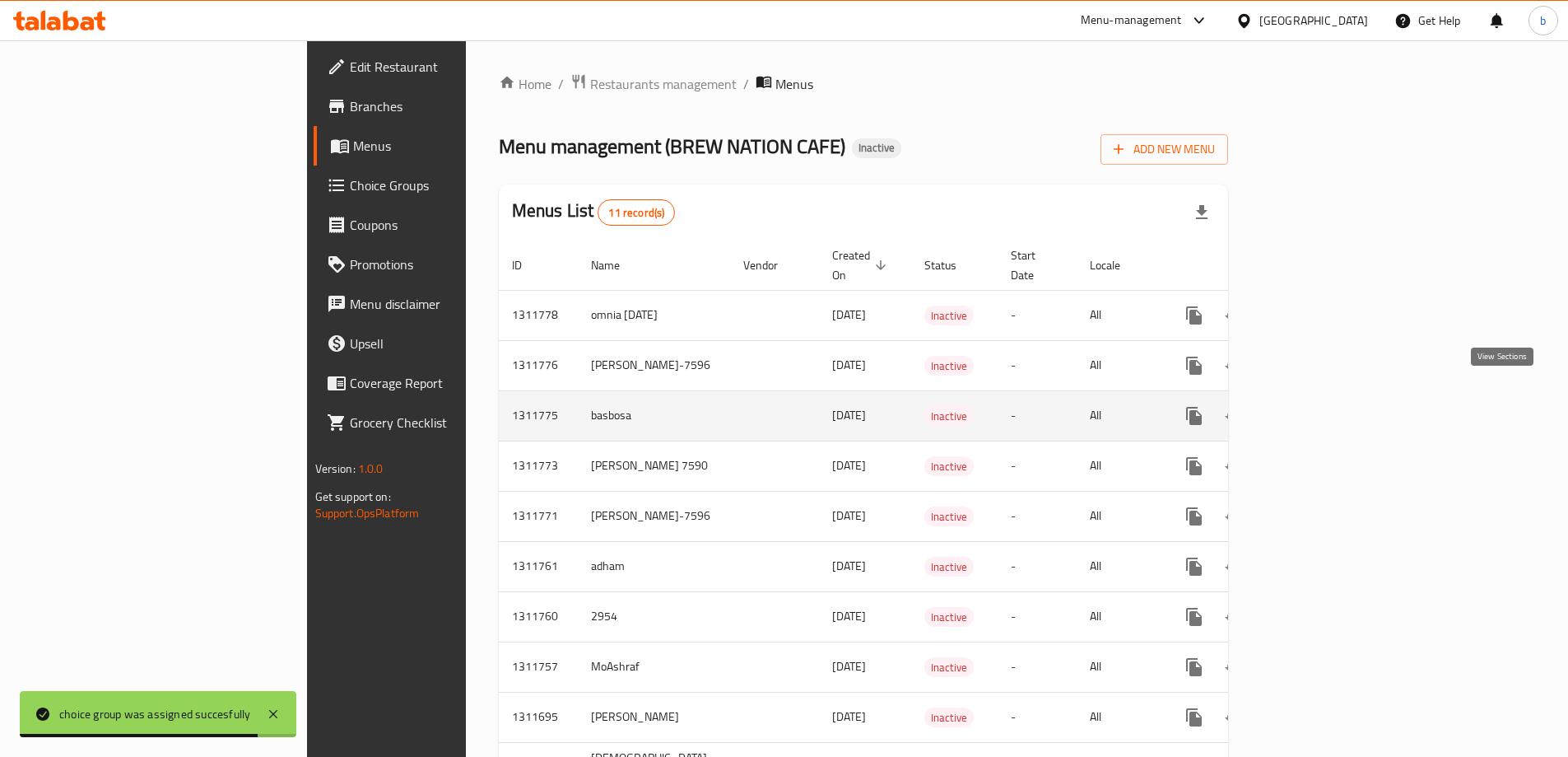
click at [1333, 396] on link "enhanced table" at bounding box center [1313, 416] width 40 height 40
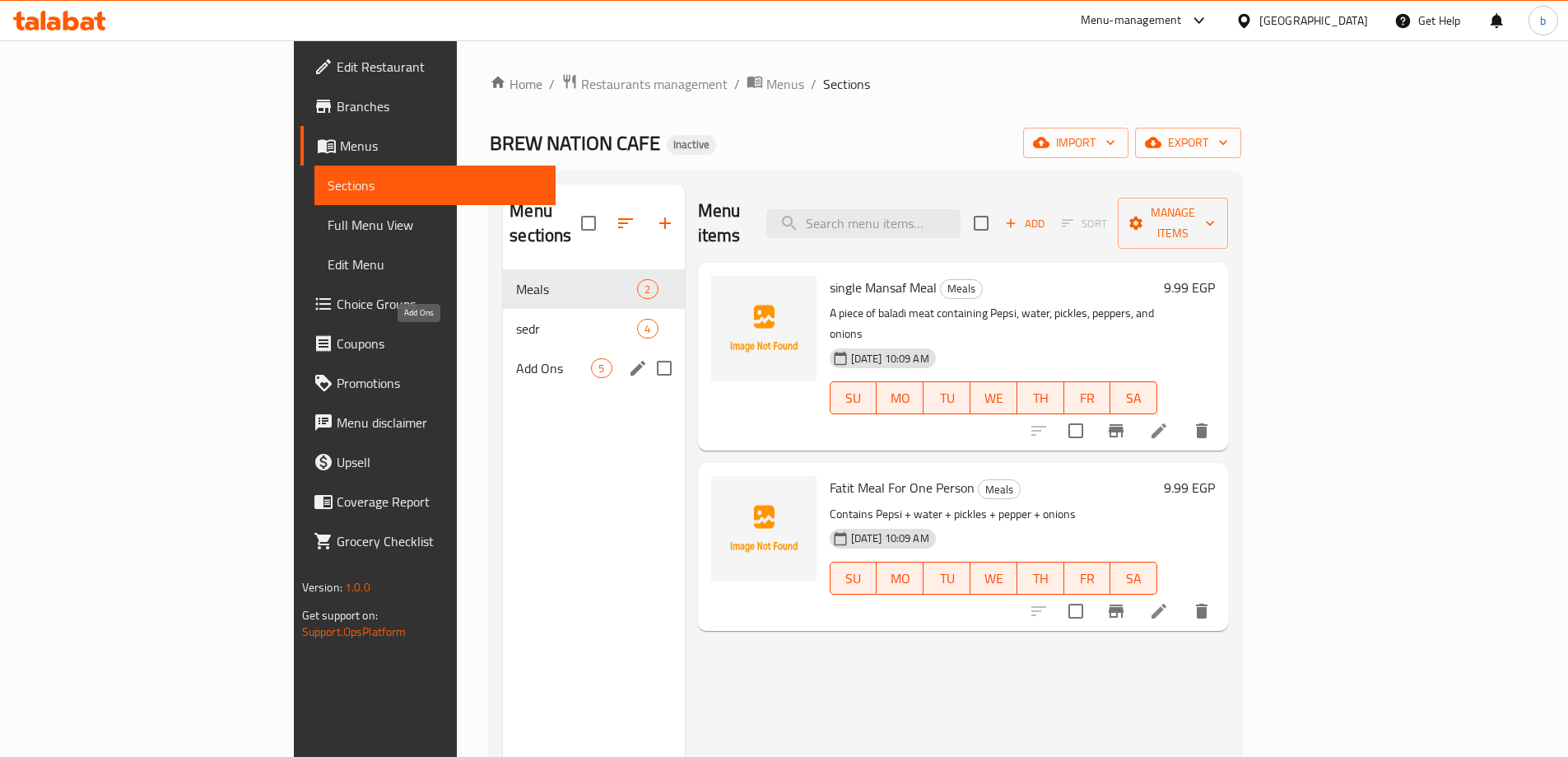
click at [516, 358] on span "Add Ons" at bounding box center [553, 367] width 75 height 19
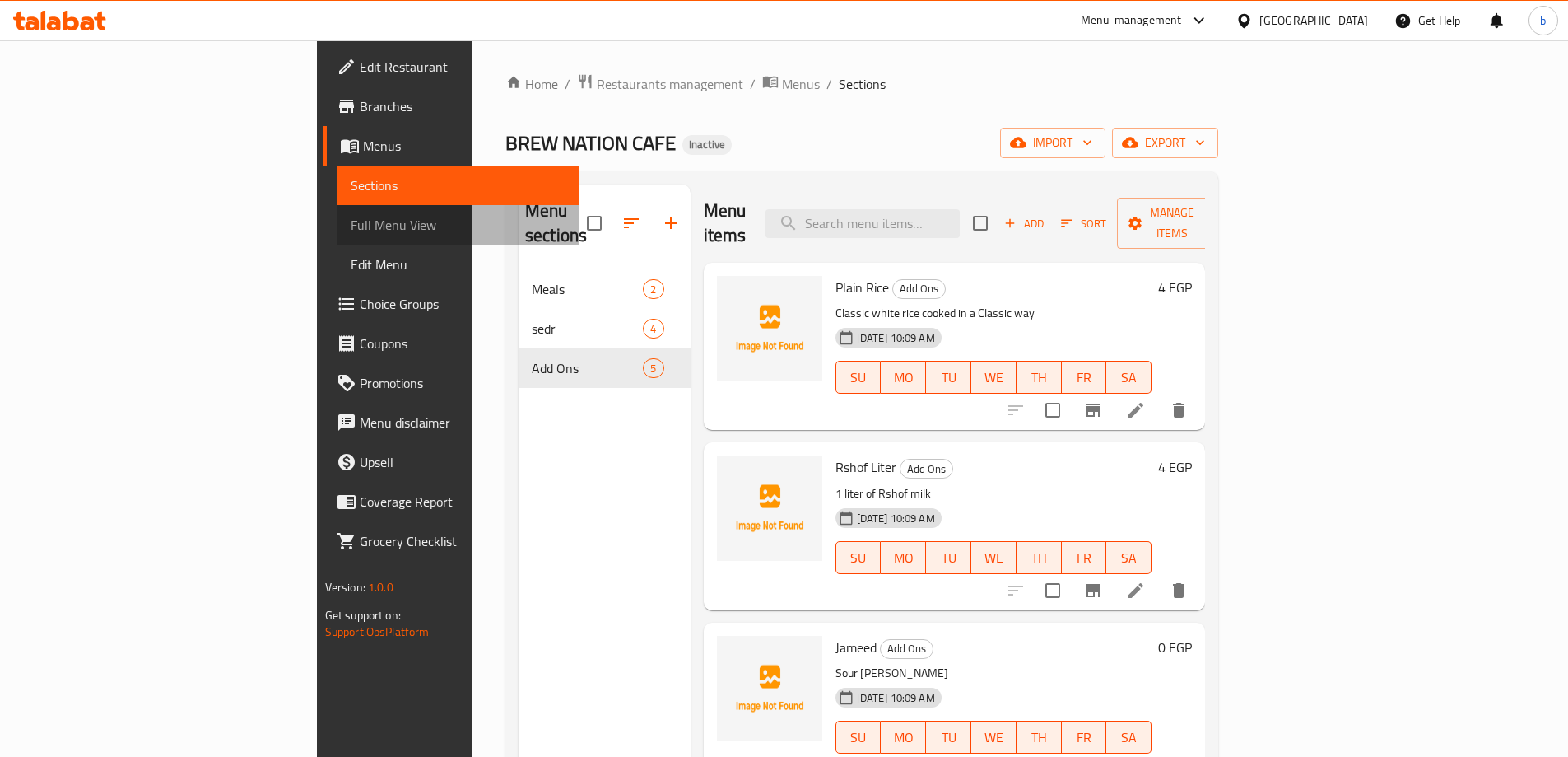
click at [350, 231] on span "Full Menu View" at bounding box center [457, 224] width 215 height 19
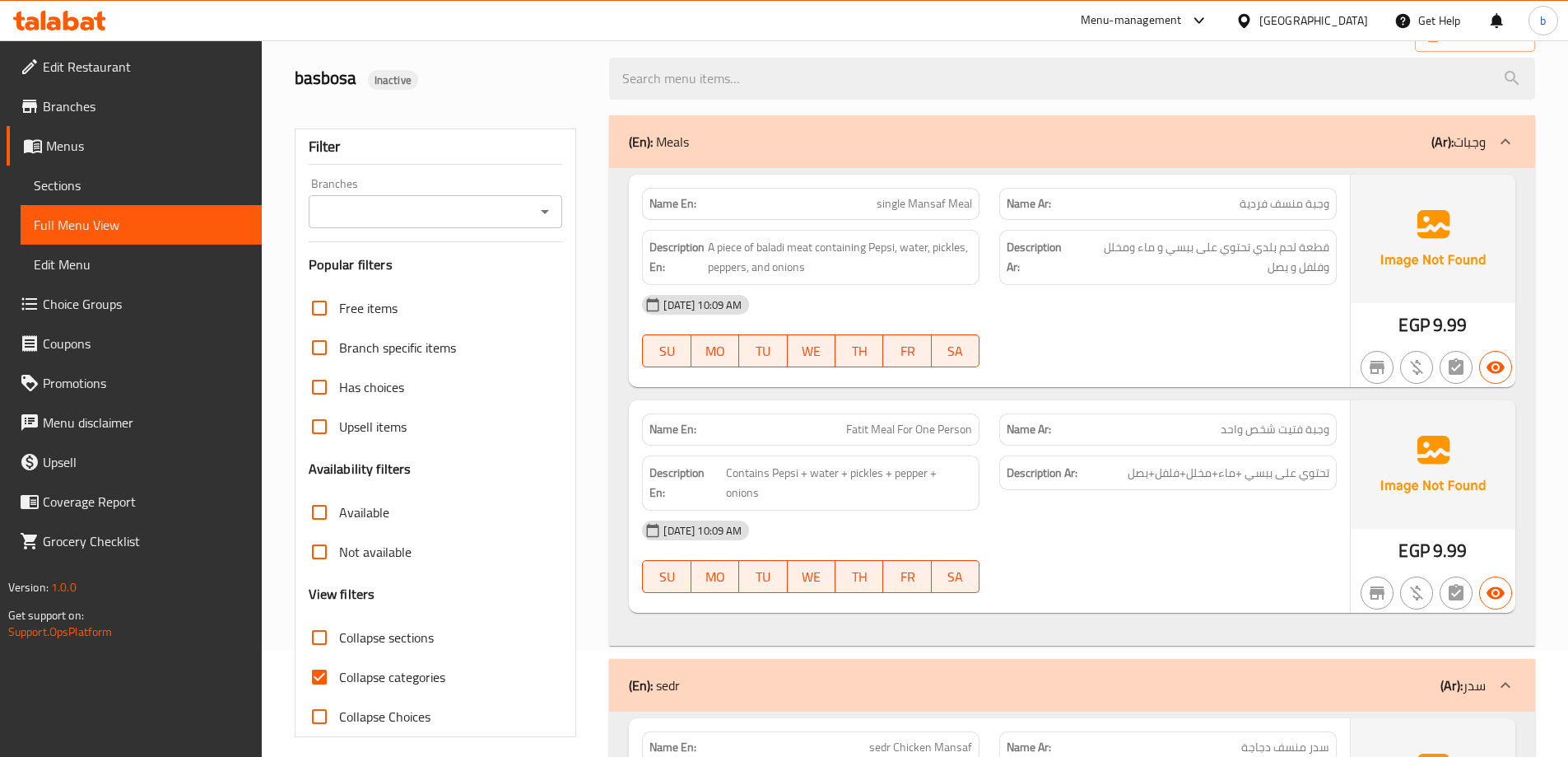
scroll to position [247, 0]
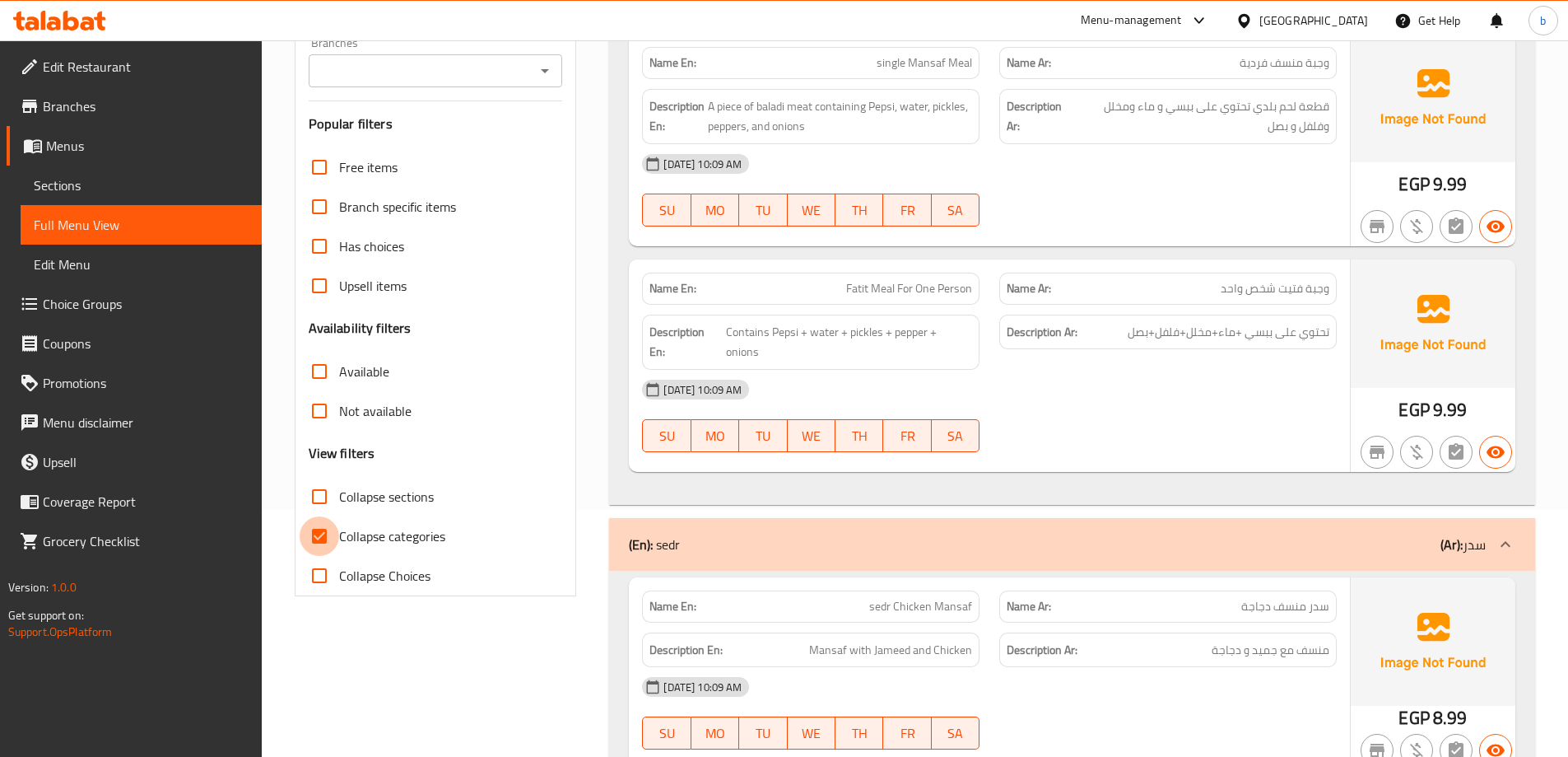
click at [327, 533] on input "Collapse categories" at bounding box center [319, 536] width 40 height 40
checkbox input "false"
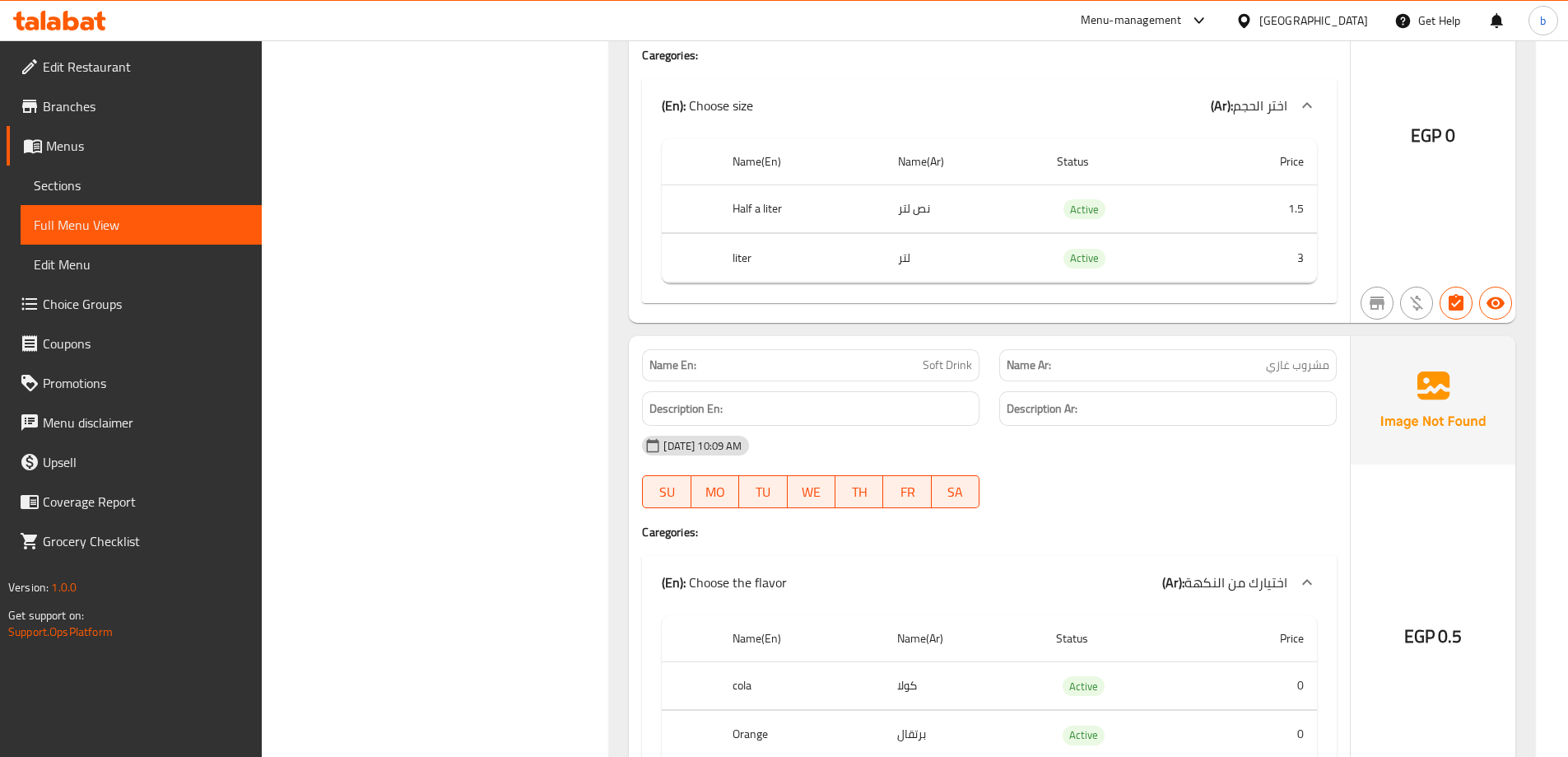
scroll to position [2182, 0]
